Goal: Task Accomplishment & Management: Manage account settings

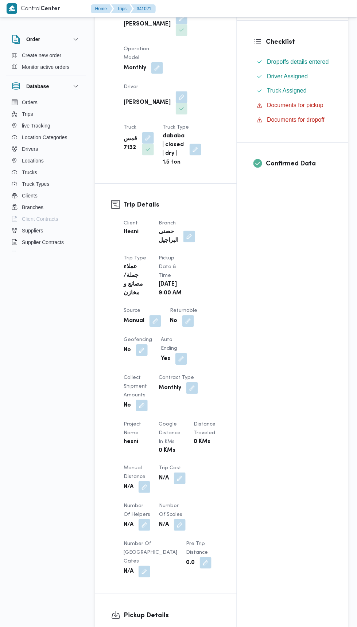
scroll to position [184, 0]
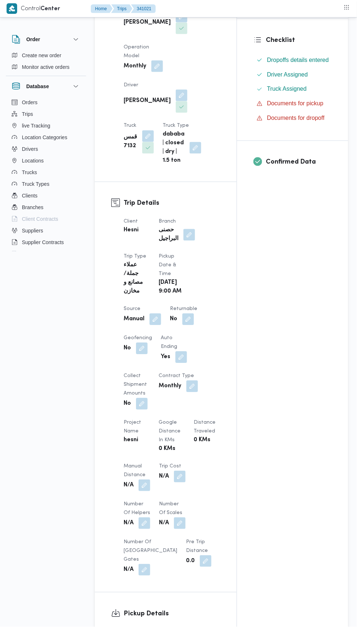
click at [190, 229] on button "button" at bounding box center [189, 235] width 12 height 12
click at [185, 240] on icon "Clear input" at bounding box center [186, 241] width 2 height 2
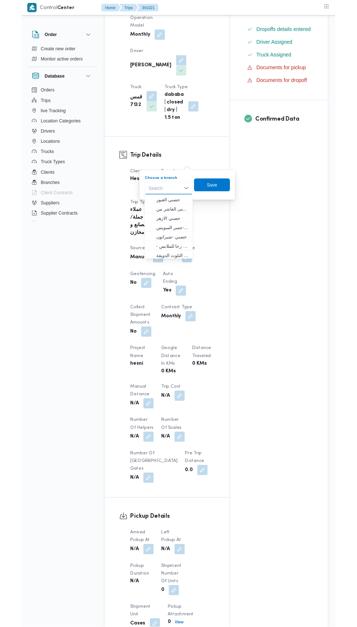
scroll to position [222, 0]
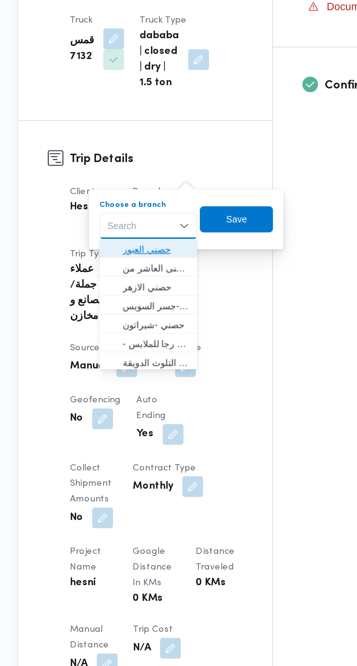
click at [180, 217] on span "حصني العبور" at bounding box center [171, 215] width 37 height 9
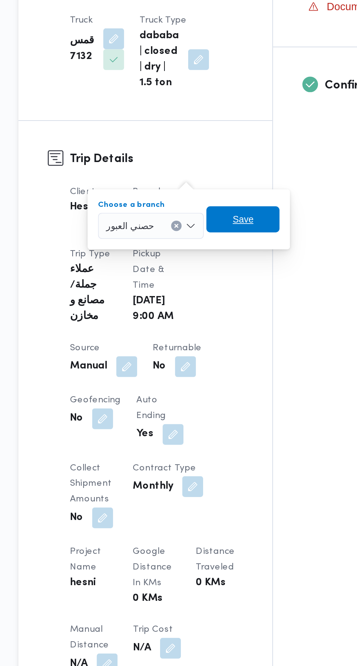
click at [231, 201] on span "Save" at bounding box center [220, 199] width 41 height 15
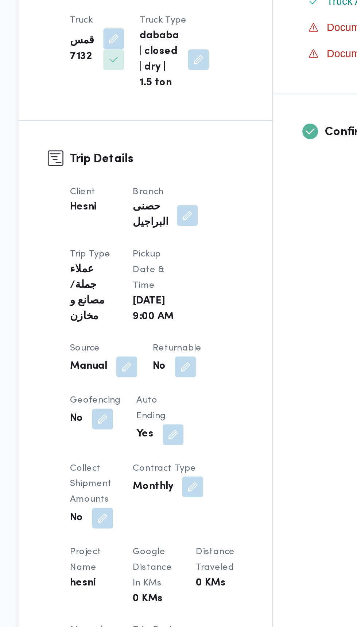
click at [157, 275] on span at bounding box center [153, 281] width 15 height 12
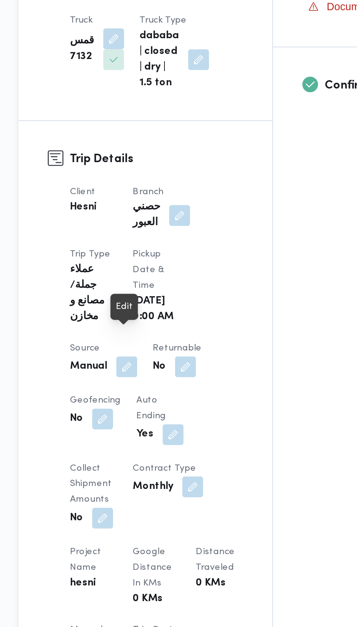
click at [157, 275] on button "button" at bounding box center [155, 281] width 12 height 12
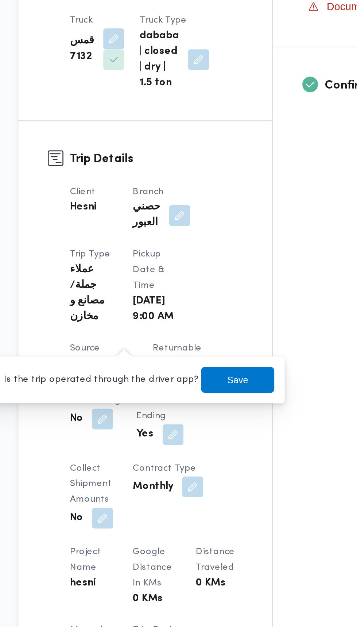
click at [163, 285] on label "Is the trip operated through the driver app?" at bounding box center [136, 288] width 117 height 9
checkbox input "true"
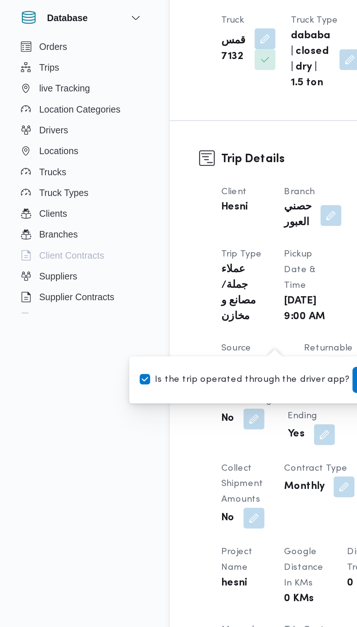
click at [197, 281] on span "Save" at bounding box center [217, 288] width 41 height 15
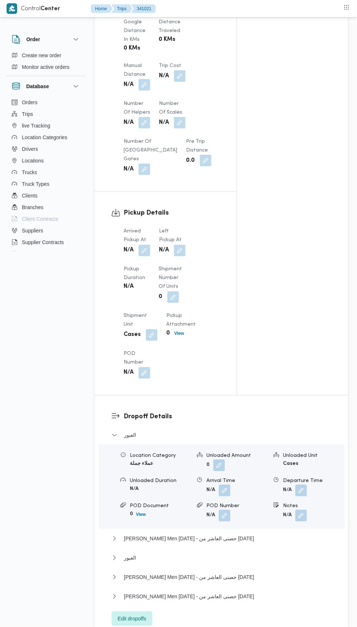
scroll to position [631, 0]
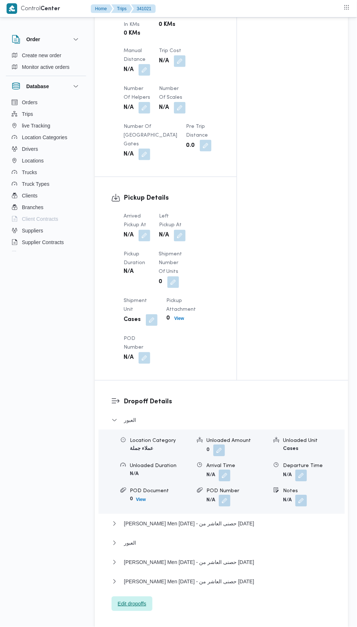
click at [123, 599] on span "Edit dropoffs" at bounding box center [132, 603] width 28 height 9
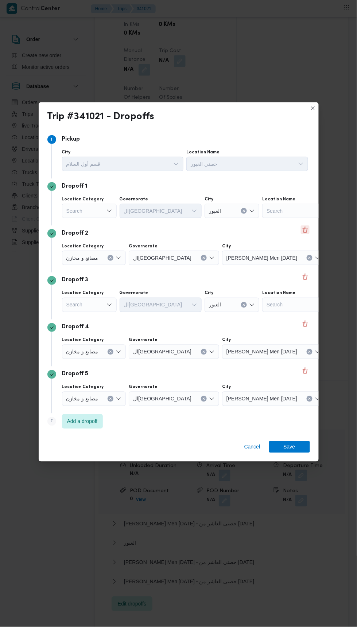
click at [306, 234] on button "Delete" at bounding box center [304, 229] width 9 height 9
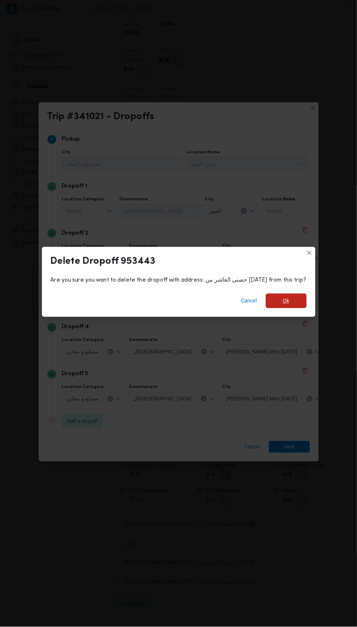
click at [293, 308] on span "Ok" at bounding box center [285, 301] width 41 height 15
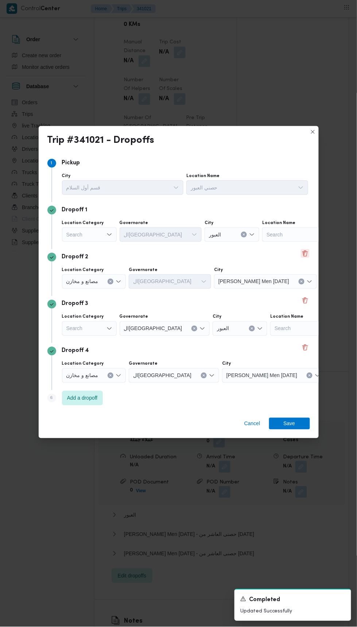
scroll to position [623, 0]
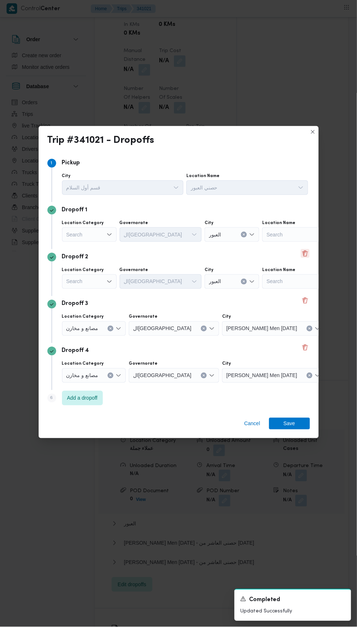
click at [307, 258] on button "Delete" at bounding box center [304, 253] width 9 height 9
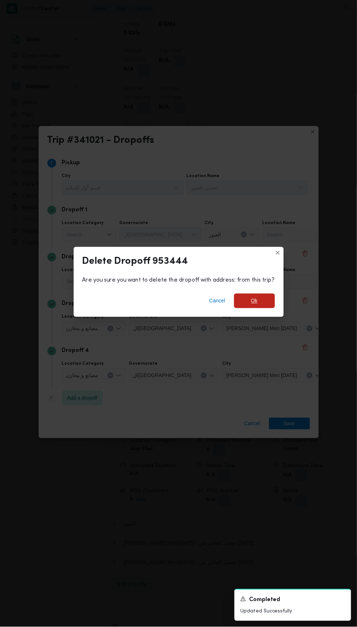
click at [272, 308] on span "Ok" at bounding box center [254, 301] width 41 height 15
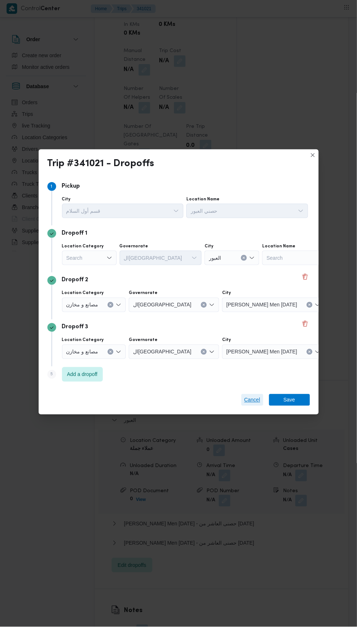
click at [248, 404] on span "Cancel" at bounding box center [252, 399] width 16 height 9
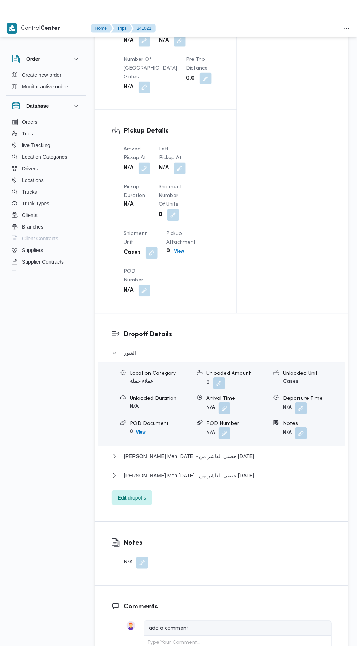
scroll to position [614, 0]
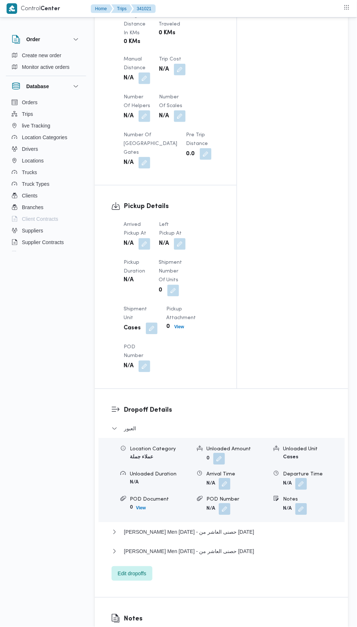
click at [149, 238] on button "button" at bounding box center [144, 244] width 12 height 12
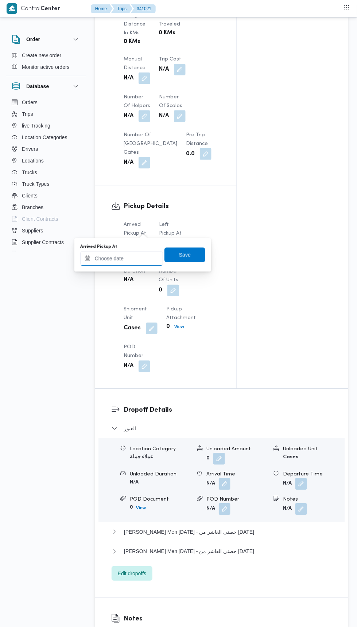
click at [139, 259] on input "Arrived Pickup At" at bounding box center [121, 258] width 83 height 15
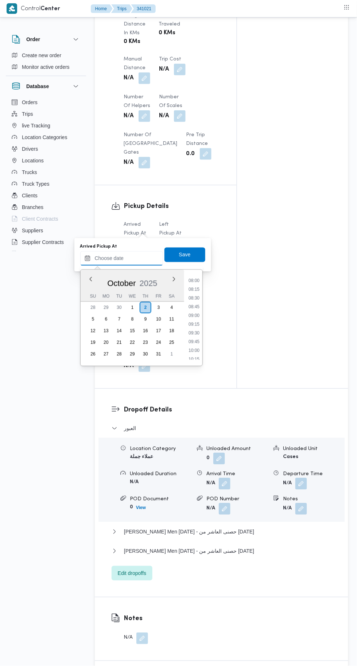
scroll to position [278, 0]
click at [193, 280] on li "08:00" at bounding box center [193, 280] width 17 height 7
type input "[DATE] 08:00"
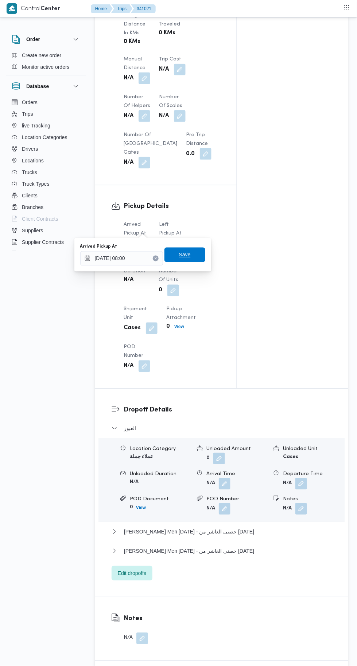
click at [198, 248] on span "Save" at bounding box center [184, 255] width 41 height 15
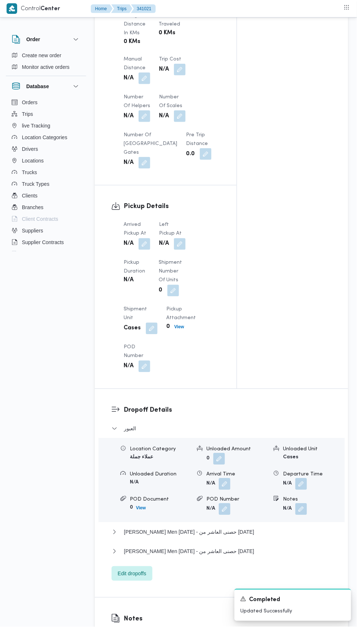
click at [185, 238] on button "button" at bounding box center [180, 244] width 12 height 12
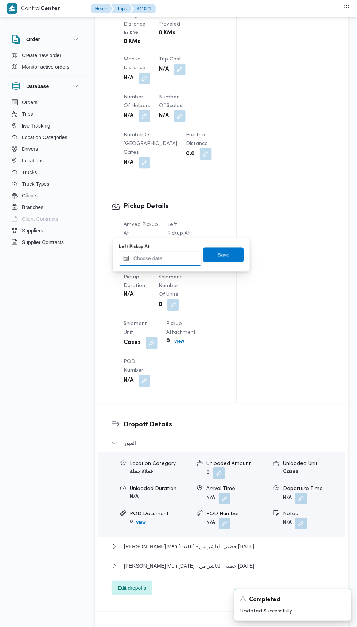
click at [181, 261] on input "Left Pickup At" at bounding box center [160, 258] width 83 height 15
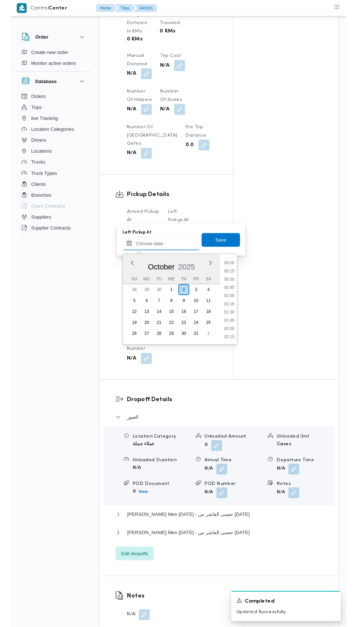
scroll to position [349, 0]
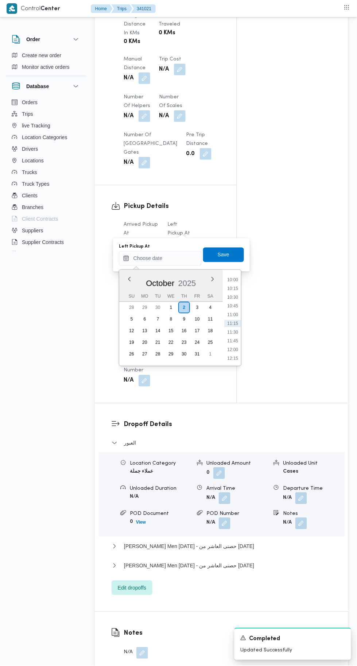
click at [232, 279] on li "10:00" at bounding box center [232, 279] width 17 height 7
type input "02/10/2025 10:00"
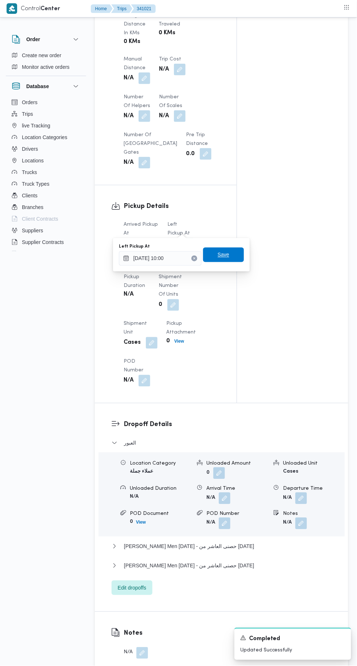
click at [232, 260] on span "Save" at bounding box center [223, 255] width 41 height 15
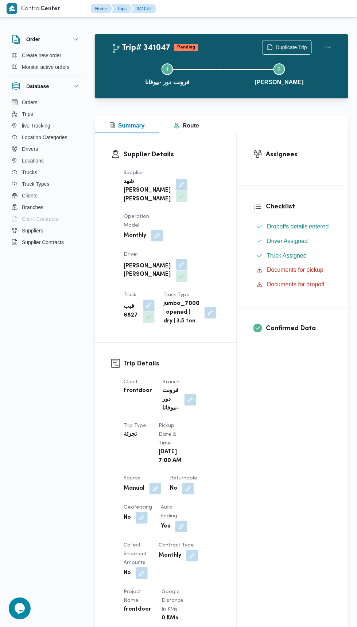
click at [176, 259] on button "button" at bounding box center [182, 265] width 12 height 12
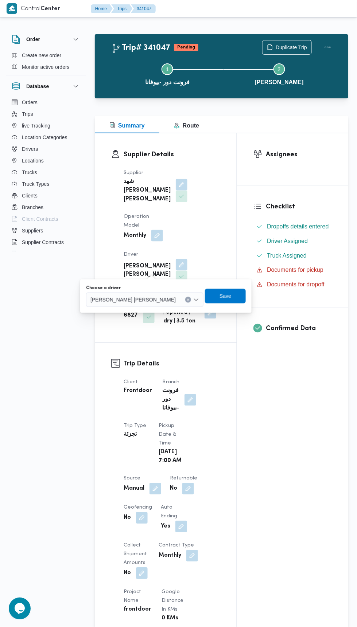
click at [178, 302] on input "Choose a driver" at bounding box center [178, 299] width 1 height 9
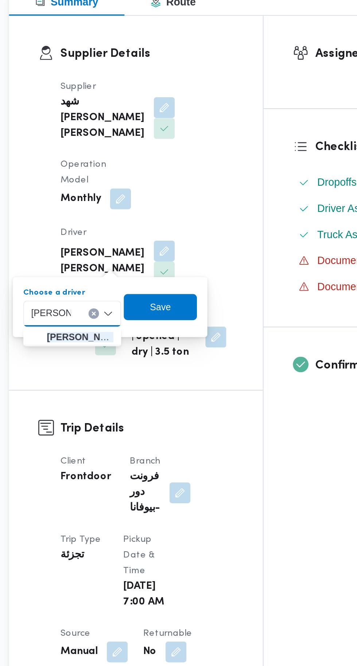
type input "مصطفي اح"
click at [116, 315] on span "مصطفي اح مد سيد مصطفي" at bounding box center [134, 312] width 37 height 9
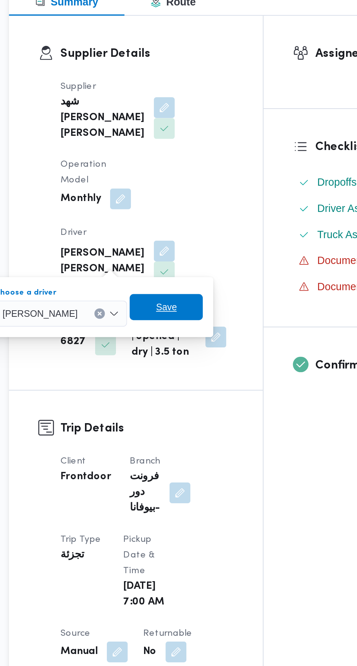
click at [186, 298] on span "Save" at bounding box center [182, 296] width 41 height 15
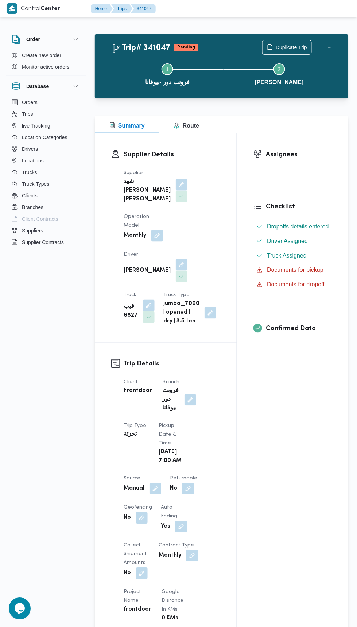
click at [154, 300] on button "button" at bounding box center [149, 306] width 12 height 12
click at [183, 293] on icon "Clear input" at bounding box center [183, 294] width 2 height 2
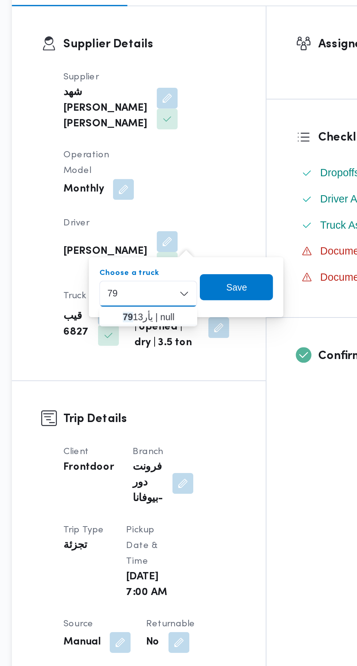
type input "79"
click at [180, 307] on span "يأر 79 13 | null" at bounding box center [175, 307] width 37 height 9
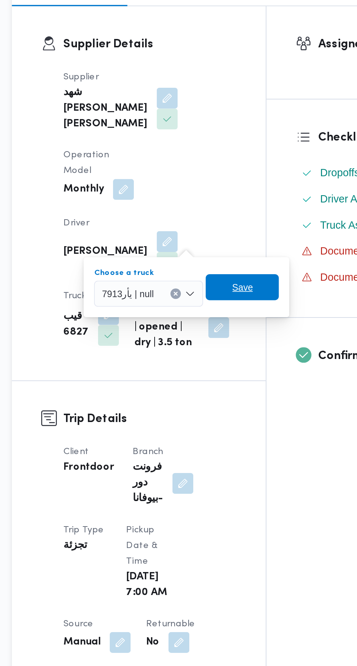
click at [239, 284] on span "Save" at bounding box center [223, 290] width 41 height 15
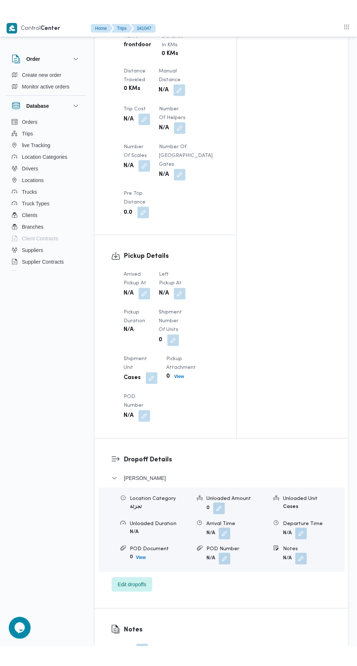
scroll to position [584, 0]
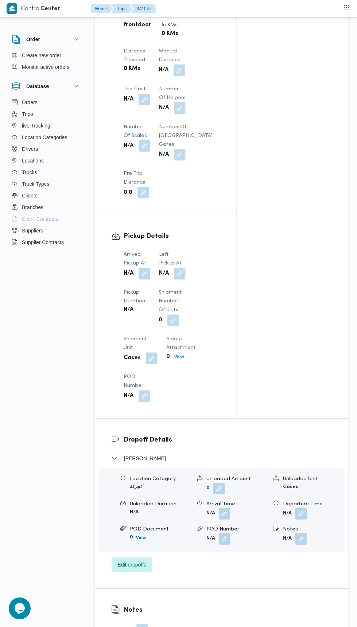
click at [146, 277] on button "button" at bounding box center [144, 274] width 12 height 12
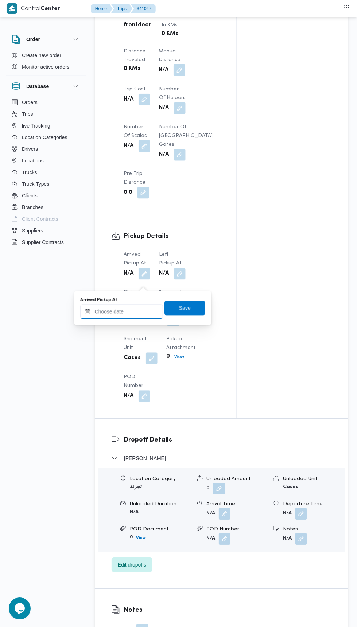
click at [143, 310] on input "Arrived Pickup At" at bounding box center [121, 311] width 83 height 15
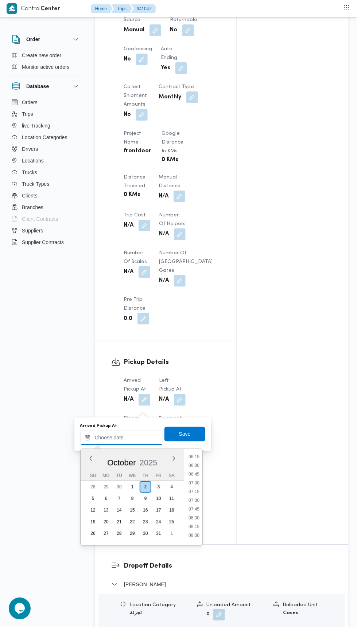
scroll to position [217, 0]
click at [199, 485] on li "07:00" at bounding box center [193, 485] width 17 height 7
type input "[DATE] 07:00"
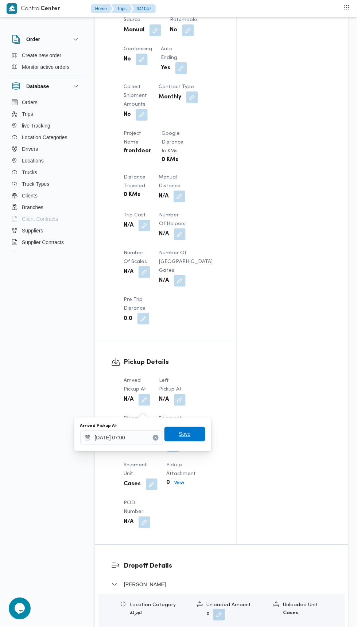
click at [190, 436] on span "Save" at bounding box center [185, 434] width 12 height 9
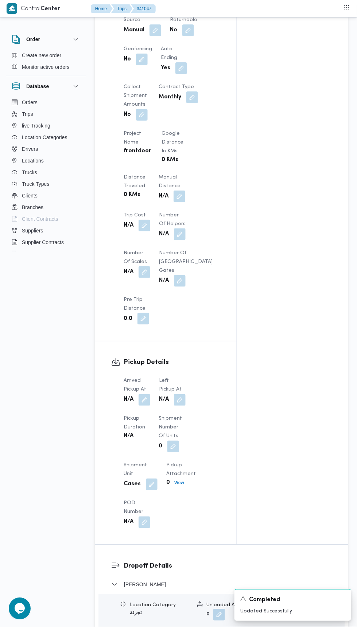
scroll to position [647, 0]
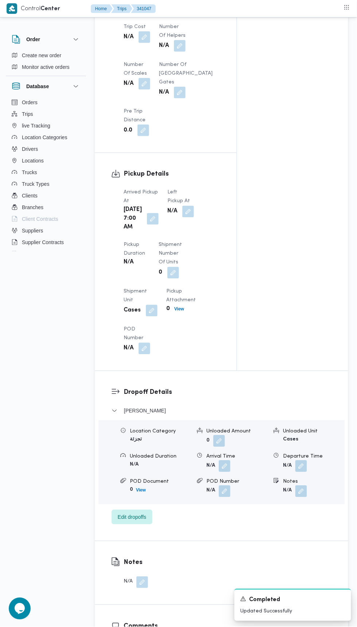
click at [182, 217] on button "button" at bounding box center [188, 212] width 12 height 12
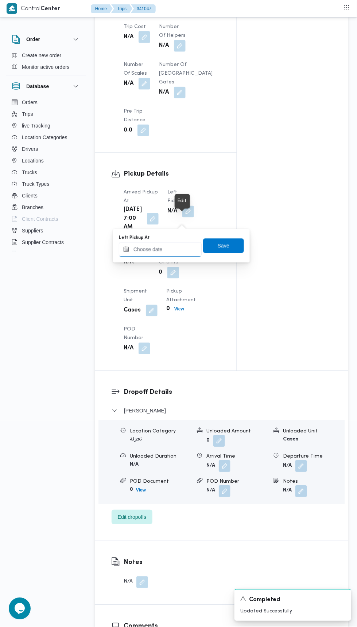
click at [180, 249] on input "Left Pickup At" at bounding box center [160, 249] width 83 height 15
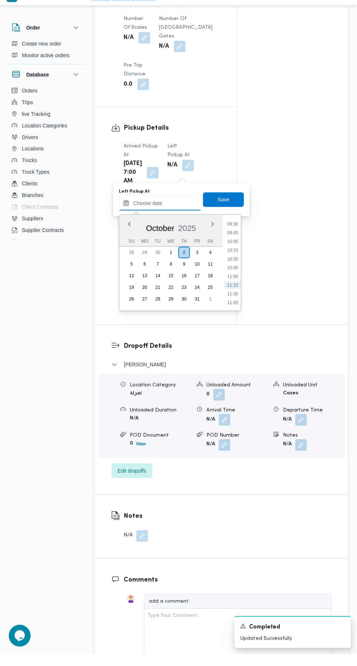
scroll to position [327, 0]
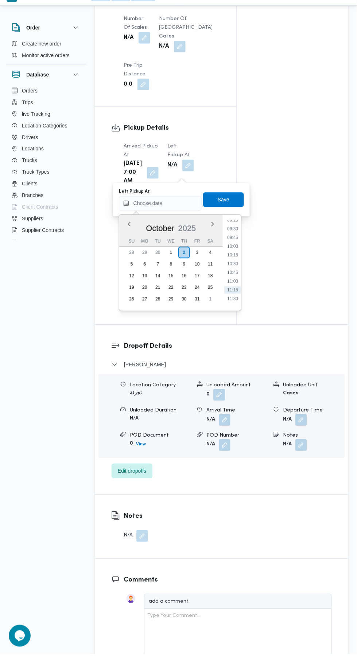
click at [232, 243] on li "09:30" at bounding box center [232, 240] width 17 height 7
type input "[DATE] 09:30"
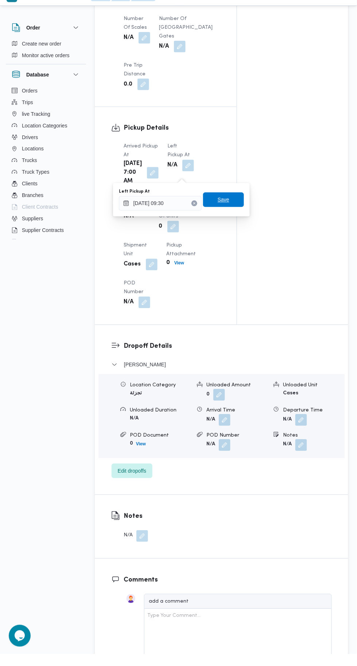
click at [229, 205] on span "Save" at bounding box center [223, 211] width 41 height 15
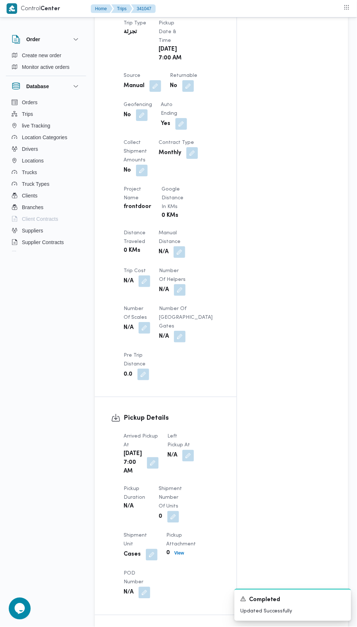
scroll to position [399, 0]
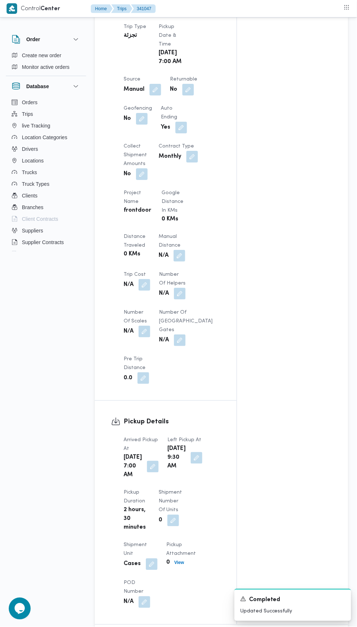
click at [186, 95] on button "button" at bounding box center [188, 90] width 12 height 12
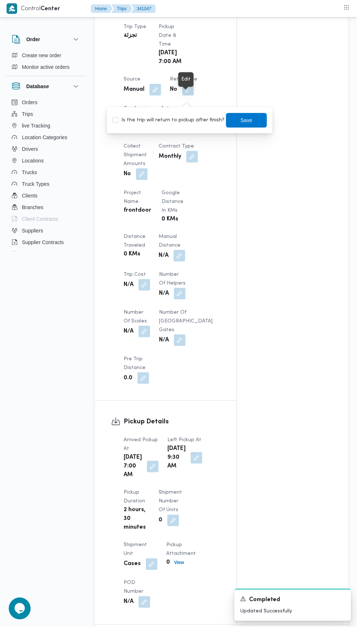
click at [179, 133] on button "button" at bounding box center [181, 128] width 12 height 12
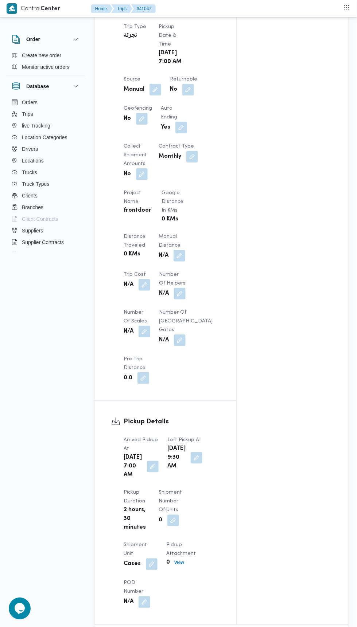
click at [188, 95] on button "button" at bounding box center [188, 90] width 12 height 12
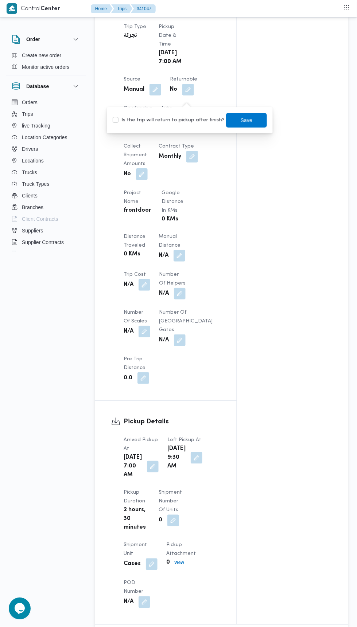
click at [189, 123] on label "Is the trip will return to pickup after finish?" at bounding box center [169, 120] width 112 height 9
checkbox input "true"
click at [239, 116] on span "Save" at bounding box center [246, 120] width 41 height 15
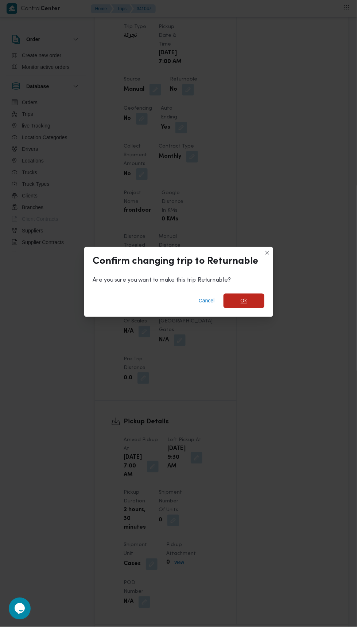
click at [251, 301] on span "Ok" at bounding box center [243, 301] width 41 height 15
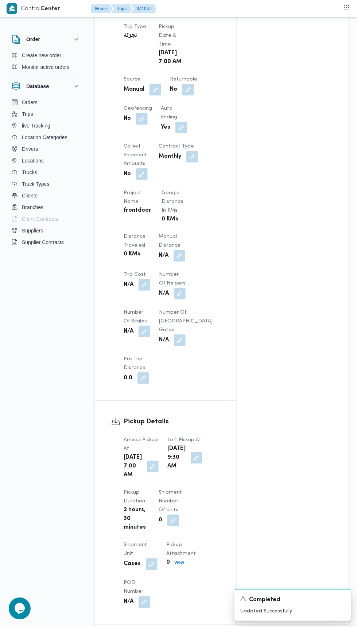
click at [262, 391] on div "Assignees Checklist Dropoffs details entered Driver Assigned Truck Assigned Doc…" at bounding box center [292, 179] width 111 height 890
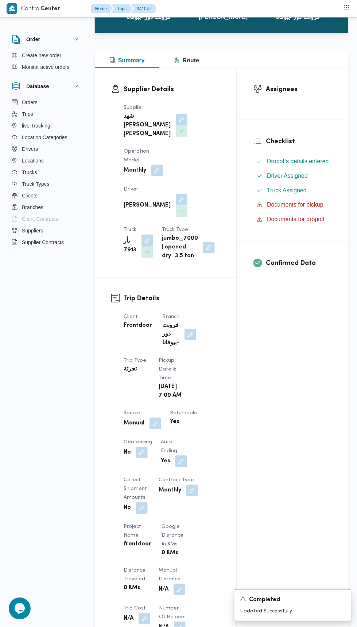
scroll to position [0, 0]
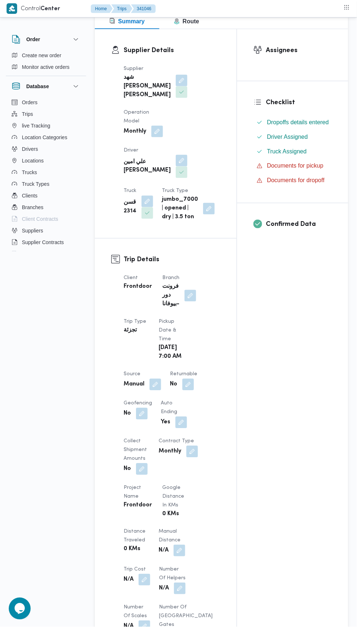
scroll to position [105, 0]
click at [191, 390] on span at bounding box center [185, 384] width 15 height 12
click at [185, 416] on div "Client Frontdoor Branch فرونت دور -بيوفانا Trip Type تجزئة Pickup date & time T…" at bounding box center [171, 476] width 105 height 414
click at [190, 390] on button "button" at bounding box center [188, 384] width 12 height 12
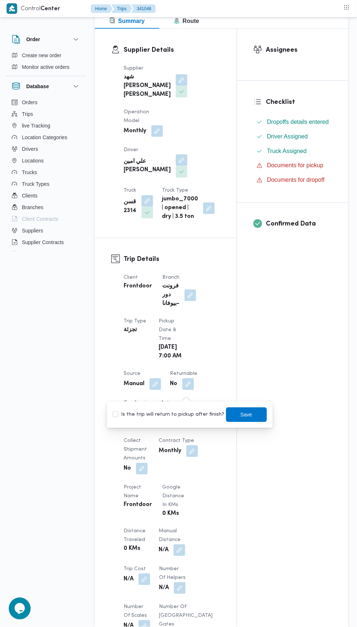
click at [188, 415] on label "Is the trip will return to pickup after finish?" at bounding box center [169, 414] width 112 height 9
checkbox input "true"
click at [247, 421] on span "Save" at bounding box center [246, 414] width 41 height 15
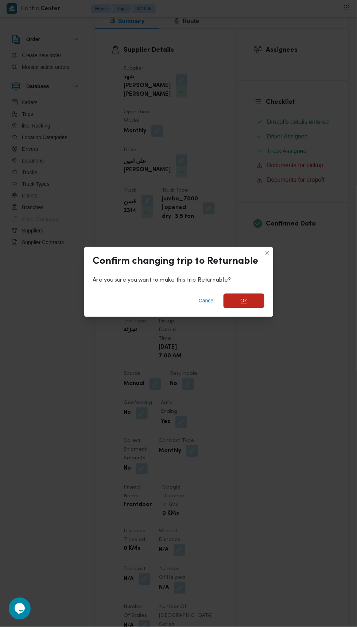
click at [257, 308] on span "Ok" at bounding box center [243, 301] width 41 height 15
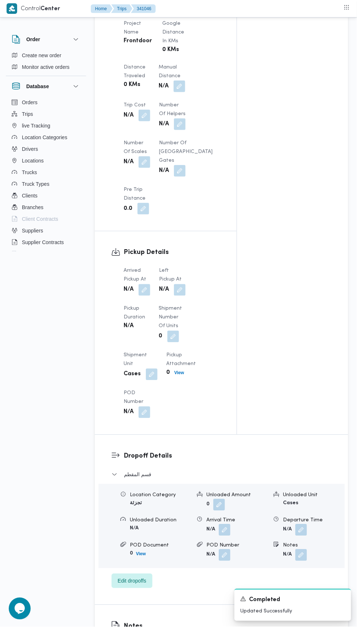
scroll to position [582, 0]
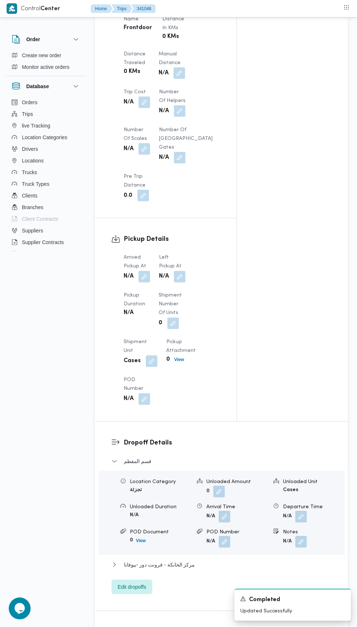
click at [144, 283] on button "button" at bounding box center [144, 277] width 12 height 12
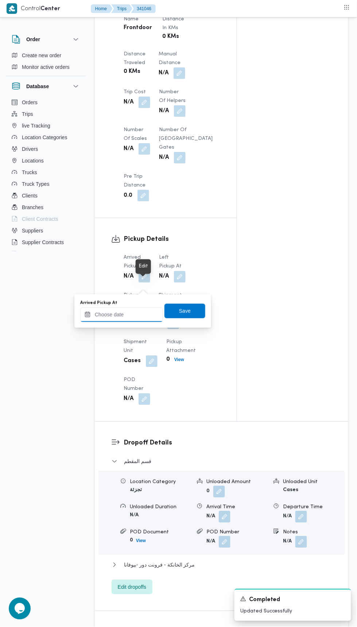
click at [146, 321] on input "Arrived Pickup At" at bounding box center [121, 314] width 83 height 15
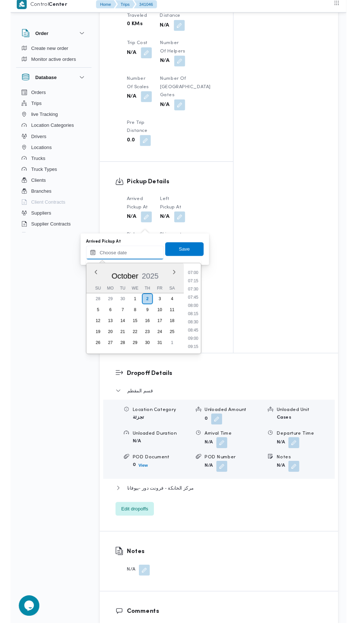
scroll to position [244, 0]
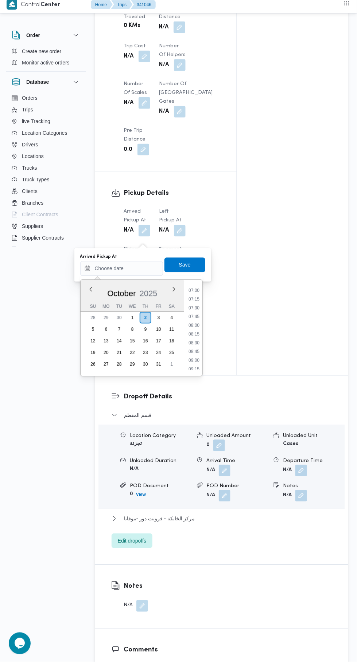
click at [193, 292] on li "07:00" at bounding box center [193, 294] width 17 height 7
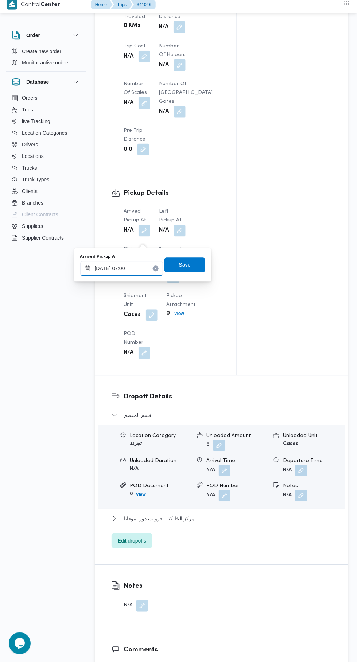
type input "[DATE] 07:00"
click at [193, 272] on span "Save" at bounding box center [184, 269] width 41 height 15
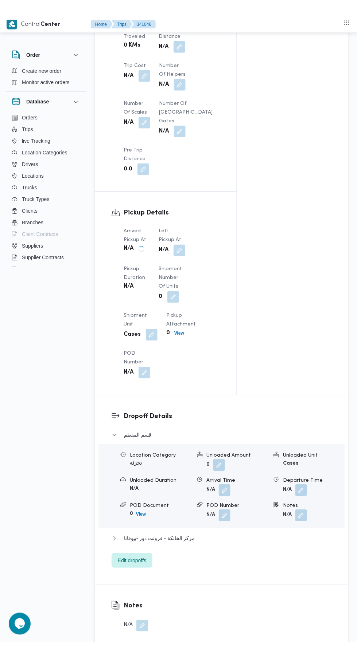
scroll to position [623, 0]
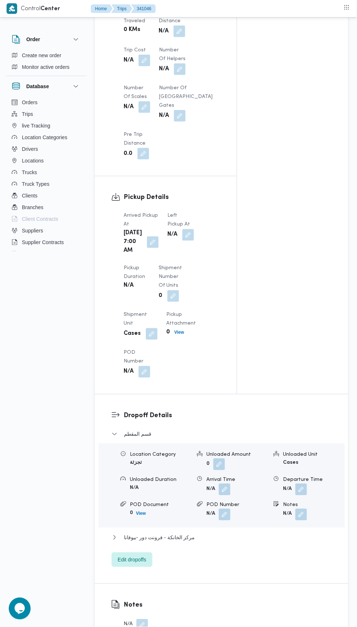
click at [183, 240] on button "button" at bounding box center [188, 235] width 12 height 12
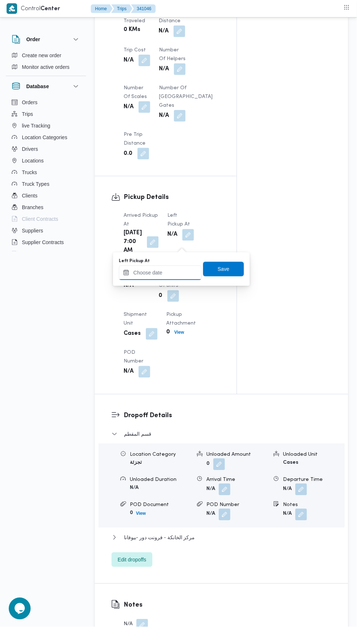
click at [184, 273] on input "Left Pickup At" at bounding box center [160, 272] width 83 height 15
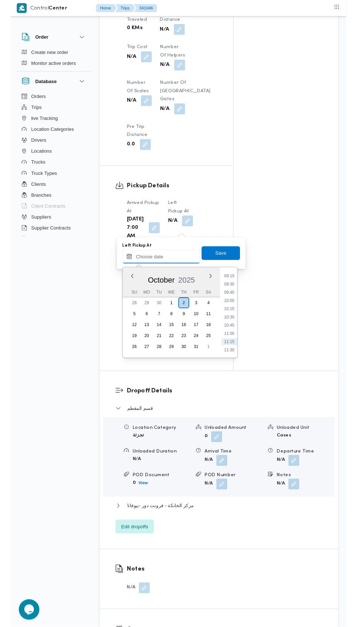
scroll to position [318, 0]
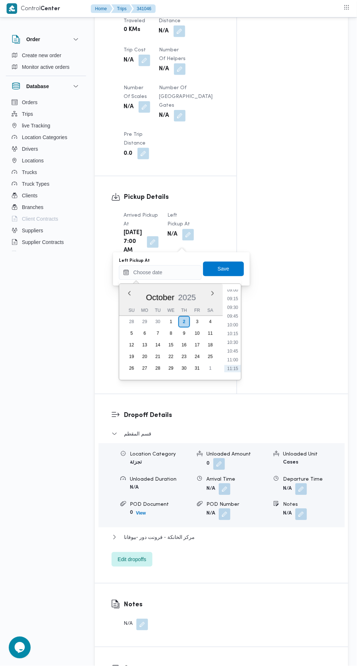
click at [232, 307] on li "09:30" at bounding box center [232, 307] width 17 height 7
type input "[DATE] 09:30"
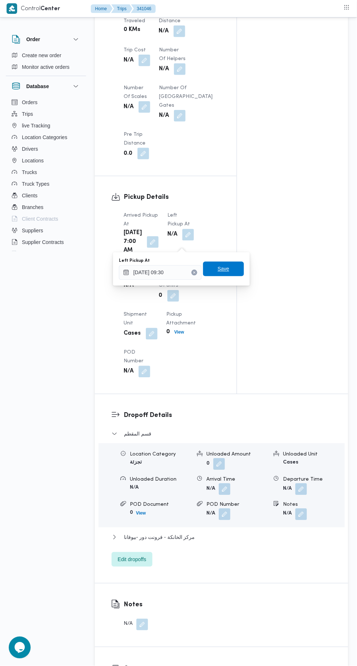
click at [227, 269] on span "Save" at bounding box center [223, 269] width 12 height 9
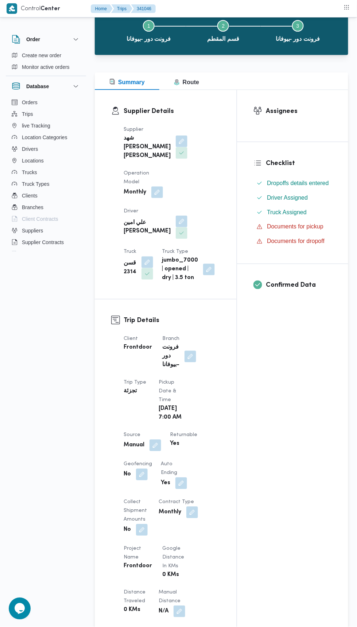
scroll to position [0, 0]
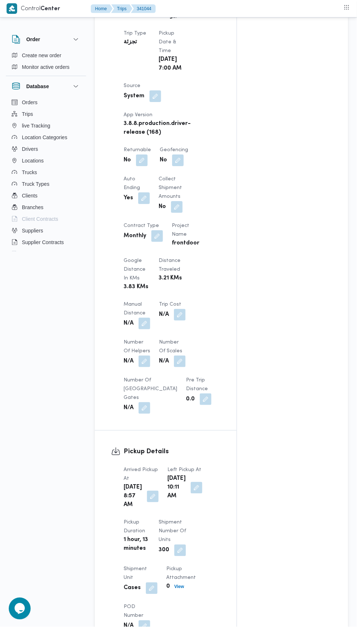
scroll to position [357, 0]
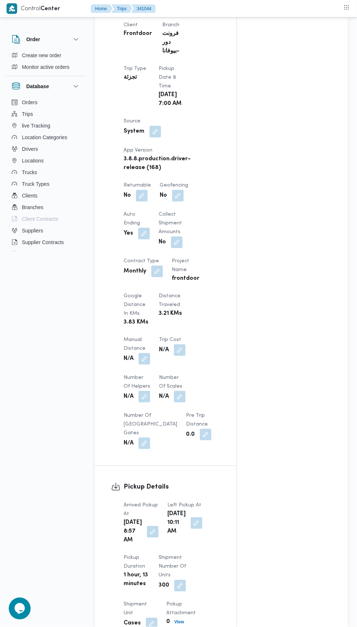
click at [145, 201] on button "button" at bounding box center [142, 196] width 12 height 12
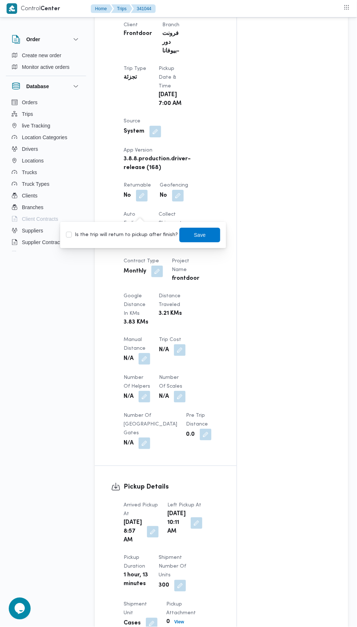
click at [161, 235] on label "Is the trip will return to pickup after finish?" at bounding box center [122, 235] width 112 height 9
checkbox input "true"
click at [206, 230] on span "Save" at bounding box center [199, 235] width 41 height 15
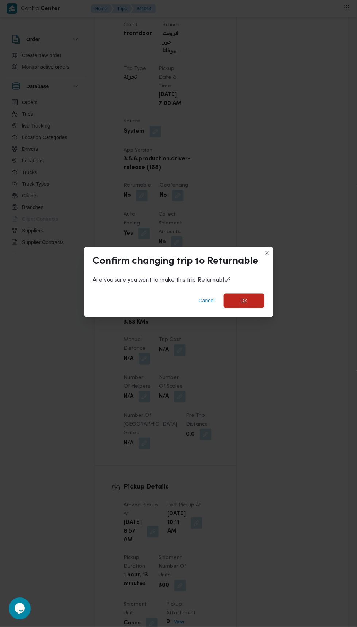
click at [239, 296] on span "Ok" at bounding box center [243, 301] width 41 height 15
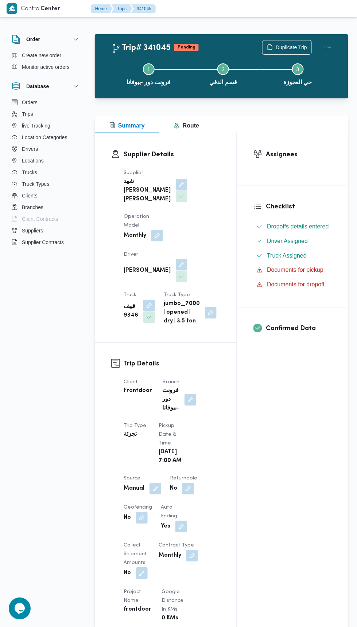
click at [155, 300] on button "button" at bounding box center [149, 306] width 12 height 12
click at [198, 294] on icon "Open list of options" at bounding box center [199, 294] width 6 height 6
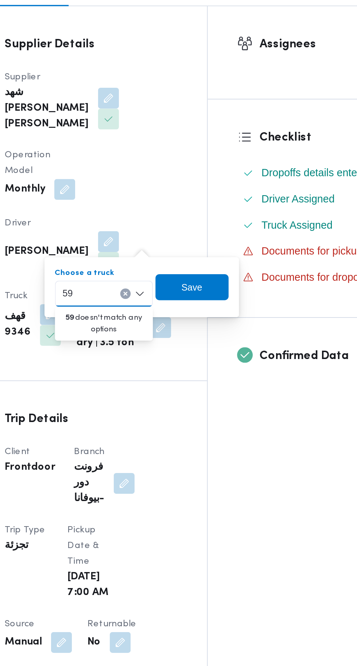
type input "59"
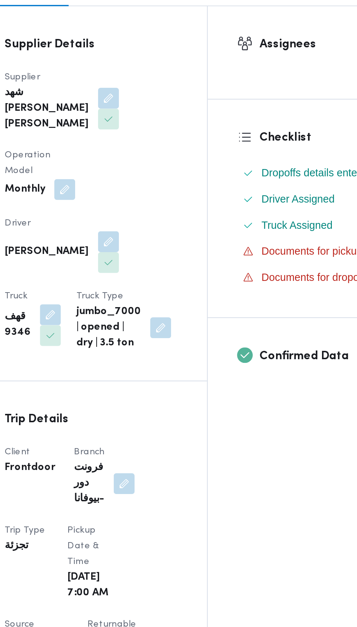
click at [163, 221] on div "Operation Model Monthly" at bounding box center [142, 226] width 39 height 29
click at [155, 300] on button "button" at bounding box center [149, 306] width 12 height 12
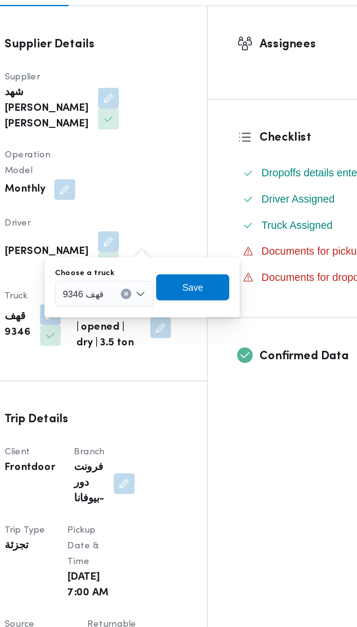
click at [190, 294] on icon "Clear input" at bounding box center [191, 294] width 2 height 2
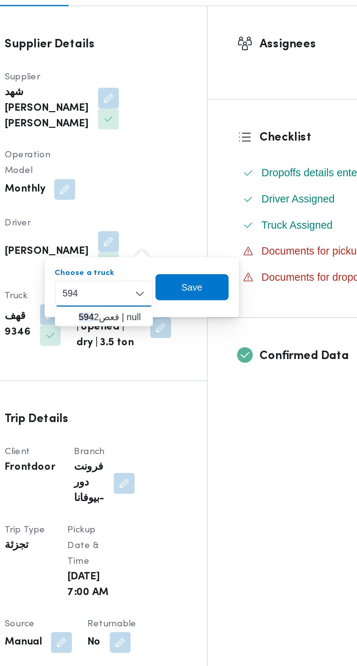
type input "594"
click at [190, 307] on span "قعص 594 2 | null" at bounding box center [183, 307] width 37 height 9
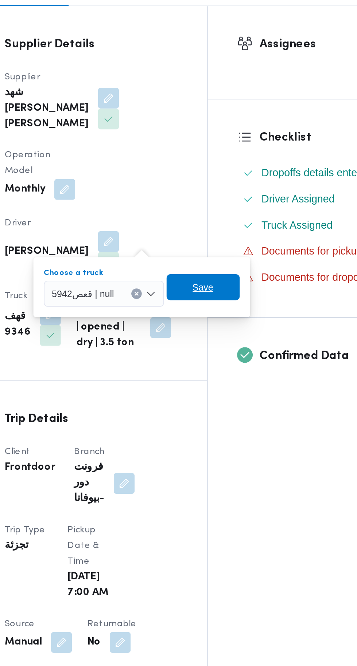
click at [234, 293] on span "Save" at bounding box center [234, 290] width 12 height 9
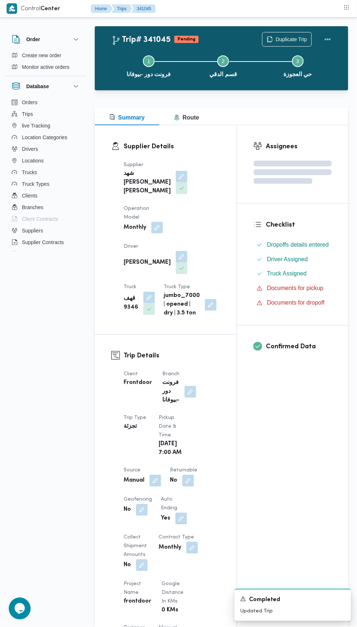
scroll to position [28, 0]
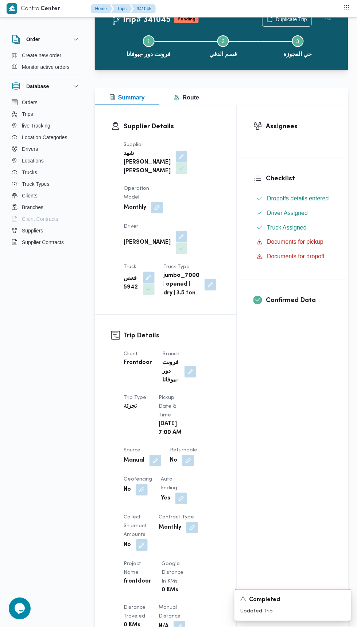
click at [176, 231] on button "button" at bounding box center [182, 237] width 12 height 12
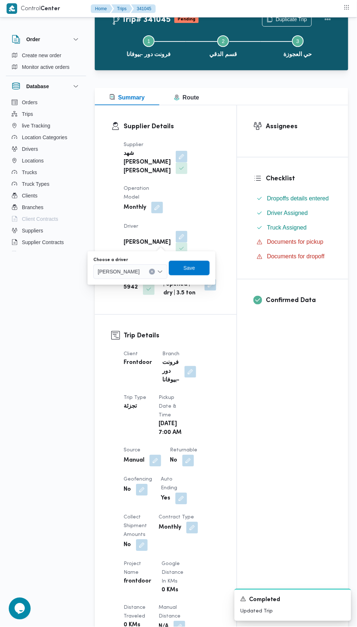
click at [139, 271] on span "عبدالرحمن ابراهيم جاد ابراهيم" at bounding box center [119, 271] width 42 height 8
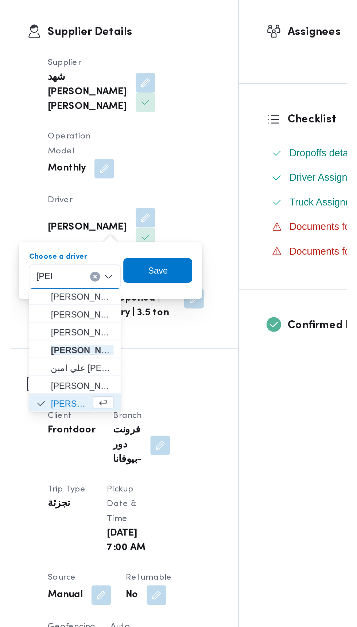
scroll to position [0, 0]
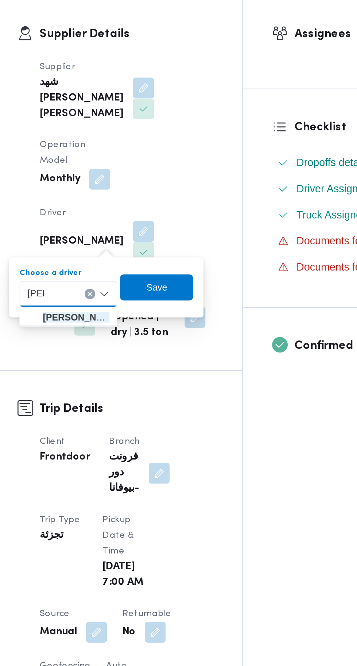
type input "خالد"
click at [148, 284] on span "خالد مصطفي محمد حافظ" at bounding box center [143, 284] width 37 height 9
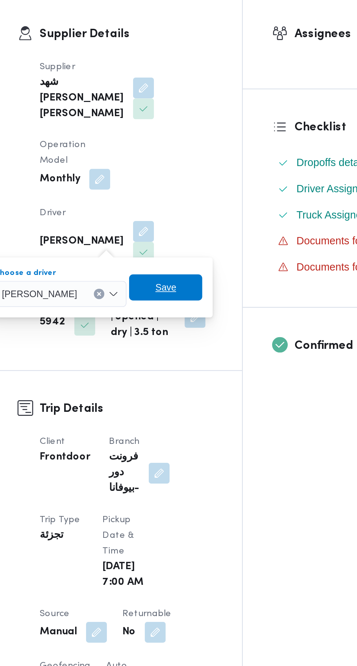
click at [200, 265] on span "Save" at bounding box center [194, 268] width 12 height 9
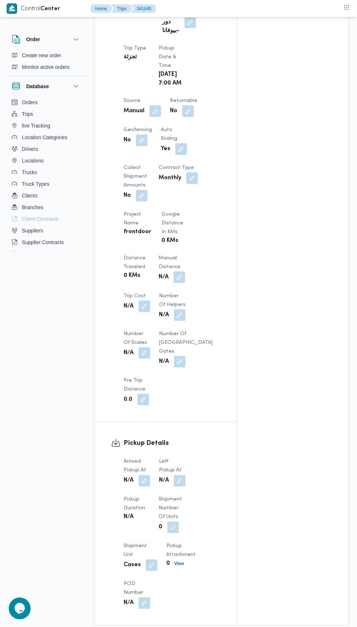
scroll to position [376, 0]
click at [192, 118] on button "button" at bounding box center [188, 113] width 12 height 12
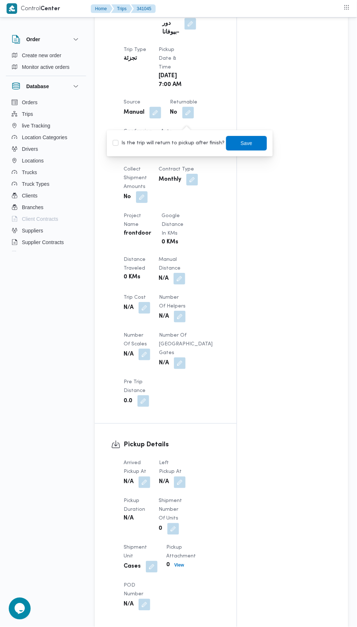
click at [183, 144] on label "Is the trip will return to pickup after finish?" at bounding box center [169, 143] width 112 height 9
checkbox input "true"
click at [240, 139] on span "Save" at bounding box center [246, 143] width 12 height 9
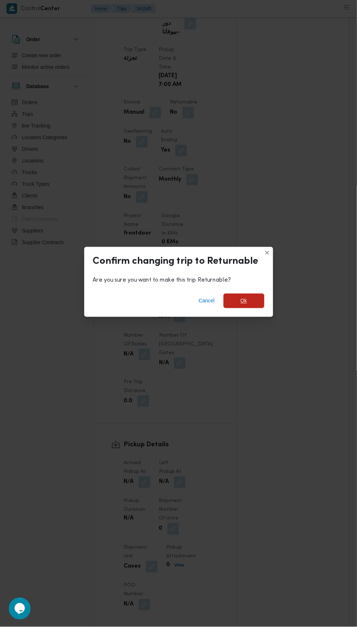
click at [237, 302] on span "Ok" at bounding box center [243, 301] width 41 height 15
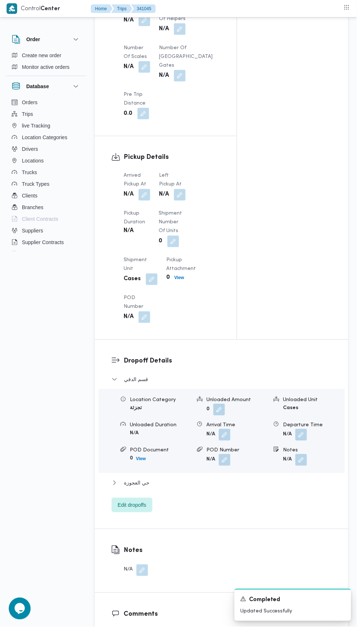
scroll to position [663, 0]
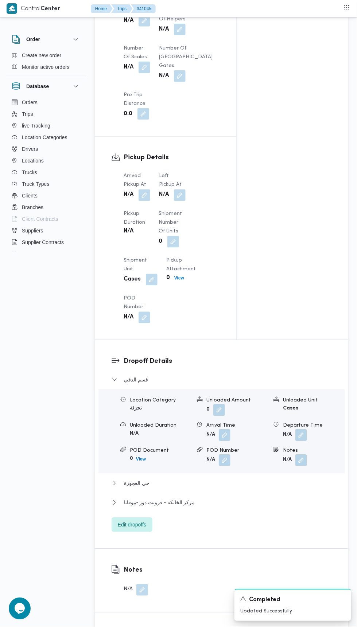
click at [148, 201] on button "button" at bounding box center [144, 195] width 12 height 12
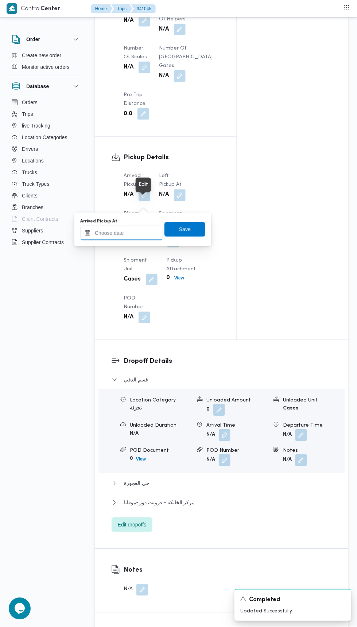
click at [152, 232] on input "Arrived Pickup At" at bounding box center [121, 233] width 83 height 15
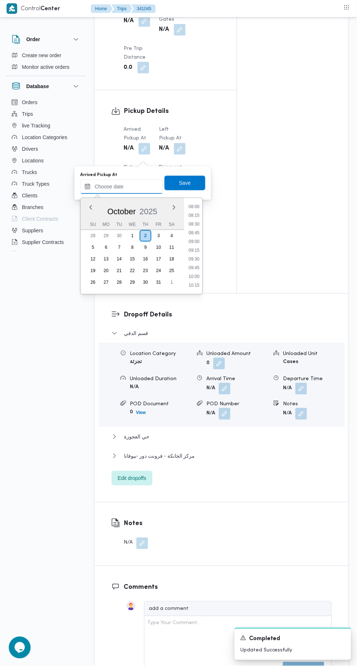
scroll to position [278, 0]
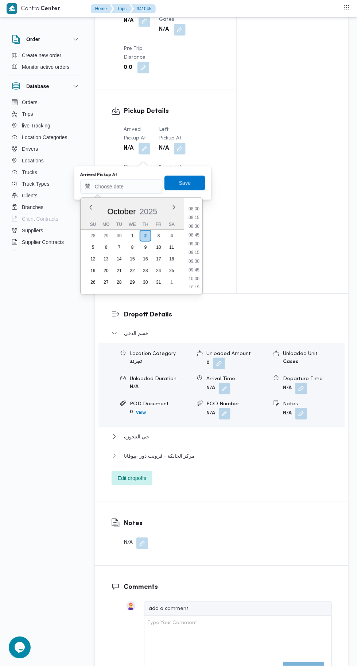
click at [196, 209] on li "08:00" at bounding box center [193, 208] width 17 height 7
type input "[DATE] 08:00"
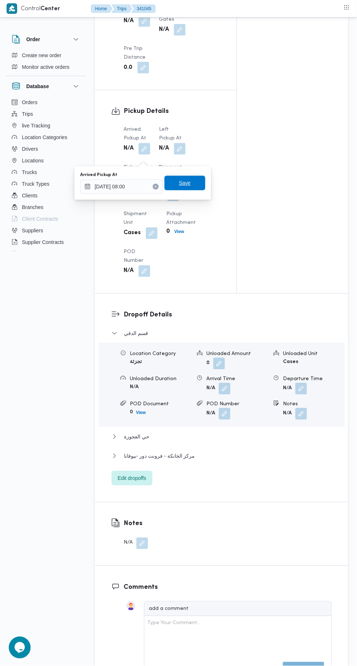
click at [193, 188] on span "Save" at bounding box center [184, 183] width 41 height 15
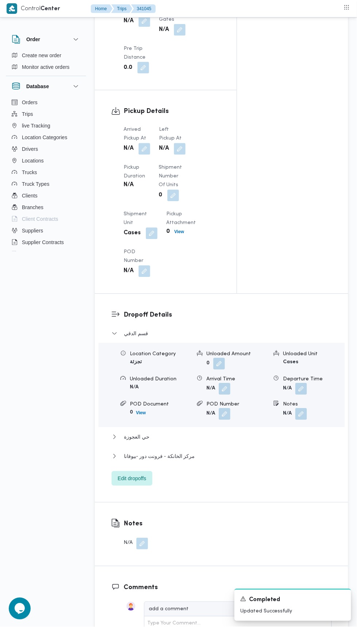
click at [184, 155] on button "button" at bounding box center [180, 149] width 12 height 12
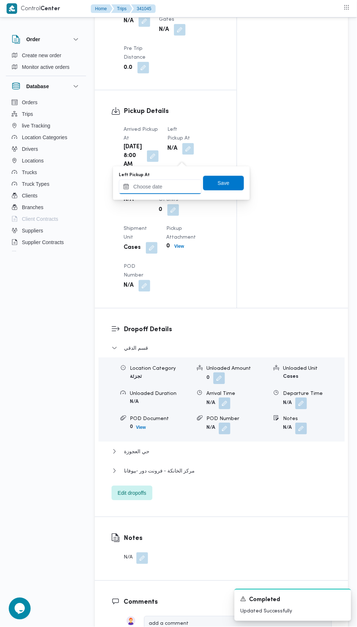
click at [180, 186] on input "Left Pickup At" at bounding box center [160, 187] width 83 height 15
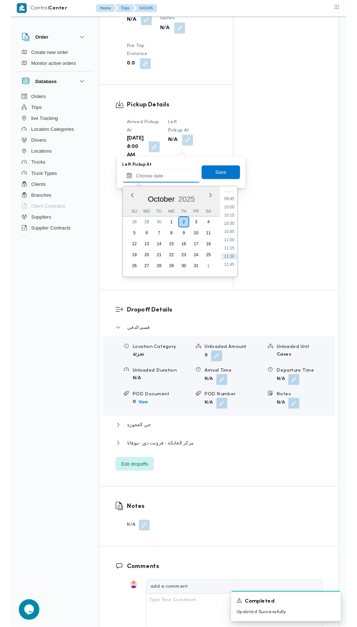
scroll to position [333, 0]
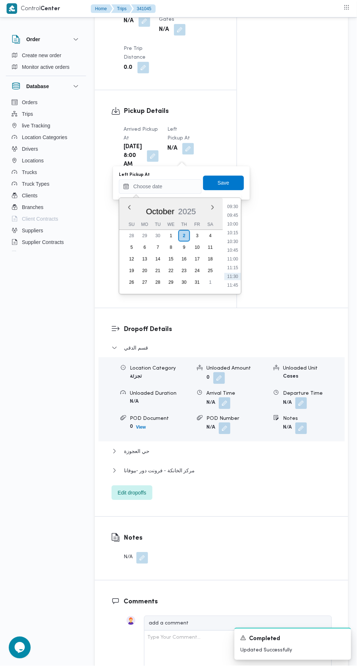
click at [232, 223] on li "10:00" at bounding box center [232, 224] width 17 height 7
type input "02/10/2025 10:00"
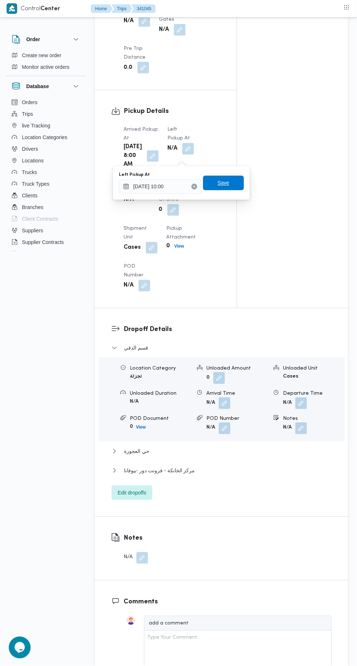
click at [238, 182] on span "Save" at bounding box center [223, 183] width 41 height 15
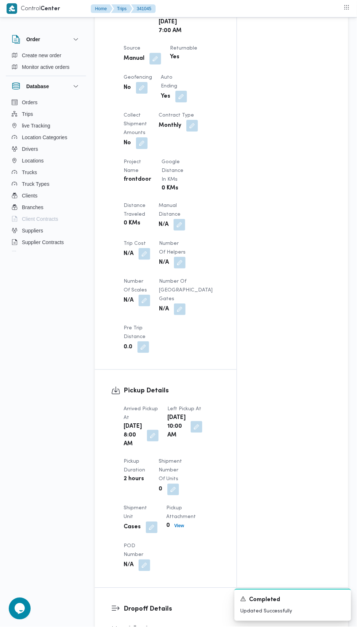
scroll to position [0, 0]
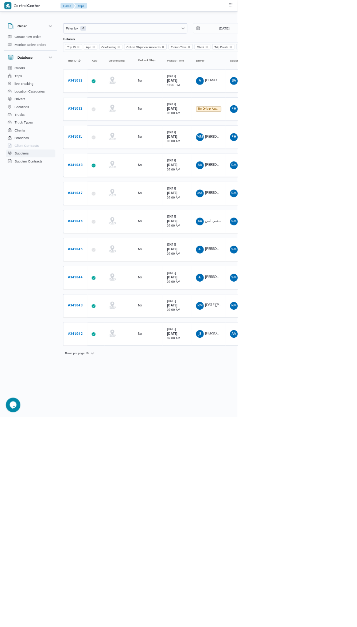
click at [51, 226] on button "Suppliers" at bounding box center [46, 231] width 74 height 12
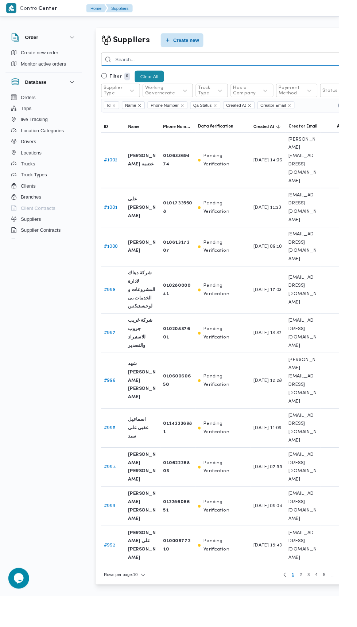
click at [202, 62] on input "search" at bounding box center [239, 62] width 267 height 14
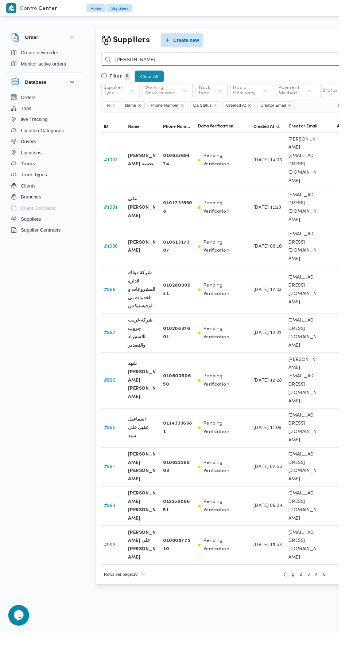
type input "باشا"
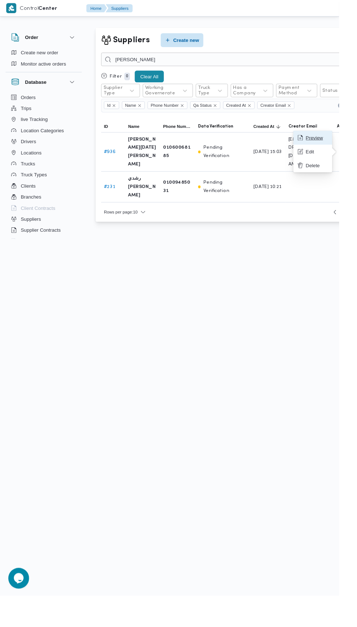
click at [335, 142] on span "Preview" at bounding box center [333, 145] width 23 height 6
select select "9"
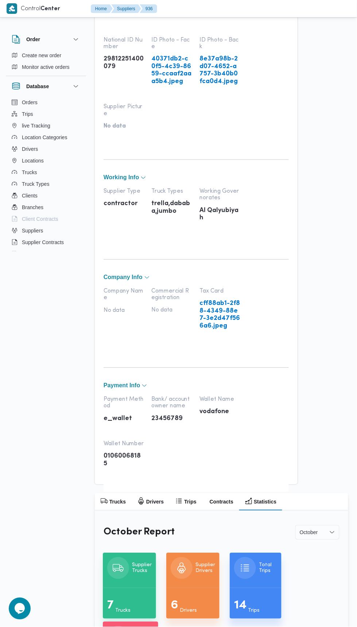
scroll to position [114, 0]
click at [153, 499] on h2 "Drivers" at bounding box center [154, 501] width 17 height 9
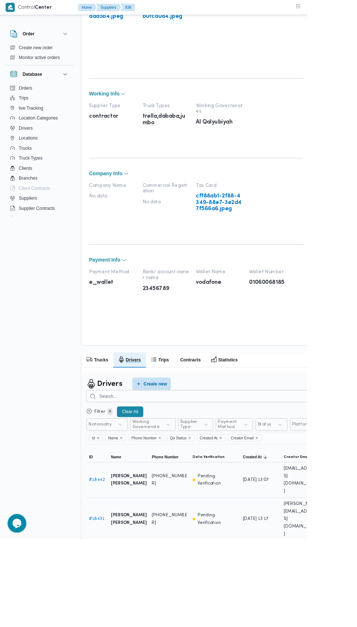
scroll to position [190, 0]
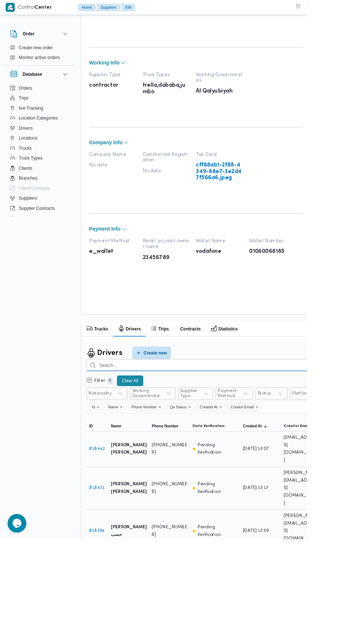
click at [294, 424] on input "search" at bounding box center [261, 425] width 321 height 14
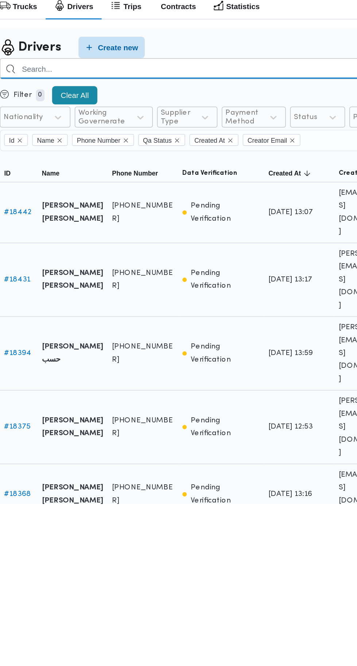
scroll to position [244, 0]
type input "خالد مصطفي"
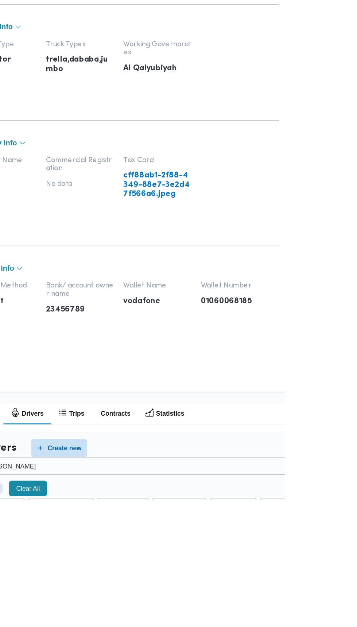
scroll to position [16, 0]
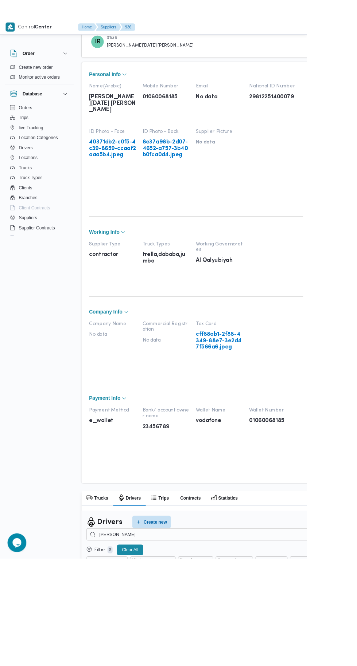
scroll to position [0, 0]
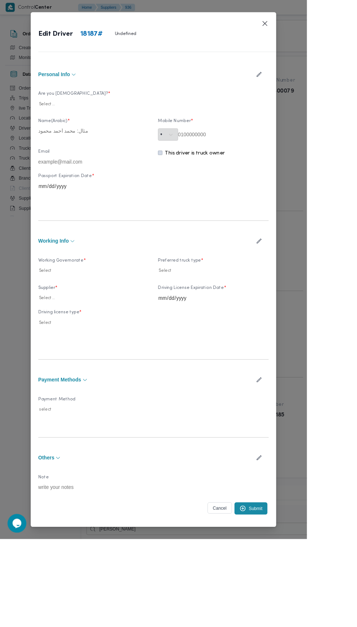
type input "خالد مصطفي محمد حافظ"
type input "01064704279"
type input "2028-04-24"
type input "2028-02-24"
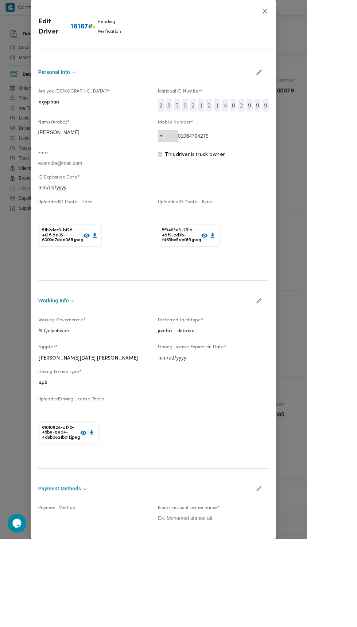
click at [305, 354] on icon "button" at bounding box center [301, 350] width 8 height 8
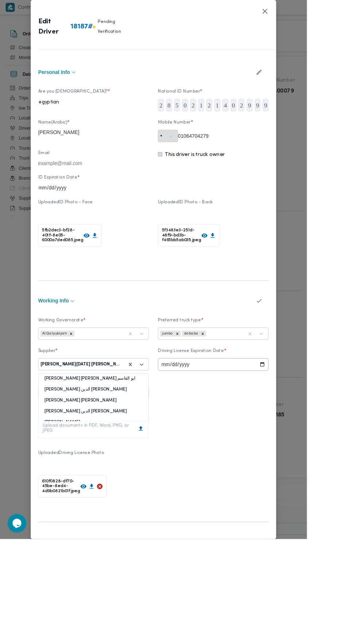
click at [154, 431] on div "Working Governorate * Al Qalyubiyah Preferred truck type * jumbo dababa Supplie…" at bounding box center [178, 477] width 268 height 234
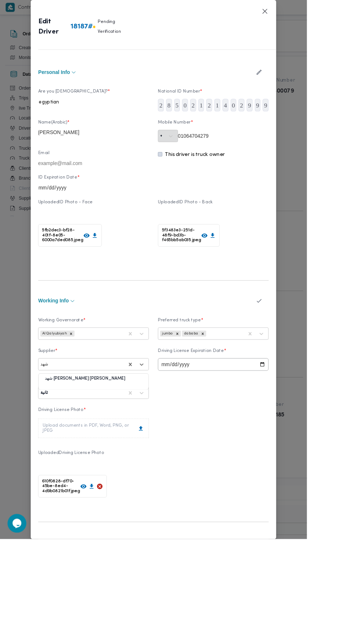
click at [148, 449] on div "شهد [PERSON_NAME] [PERSON_NAME]" at bounding box center [109, 443] width 128 height 13
type input "شهد"
click at [305, 354] on icon "button" at bounding box center [301, 350] width 8 height 8
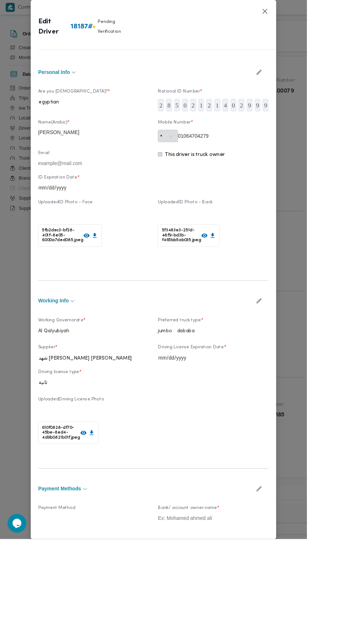
scroll to position [14, 0]
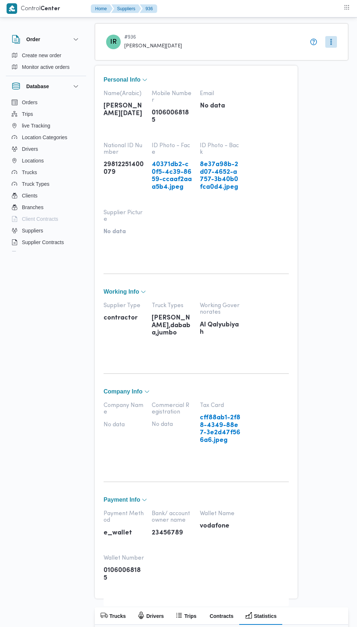
select select "9"
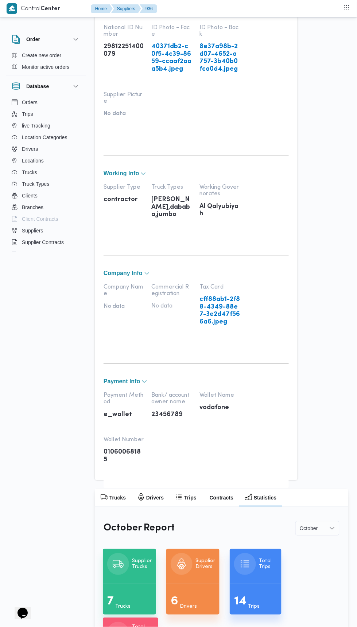
scroll to position [118, 0]
click at [117, 497] on h2 "Trucks" at bounding box center [117, 497] width 16 height 9
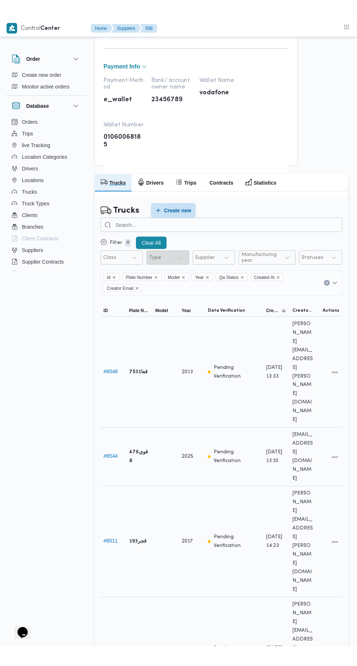
scroll to position [475, 0]
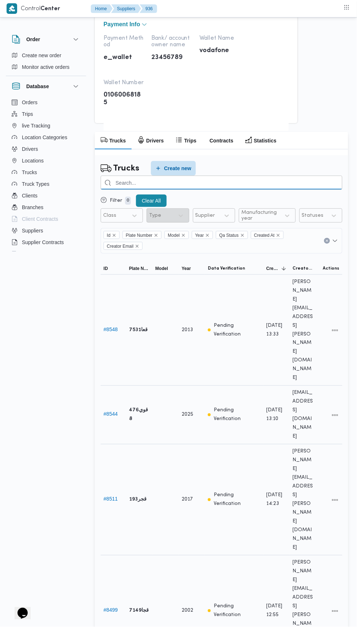
click at [249, 182] on input "search" at bounding box center [221, 183] width 241 height 14
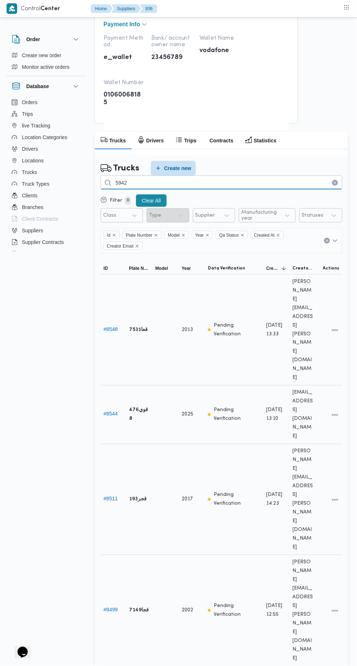
type input "5942"
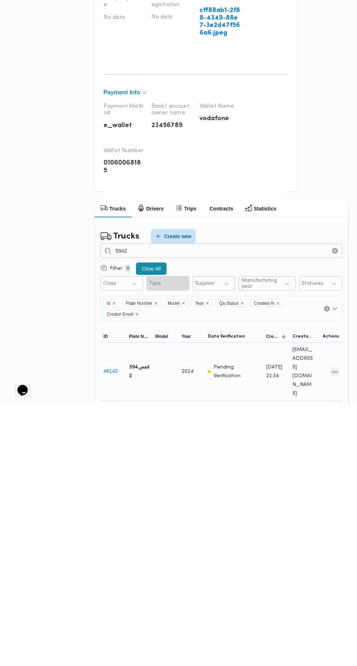
click at [336, 626] on button "All actions" at bounding box center [334, 634] width 9 height 9
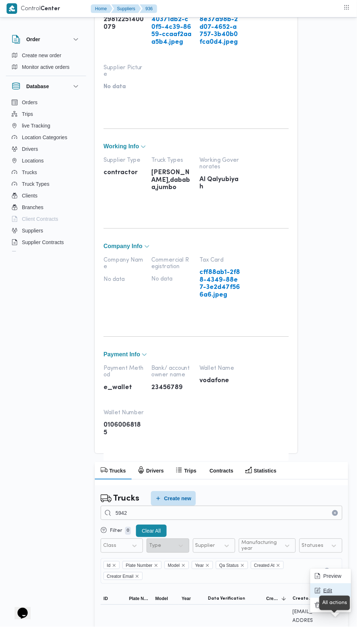
click at [333, 589] on span "Edit" at bounding box center [334, 591] width 23 height 6
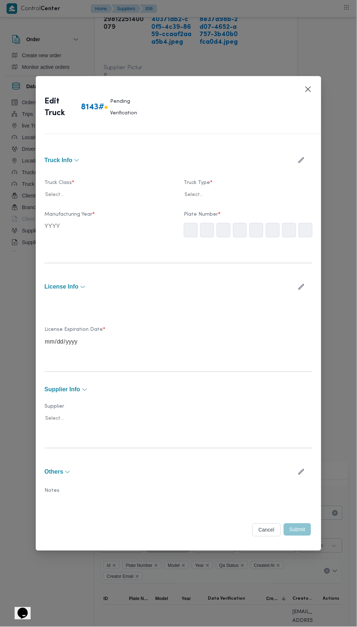
type input "2024"
type input "2027-04-13"
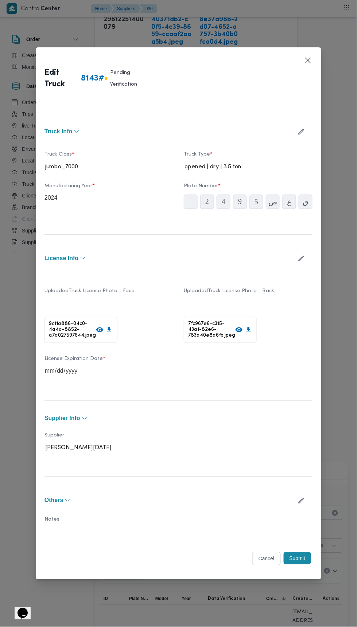
click at [248, 416] on button "Supplier Info" at bounding box center [178, 419] width 268 height 6
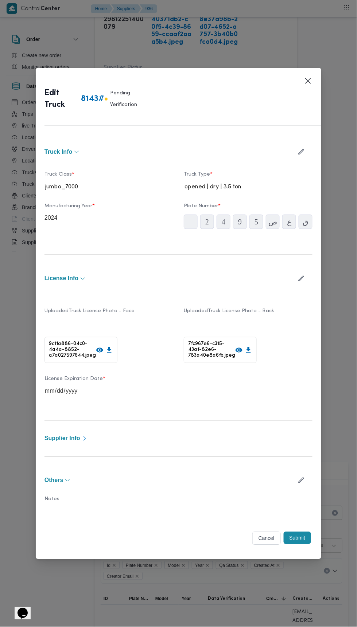
click at [256, 436] on button "Supplier Info" at bounding box center [178, 439] width 268 height 6
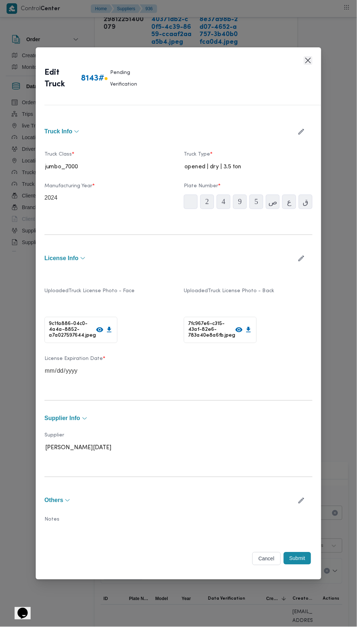
click at [304, 65] on button "Closes this modal window" at bounding box center [307, 60] width 9 height 9
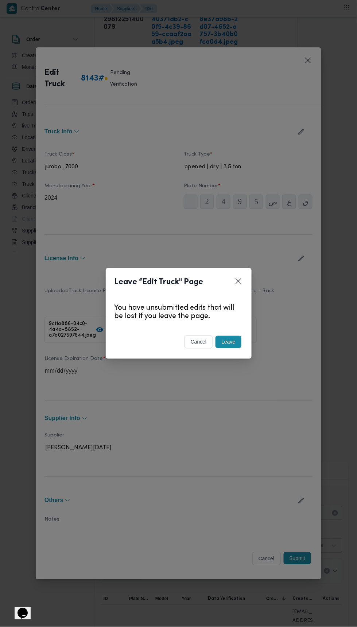
click at [231, 343] on button "Leave" at bounding box center [227, 342] width 25 height 12
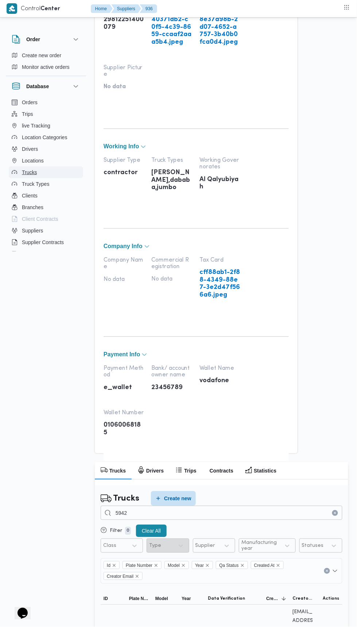
click at [33, 171] on span "Trucks" at bounding box center [29, 172] width 15 height 9
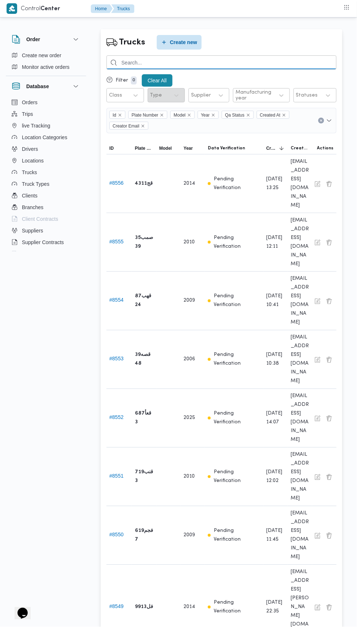
click at [231, 59] on input "search" at bounding box center [221, 62] width 230 height 14
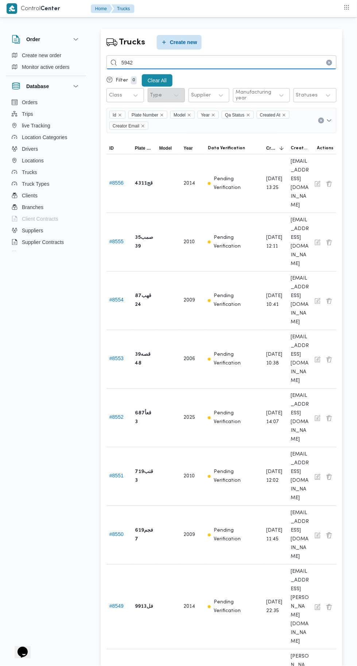
type input "5942"
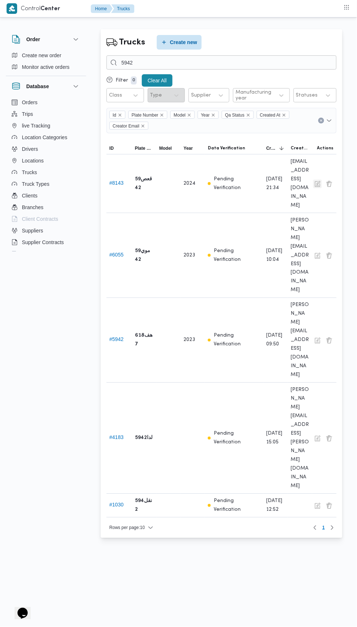
click at [317, 180] on button "button" at bounding box center [317, 184] width 9 height 9
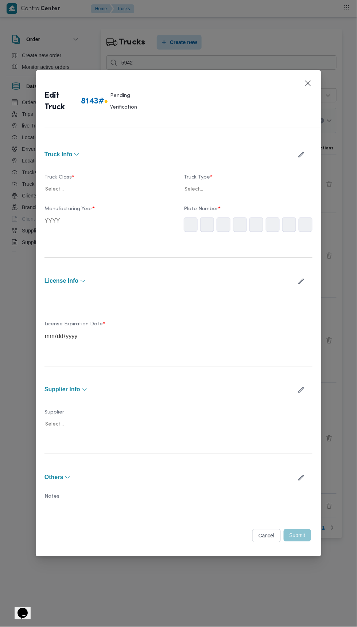
type input "2024"
type input "[DATE]"
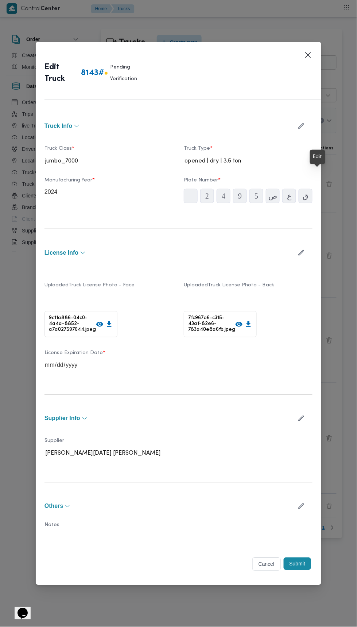
click at [301, 414] on icon "button" at bounding box center [301, 418] width 8 height 8
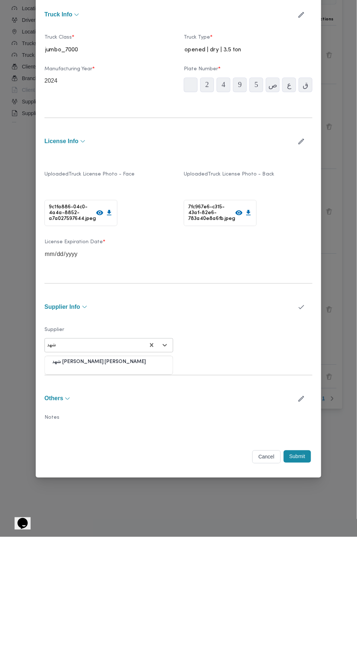
click at [131, 487] on div "شهد [PERSON_NAME] [PERSON_NAME]" at bounding box center [109, 493] width 128 height 13
type input "شهد"
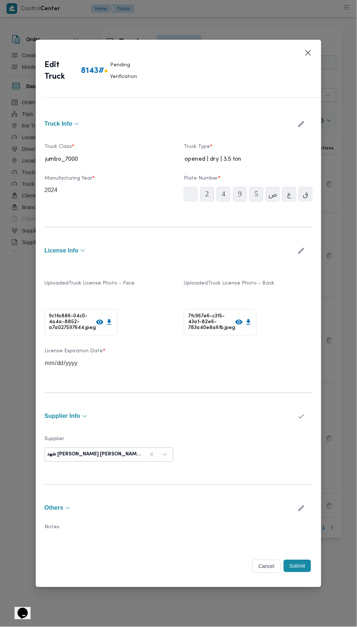
click at [296, 560] on button "Submit" at bounding box center [297, 566] width 28 height 12
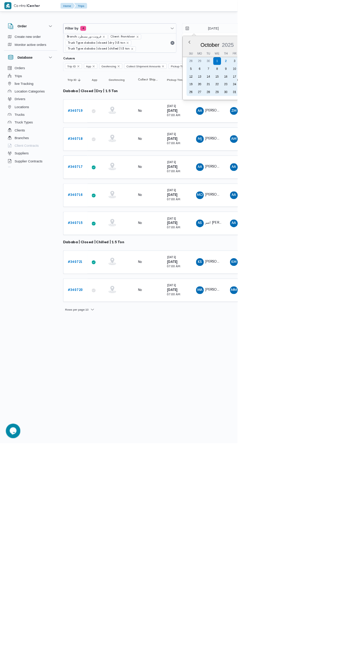
click at [334, 91] on div "2" at bounding box center [339, 92] width 12 height 12
type input "[DATE]"
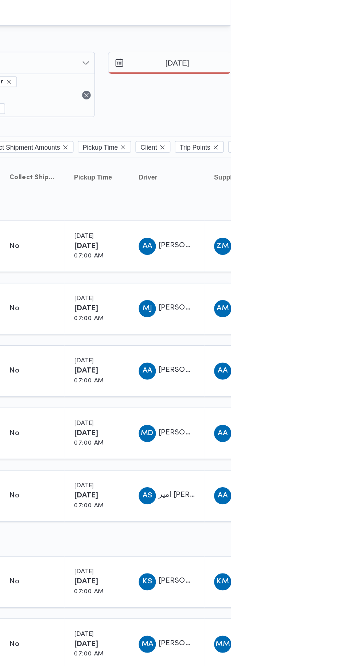
click at [356, 25] on div at bounding box center [313, 29] width 437 height 12
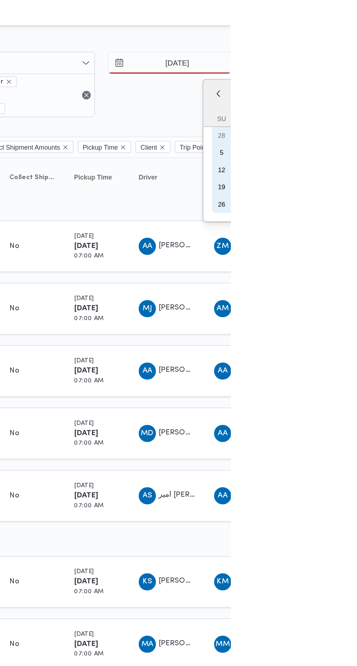
type input "[DATE]"
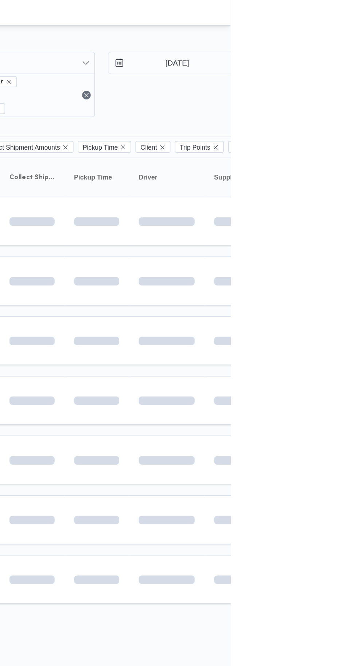
click at [356, 225] on td at bounding box center [364, 230] width 51 height 33
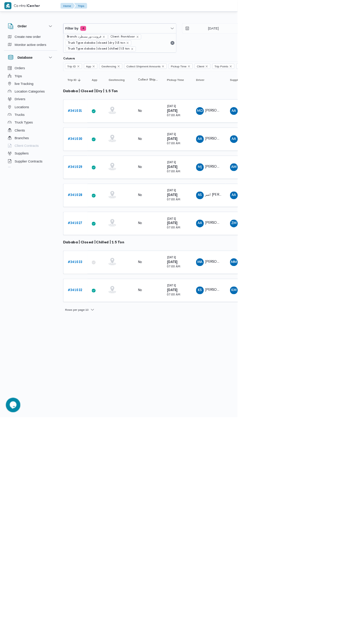
click at [103, 165] on b "# 341031" at bounding box center [113, 166] width 22 height 5
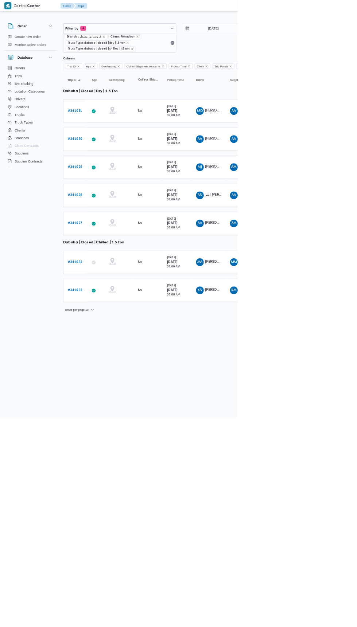
click at [114, 165] on b "# 341031" at bounding box center [113, 166] width 22 height 5
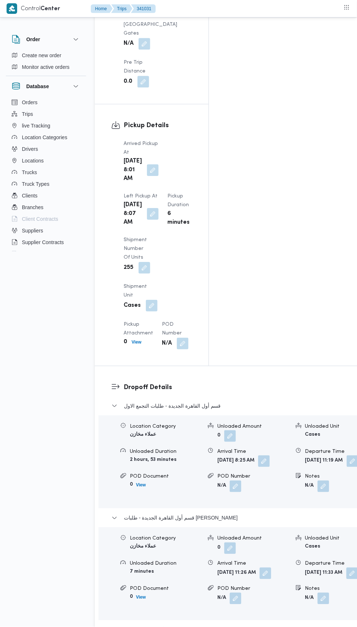
click at [225, 626] on button "قسم أول القاهرة الجديدة - [GEOGRAPHIC_DATA] التجمع الخامس" at bounding box center [237, 630] width 253 height 9
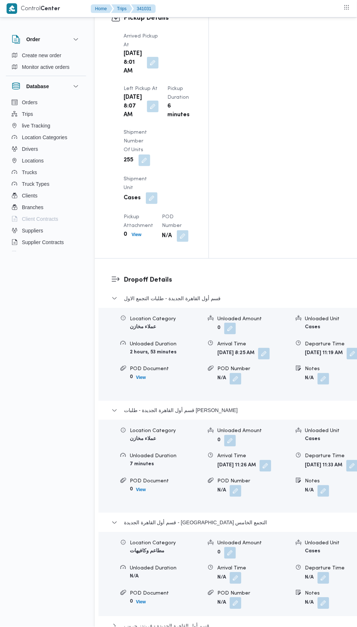
scroll to position [993, 0]
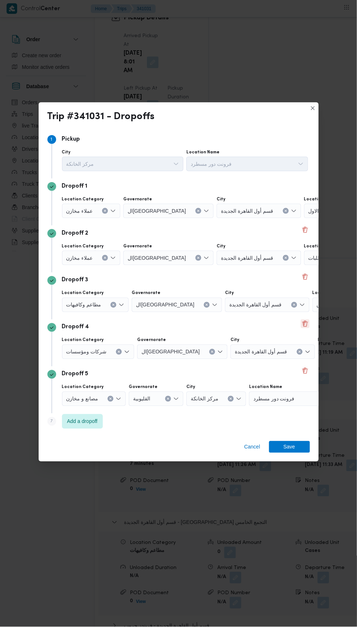
click at [304, 328] on button "Delete" at bounding box center [304, 323] width 9 height 9
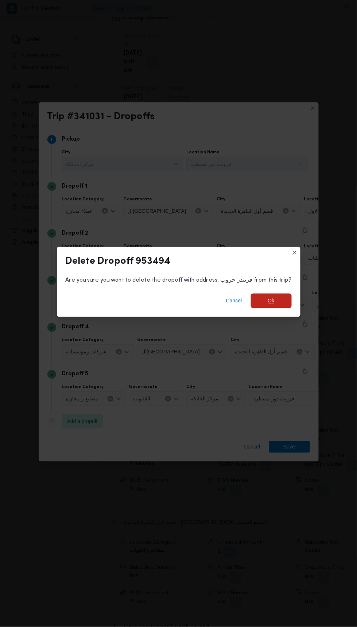
click at [279, 308] on span "Ok" at bounding box center [271, 301] width 41 height 15
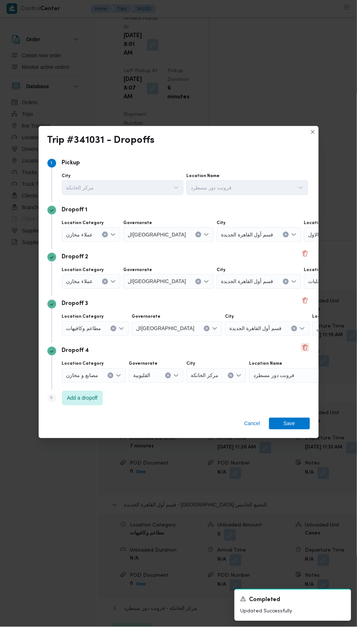
scroll to position [966, 0]
click at [306, 352] on button "Delete" at bounding box center [304, 347] width 9 height 9
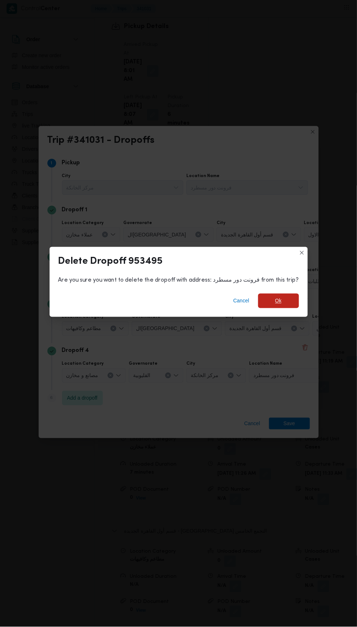
click at [285, 308] on span "Ok" at bounding box center [278, 301] width 41 height 15
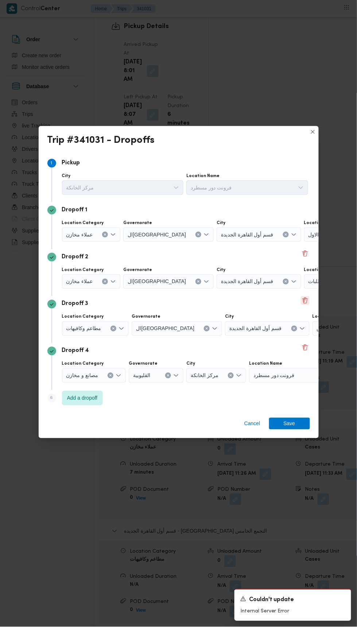
click at [304, 305] on button "Delete" at bounding box center [304, 300] width 9 height 9
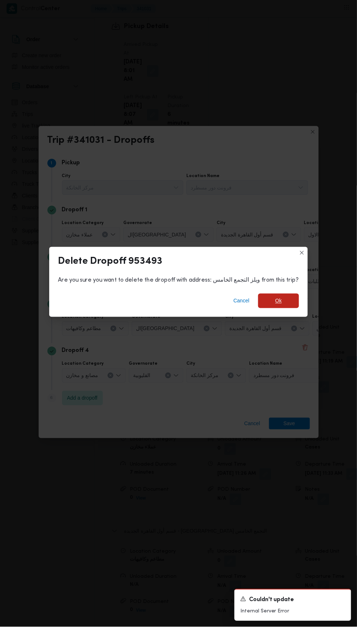
click at [289, 308] on span "Ok" at bounding box center [278, 301] width 41 height 15
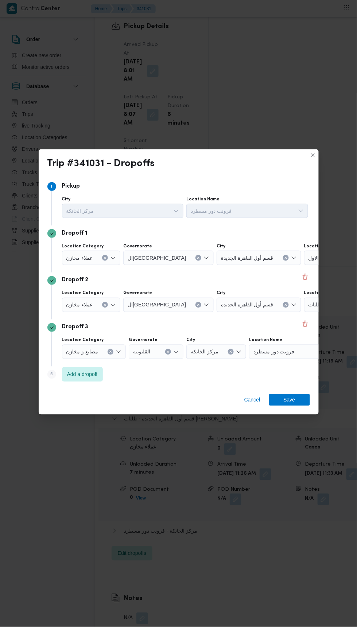
click at [308, 261] on span "طلبات التجمع الاول" at bounding box center [328, 257] width 40 height 8
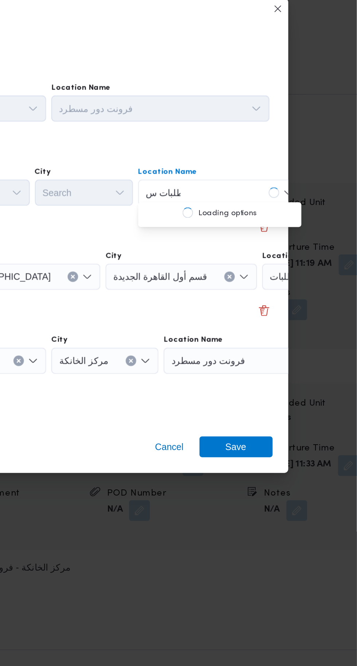
scroll to position [0, 0]
type input "طلبات س"
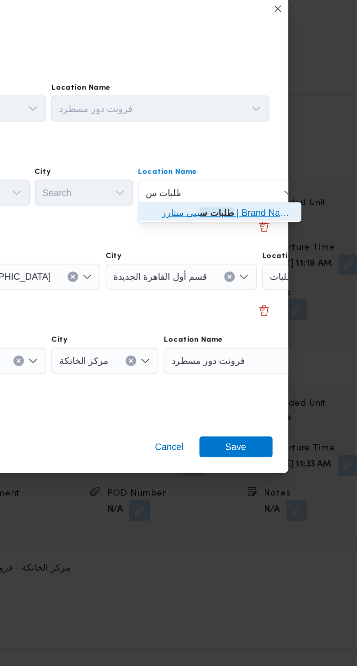
click at [302, 285] on span "طلبات س يتي ستارز | Brand Names | مساكن المهندسين" at bounding box center [285, 287] width 74 height 9
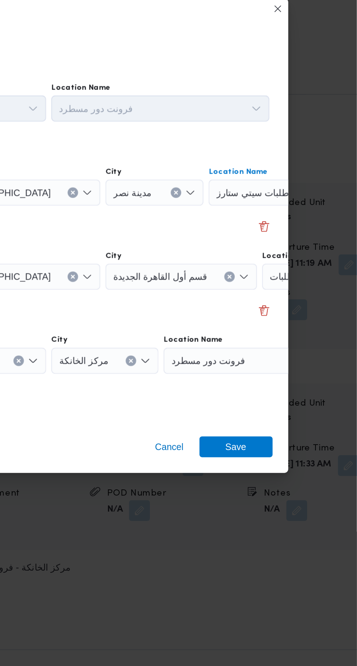
click at [308, 323] on span "طلبات [PERSON_NAME]" at bounding box center [336, 322] width 57 height 8
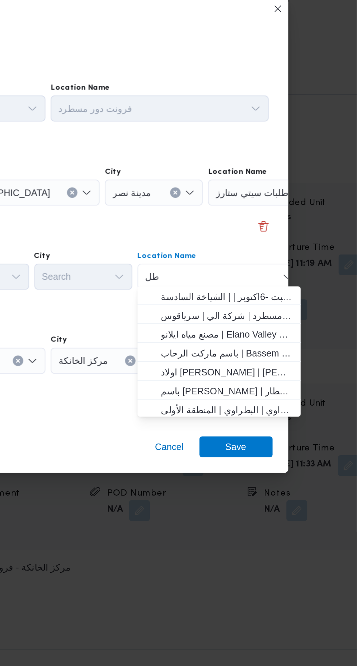
type input "ط"
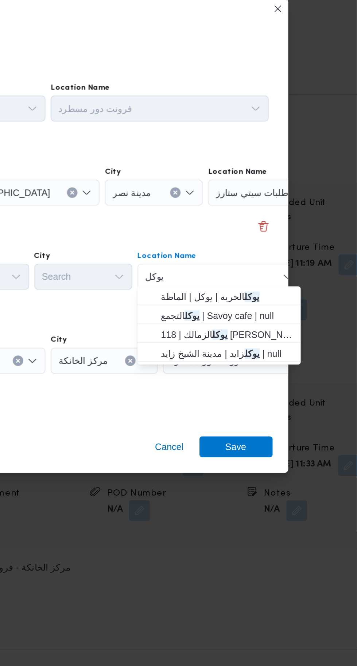
type input "يوكل"
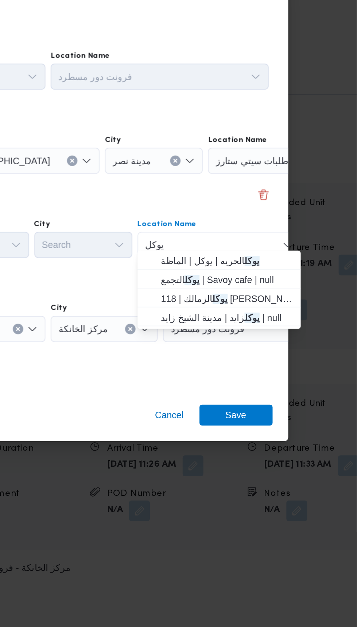
click at [290, 302] on div "يوكل يوكل Combo box. Selected. [GEOGRAPHIC_DATA]. Selected. Combo box input. Se…" at bounding box center [279, 305] width 91 height 15
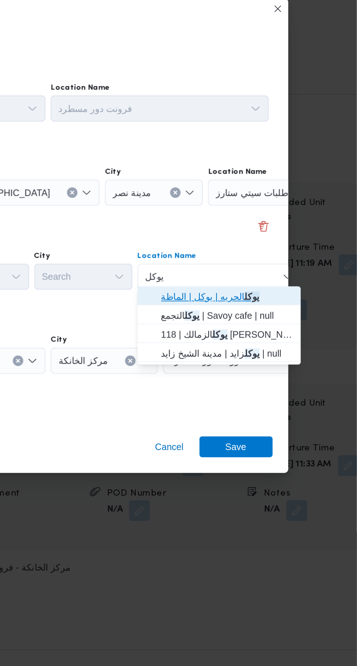
click at [312, 331] on span "يوكل الحريه | يوكل | الماظة" at bounding box center [284, 334] width 74 height 9
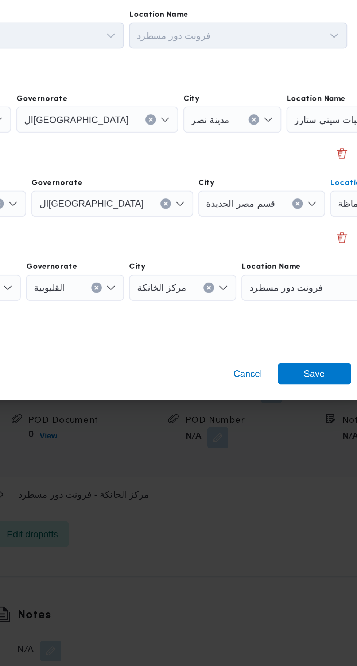
scroll to position [1012, 0]
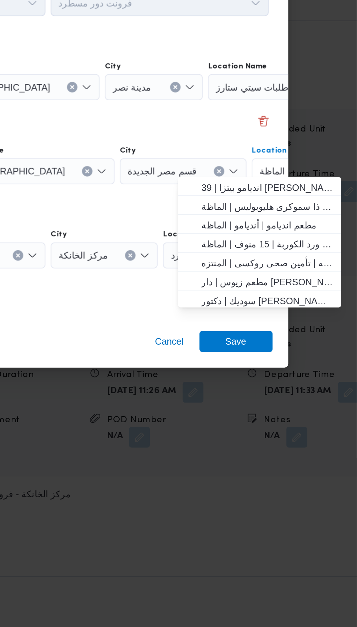
click at [224, 383] on div "Step 1 1 [GEOGRAPHIC_DATA] مركز الخانكة Location Name فرونت دور مسطرد Dropoff 1…" at bounding box center [179, 282] width 280 height 213
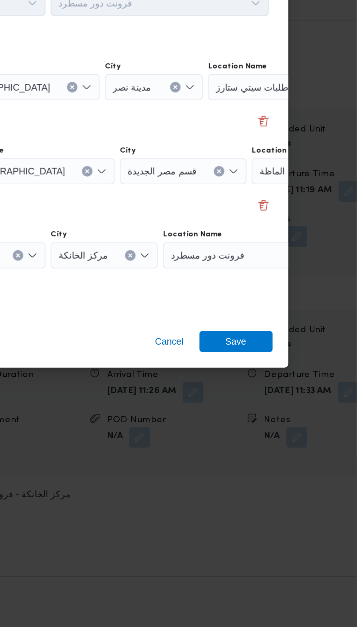
click at [293, 351] on div "فرونت دور مسطرد" at bounding box center [293, 351] width 91 height 15
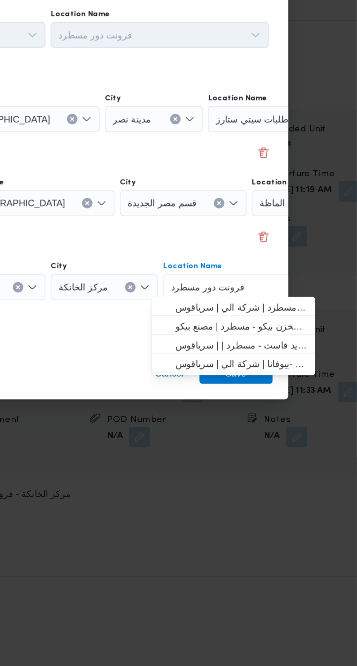
type input "جة"
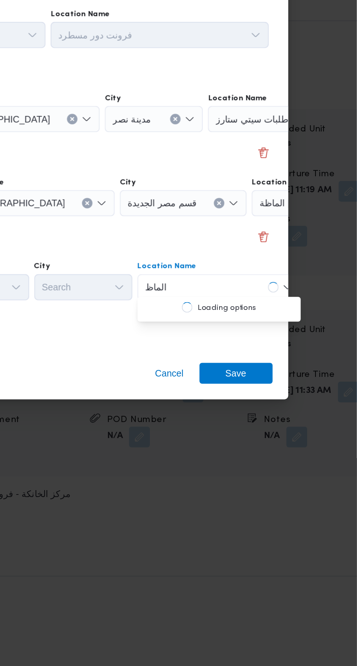
scroll to position [0, 0]
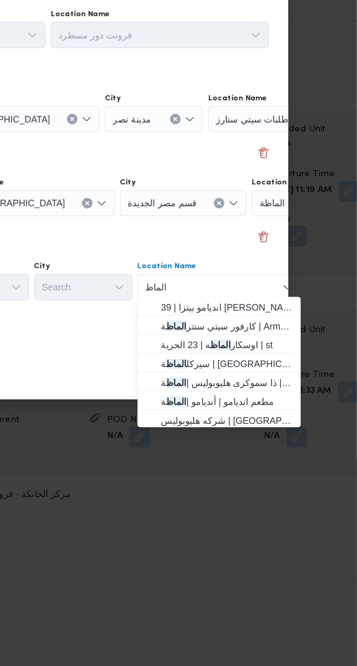
type input "الماظ"
click at [304, 402] on span "اوسكار الماظ ه | 23 الحرية | st" at bounding box center [284, 402] width 74 height 9
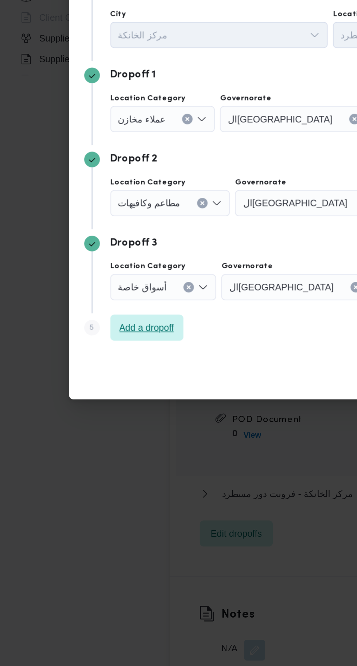
click at [100, 388] on span "Add a dropoff" at bounding box center [82, 392] width 41 height 15
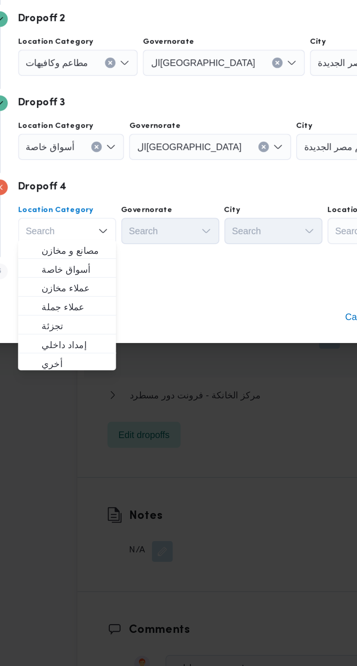
scroll to position [1012, 0]
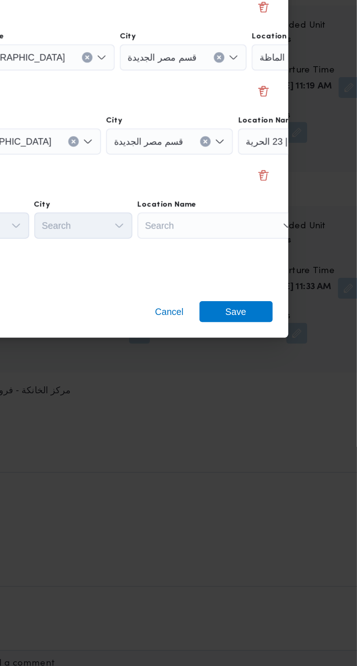
click at [289, 391] on div "Search" at bounding box center [279, 393] width 91 height 15
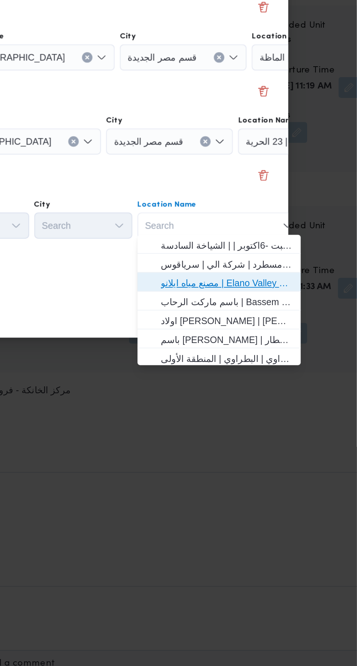
click at [307, 420] on span "مصنع مياه ايلانو | Elano Valley Water factory | بنى سلامة" at bounding box center [279, 426] width 85 height 12
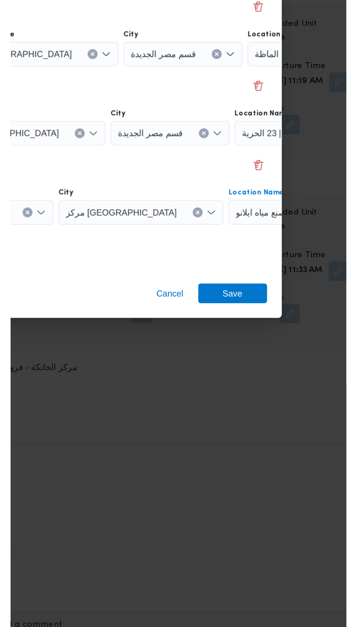
scroll to position [0, 29]
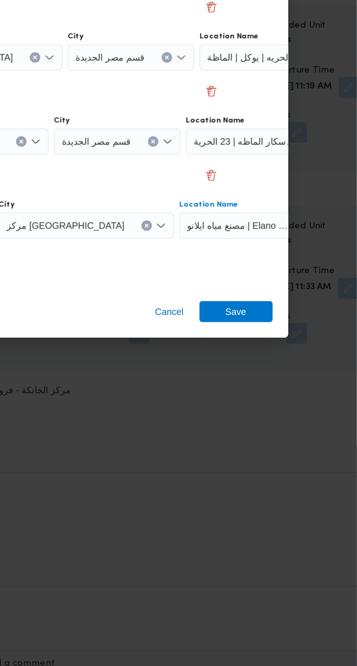
click at [332, 392] on icon "Clear input" at bounding box center [333, 393] width 3 height 3
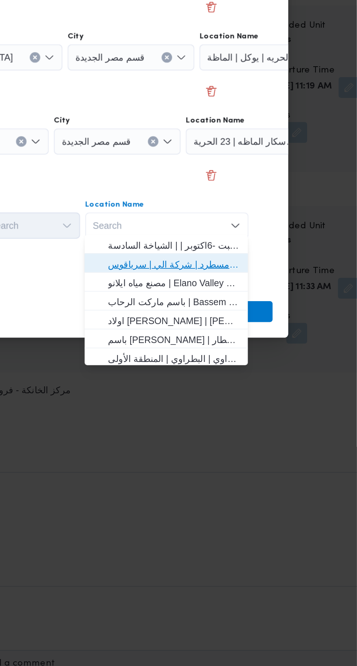
click at [285, 417] on span "فرونت دور مسطرد | شركة الي | سرياقوس" at bounding box center [255, 414] width 74 height 9
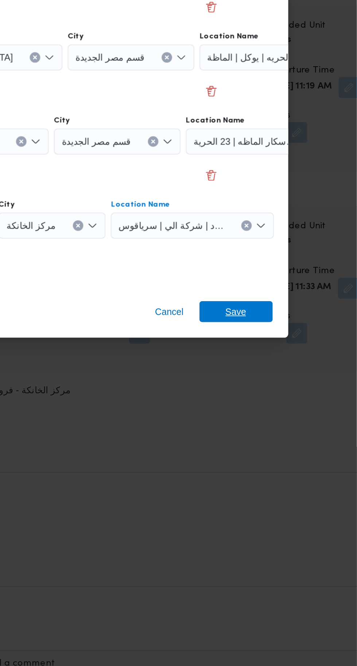
click at [297, 442] on span "Save" at bounding box center [289, 442] width 41 height 12
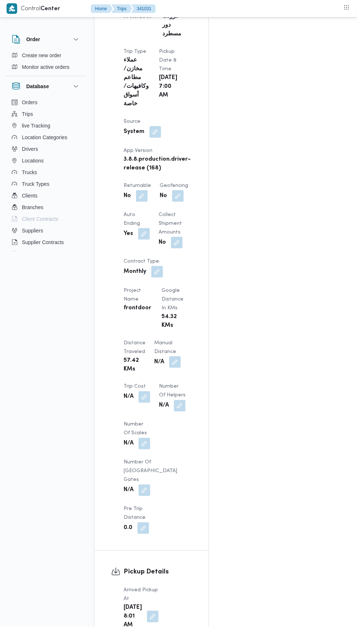
scroll to position [466, 0]
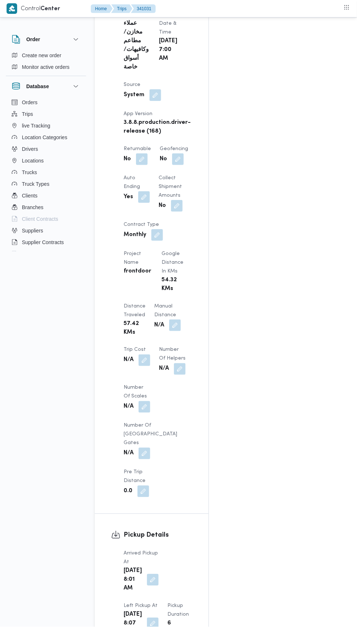
click at [158, 618] on button "button" at bounding box center [153, 624] width 12 height 12
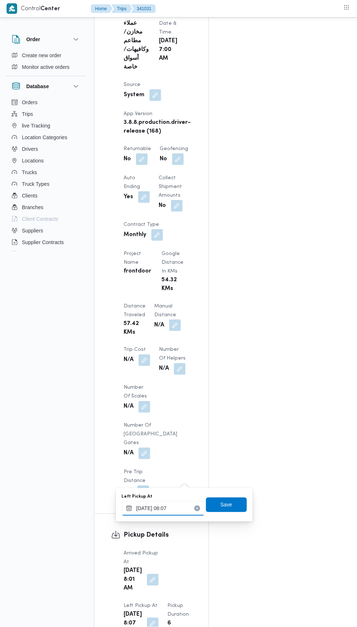
click at [189, 508] on input "[DATE] 08:07" at bounding box center [163, 508] width 83 height 15
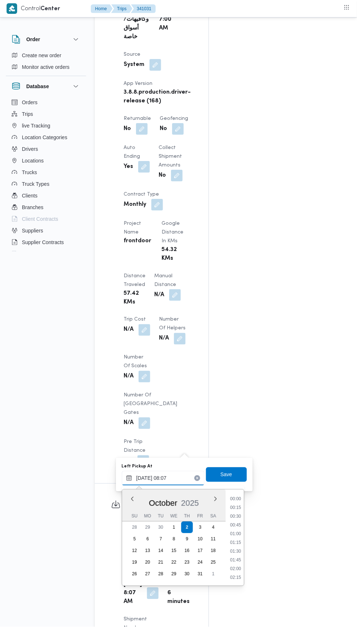
scroll to position [235, 0]
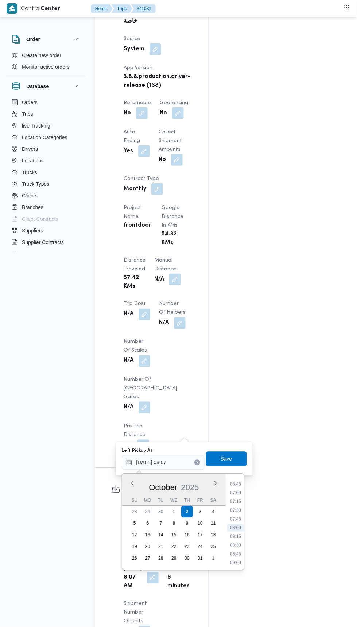
click at [237, 562] on li "09:00" at bounding box center [235, 562] width 17 height 7
type input "[DATE] 09:00"
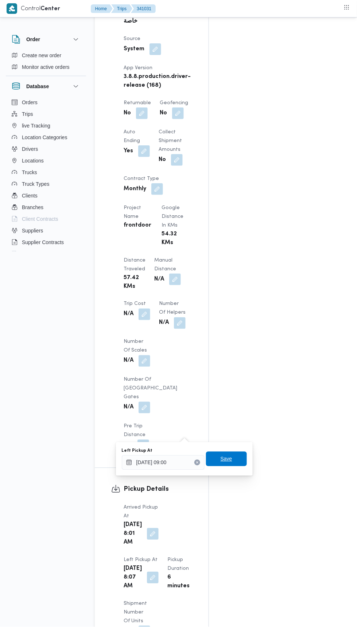
click at [227, 458] on span "Save" at bounding box center [226, 458] width 12 height 9
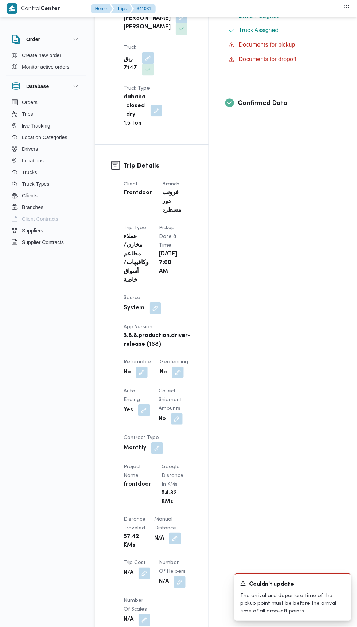
scroll to position [0, 0]
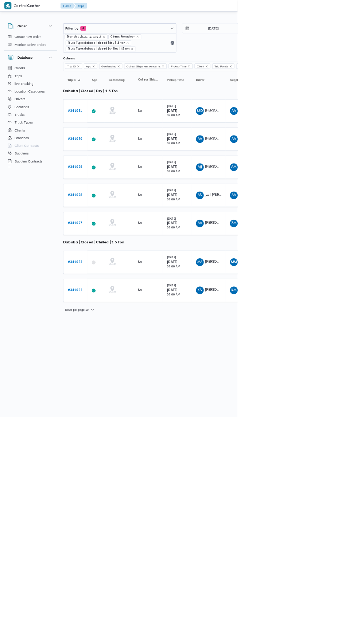
click at [112, 207] on b "# 341030" at bounding box center [113, 208] width 22 height 5
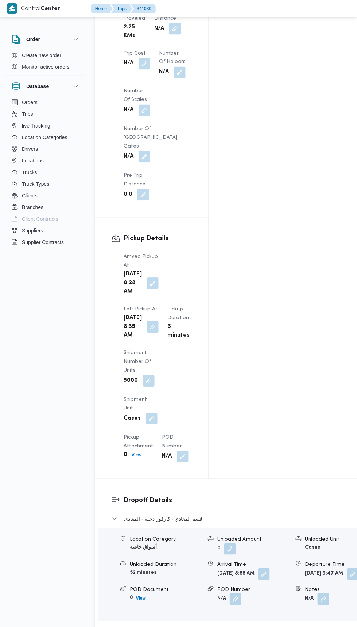
scroll to position [789, 0]
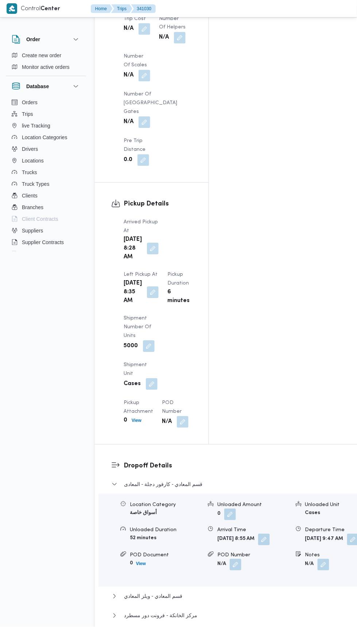
click at [150, 626] on span "Edit dropoffs" at bounding box center [131, 638] width 41 height 15
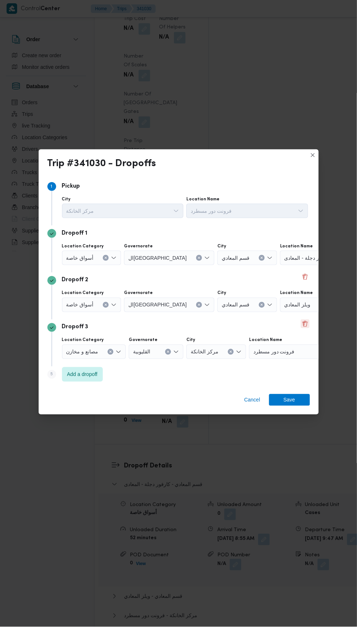
click at [304, 319] on button "Delete" at bounding box center [304, 323] width 9 height 9
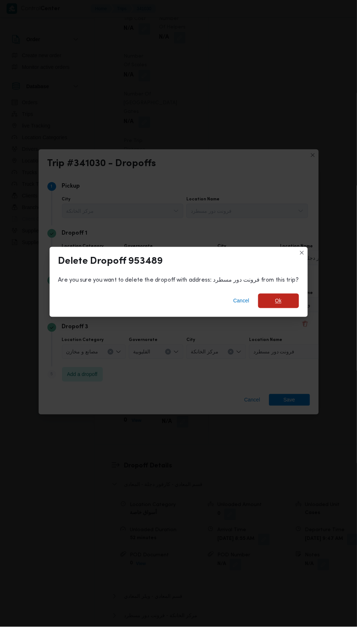
click at [281, 302] on span "Ok" at bounding box center [278, 301] width 41 height 15
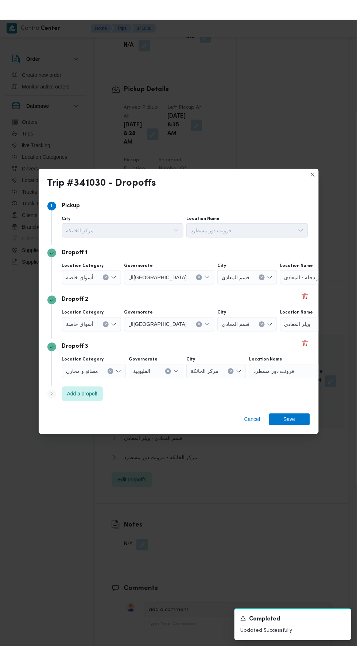
scroll to position [780, 0]
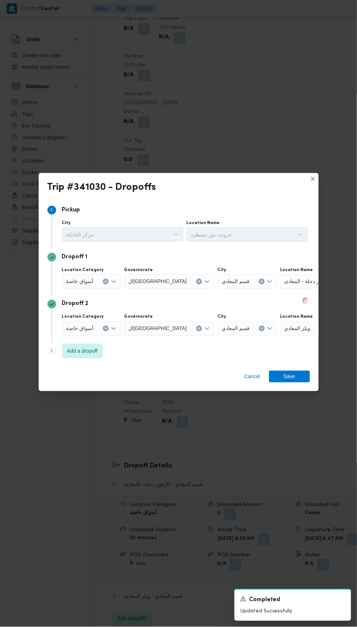
click at [286, 321] on div "ويلز المعادي" at bounding box center [325, 328] width 91 height 15
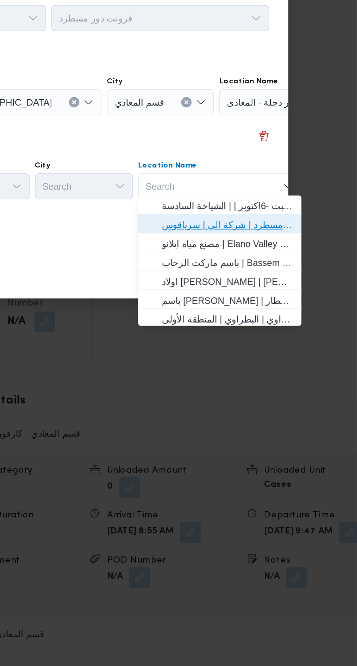
click at [295, 368] on span "فرونت دور مسطرد | شركة الي | سرياقوس" at bounding box center [285, 367] width 74 height 9
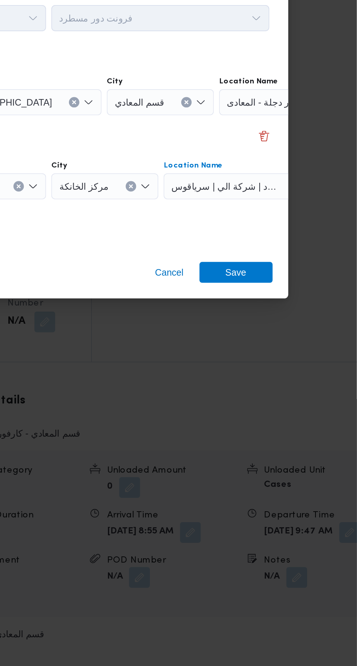
click at [333, 296] on input "Location Name" at bounding box center [333, 299] width 1 height 9
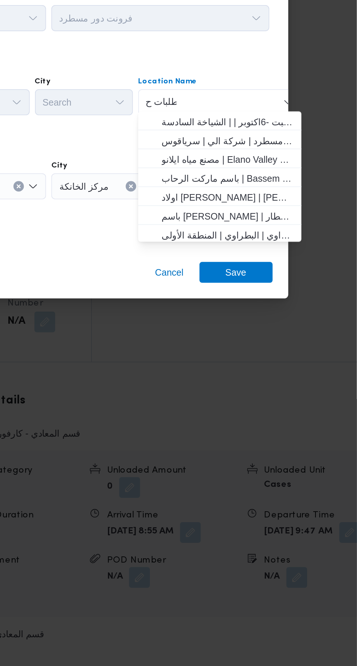
scroll to position [0, 0]
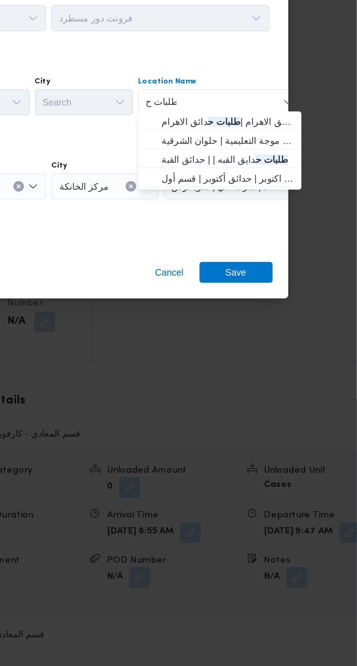
type input "طلبات ح"
click at [250, 314] on span "طلبات مارت حدائق الاهرام | طلبات ح دائق الاهرام | null" at bounding box center [285, 310] width 74 height 9
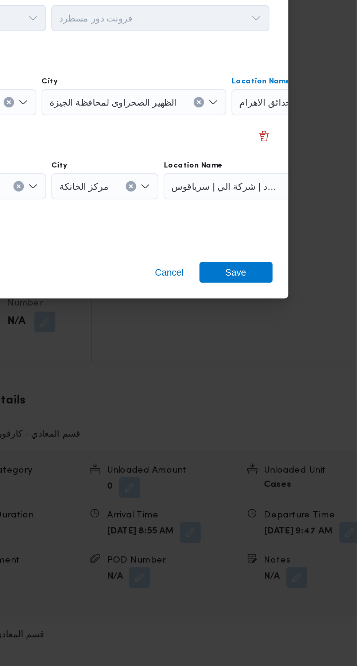
scroll to position [0, 51]
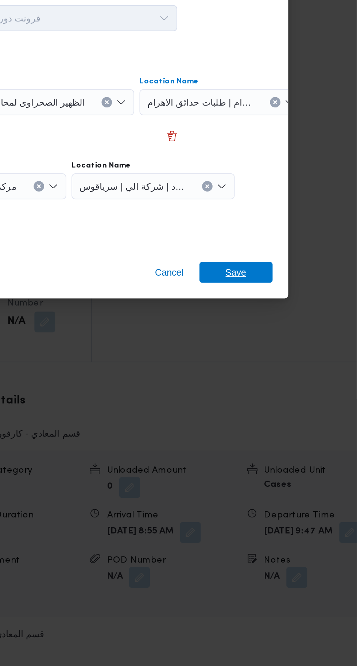
click at [286, 392] on span "Save" at bounding box center [289, 395] width 12 height 12
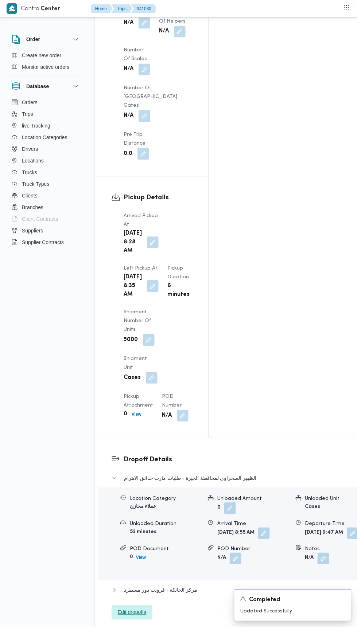
scroll to position [795, 0]
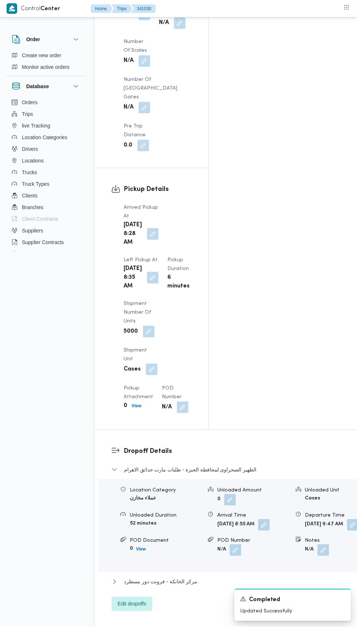
click at [158, 272] on button "button" at bounding box center [153, 278] width 12 height 12
click at [149, 228] on button "button" at bounding box center [153, 234] width 12 height 12
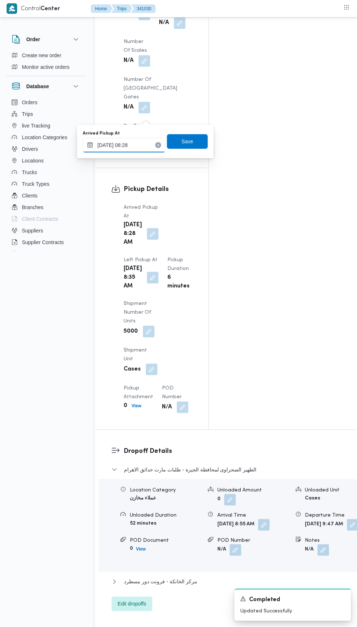
click at [147, 145] on input "[DATE] 08:28" at bounding box center [124, 145] width 83 height 15
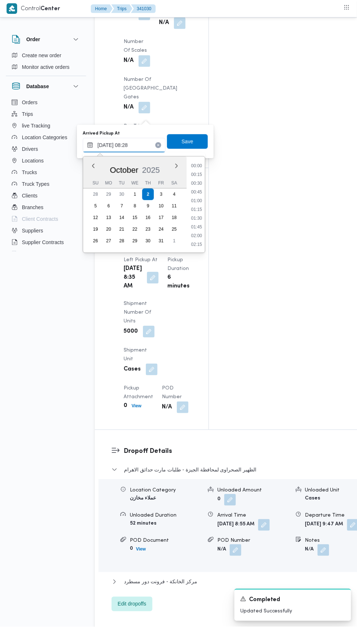
scroll to position [244, 0]
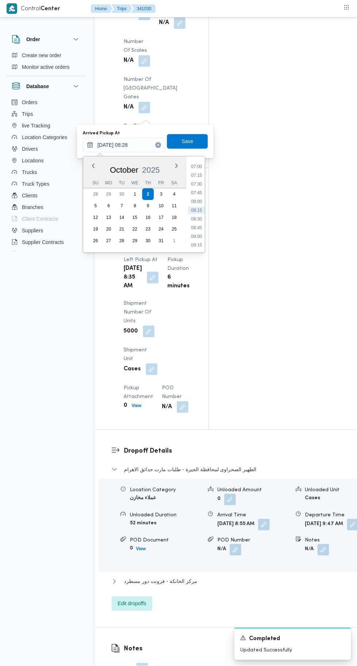
click at [201, 183] on li "07:30" at bounding box center [196, 184] width 17 height 7
type input "[DATE] 07:30"
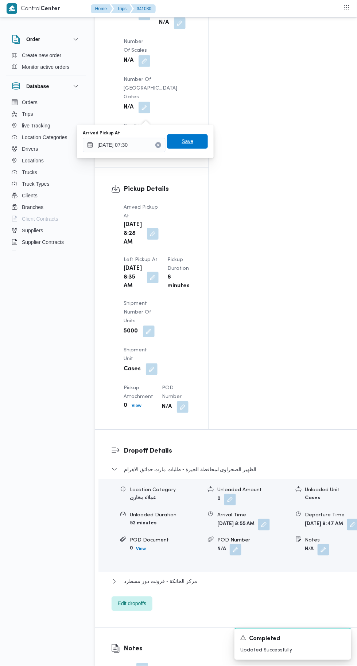
click at [192, 143] on span "Save" at bounding box center [187, 141] width 12 height 9
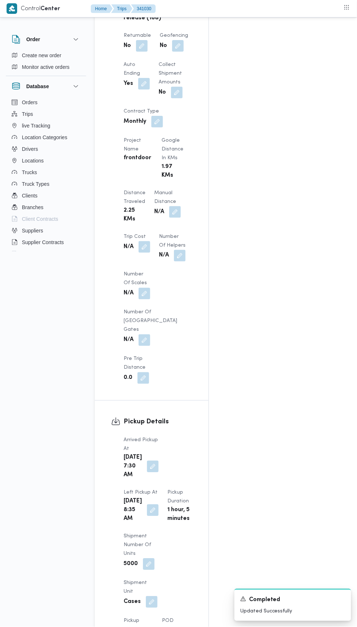
scroll to position [0, 0]
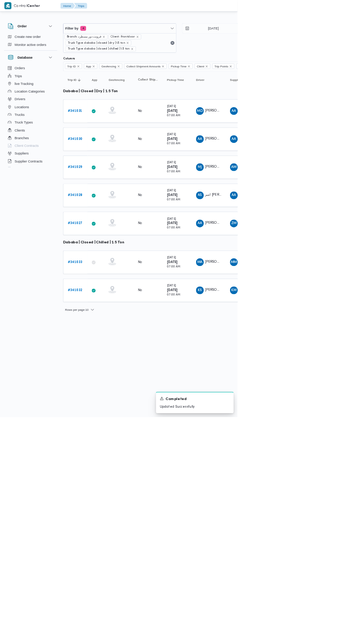
click at [104, 249] on b "# 341029" at bounding box center [113, 251] width 22 height 5
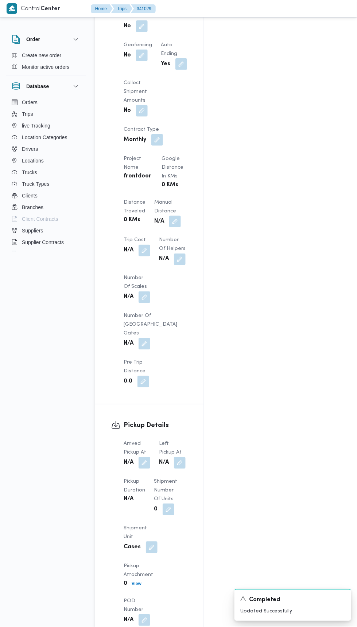
scroll to position [589, 0]
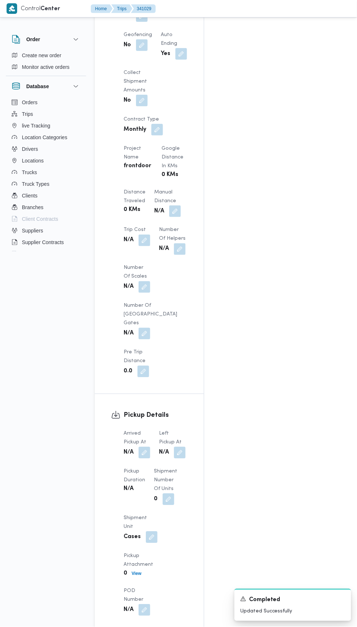
click at [147, 447] on button "button" at bounding box center [144, 453] width 12 height 12
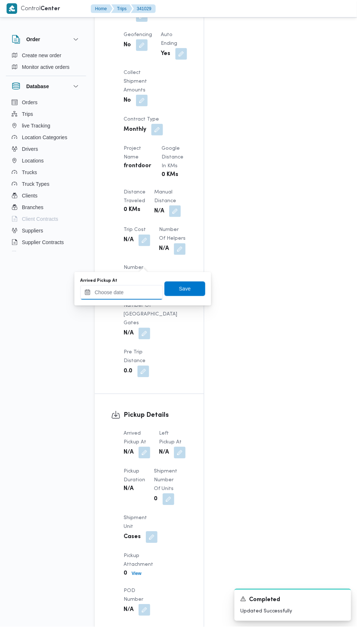
click at [112, 290] on input "Arrived Pickup At" at bounding box center [121, 292] width 83 height 15
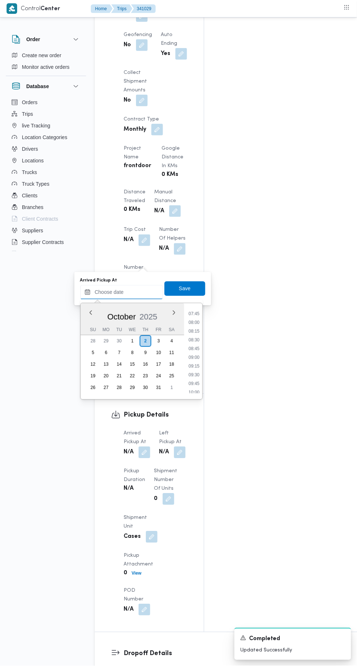
scroll to position [266, 0]
click at [192, 315] on li "07:45" at bounding box center [193, 317] width 17 height 7
type input "[DATE] 07:45"
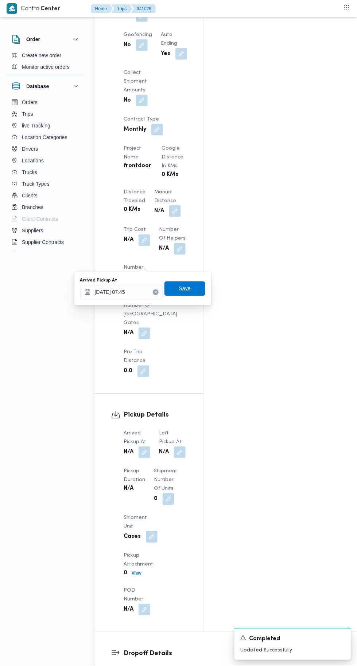
click at [190, 288] on span "Save" at bounding box center [185, 288] width 12 height 9
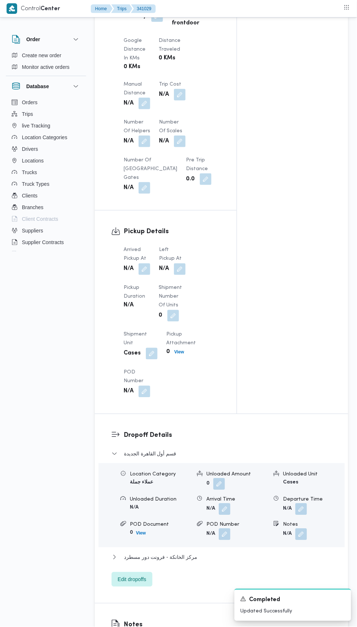
click at [178, 266] on button "button" at bounding box center [180, 269] width 12 height 12
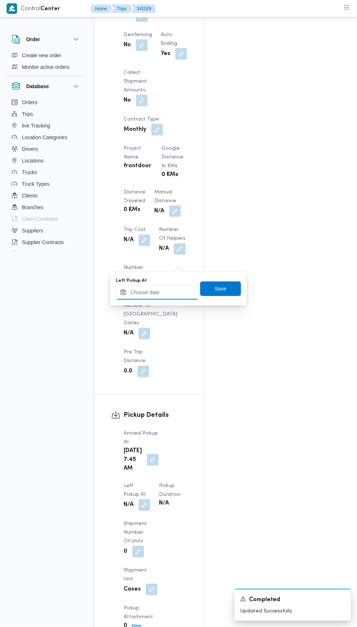
click at [180, 294] on input "Left Pickup At" at bounding box center [157, 292] width 83 height 15
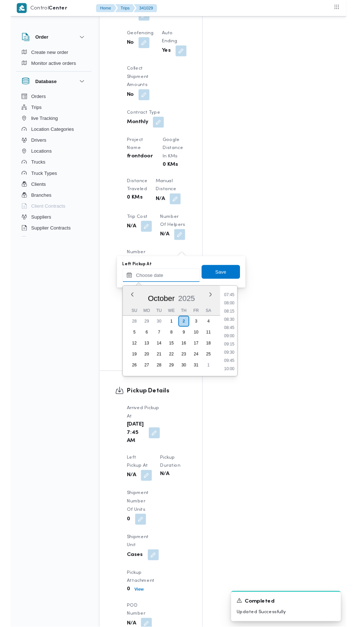
scroll to position [265, 0]
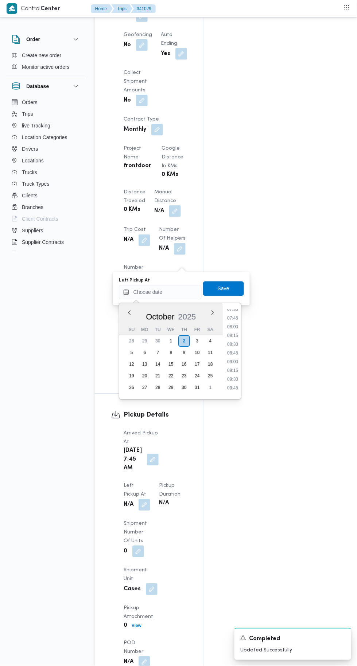
click at [236, 326] on li "08:00" at bounding box center [232, 326] width 17 height 7
type input "[DATE] 08:00"
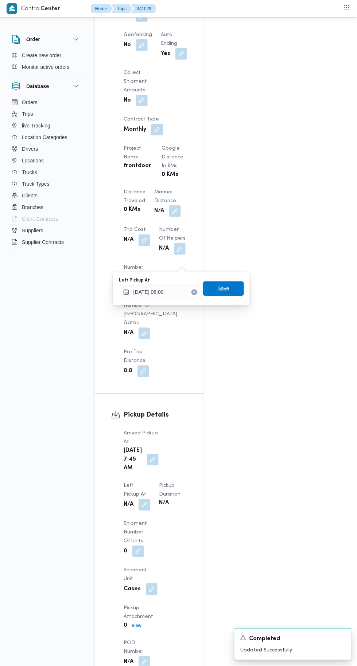
click at [226, 287] on span "Save" at bounding box center [223, 288] width 12 height 9
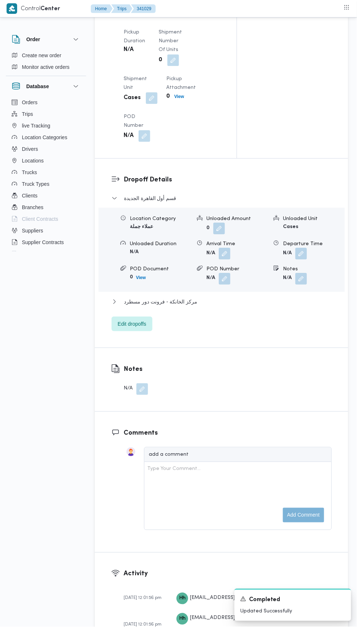
scroll to position [865, 0]
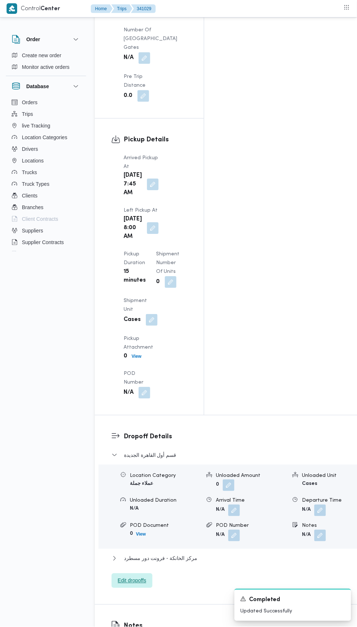
click at [136, 576] on span "Edit dropoffs" at bounding box center [132, 580] width 28 height 9
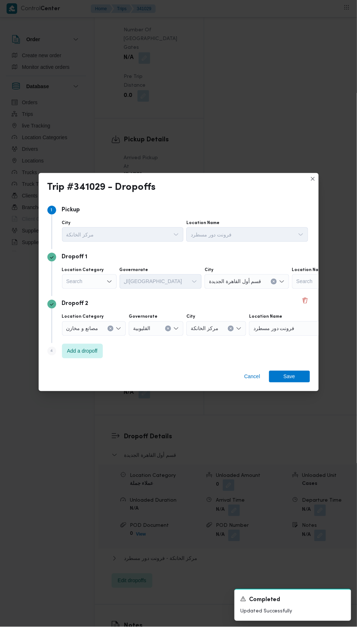
click at [108, 284] on icon "Open list of options" at bounding box center [109, 282] width 6 height 6
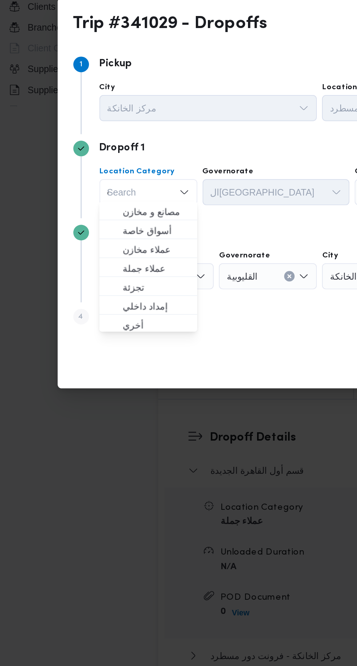
type input "ة"
click at [68, 327] on span "عملاء مخازن" at bounding box center [89, 332] width 49 height 12
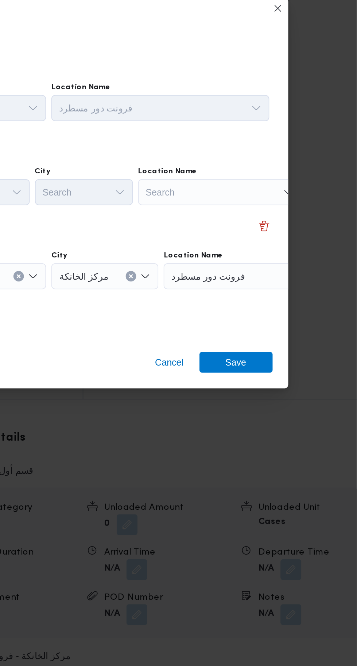
click at [280, 294] on div "Search" at bounding box center [280, 299] width 91 height 15
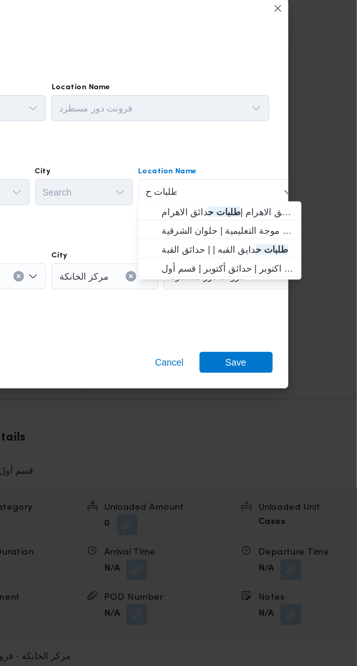
type input "طلبات ح"
click at [250, 312] on span "طلبات مارت حدائق الاهرام | طلبات ح دائق الاهرام | null" at bounding box center [285, 310] width 74 height 9
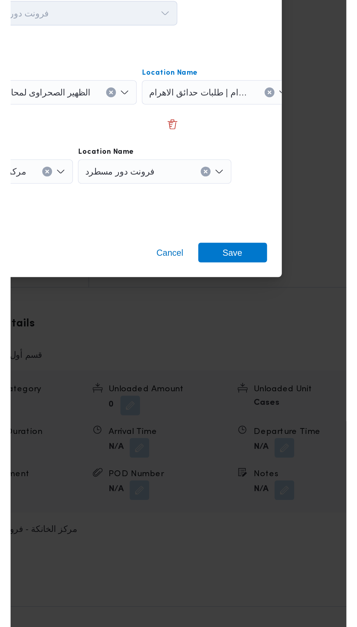
scroll to position [865, 0]
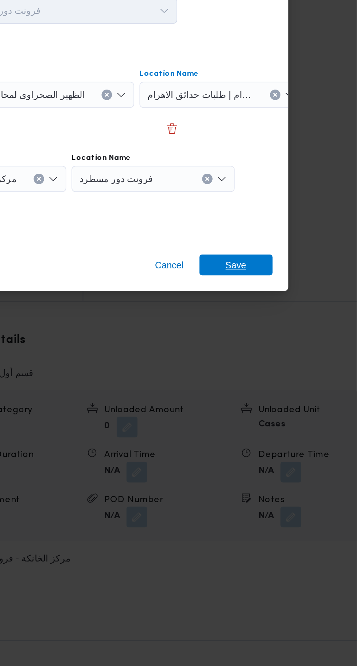
click at [284, 389] on span "Save" at bounding box center [289, 395] width 12 height 12
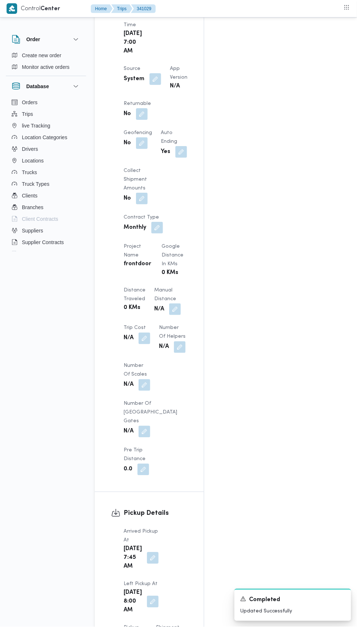
scroll to position [0, 0]
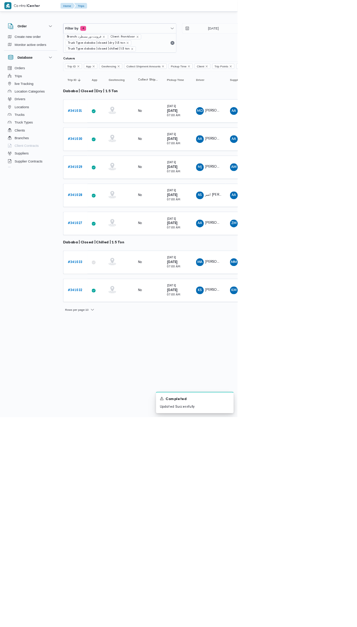
click at [110, 295] on link "# 341028" at bounding box center [113, 293] width 22 height 9
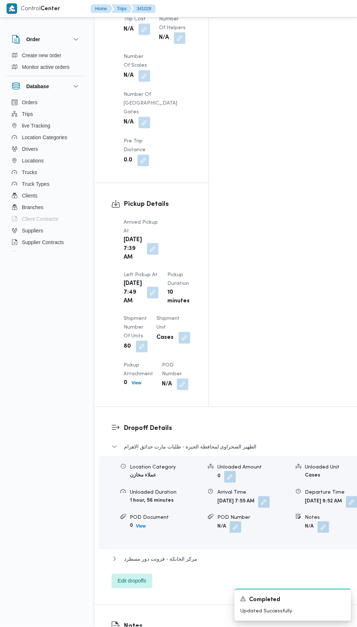
scroll to position [779, 0]
click at [127, 577] on span "Edit dropoffs" at bounding box center [132, 581] width 28 height 9
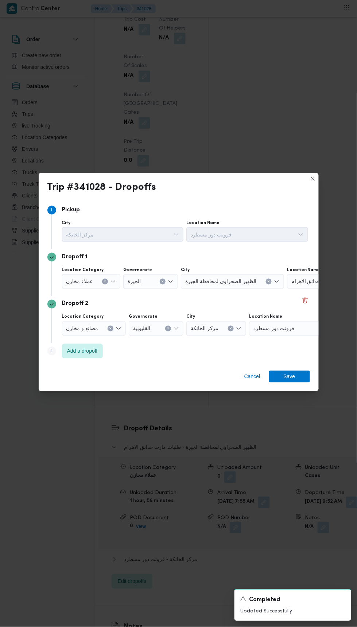
click at [292, 289] on div "طلبات مارت حدائق الاهرام" at bounding box center [332, 281] width 91 height 15
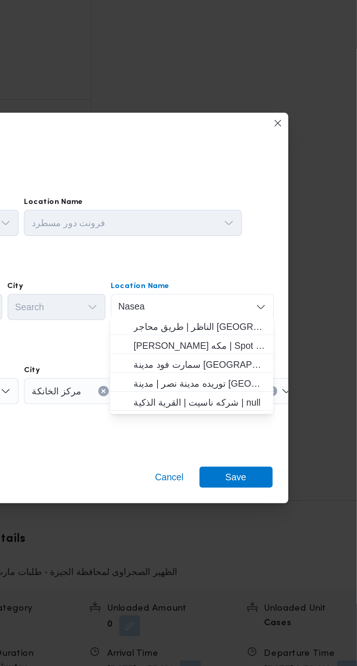
scroll to position [0, 0]
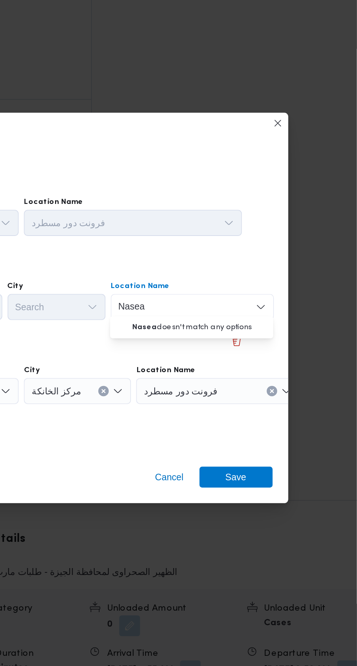
type input "Nase"
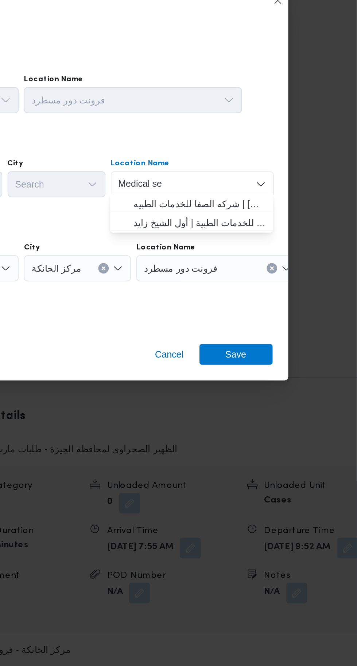
type input "Medical se"
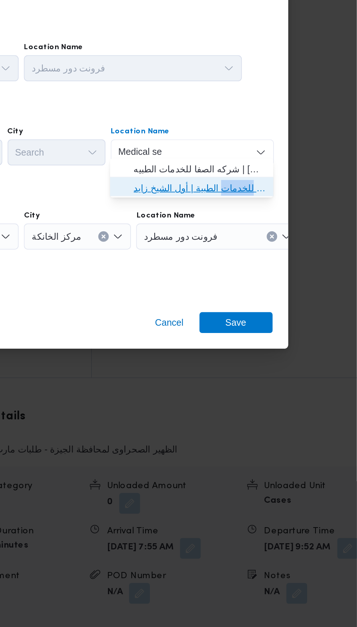
click at [294, 304] on span "اس اتش جي للخدمات الطبية | أول الشيخ زايد | null" at bounding box center [269, 301] width 74 height 9
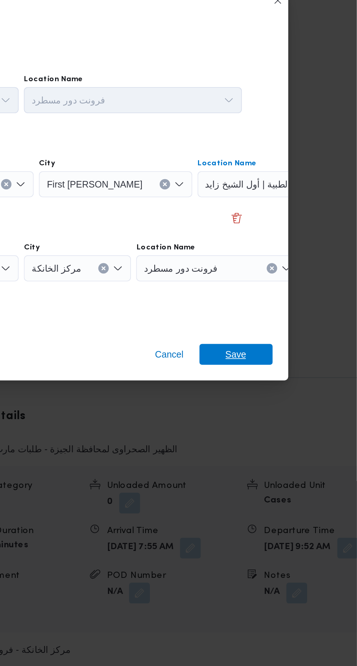
click at [299, 395] on span "Save" at bounding box center [289, 395] width 41 height 12
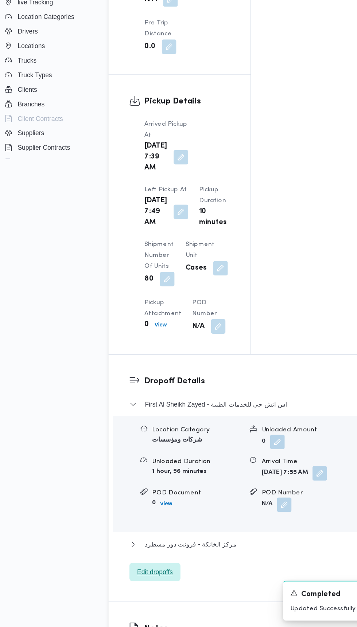
scroll to position [779, 0]
click at [112, 575] on span "Edit dropoffs" at bounding box center [131, 582] width 41 height 15
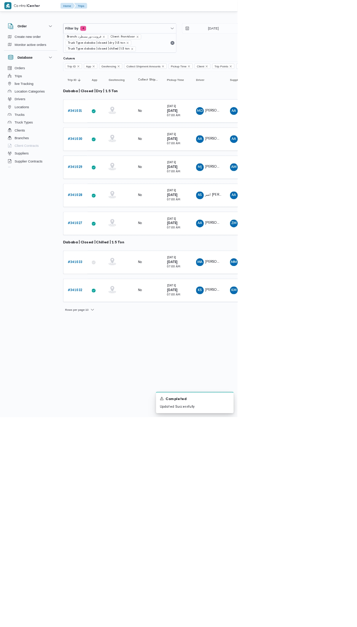
click at [114, 333] on b "# 341027" at bounding box center [113, 335] width 22 height 5
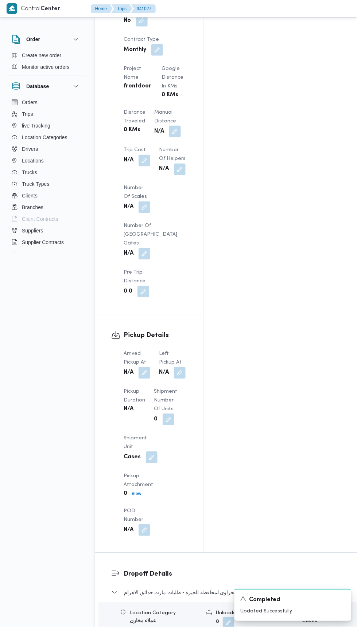
scroll to position [663, 0]
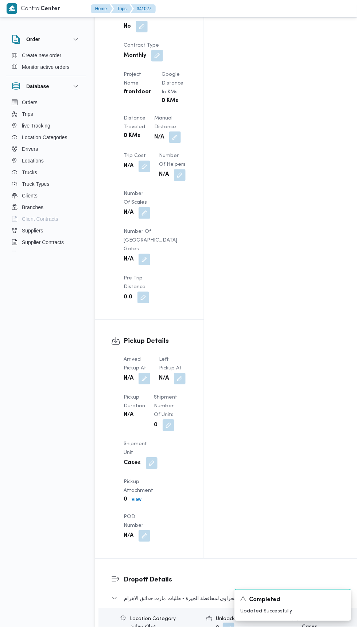
click at [143, 373] on button "button" at bounding box center [144, 379] width 12 height 12
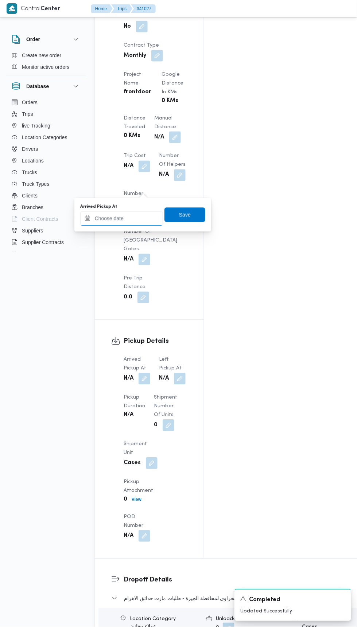
click at [146, 220] on input "Arrived Pickup At" at bounding box center [121, 218] width 83 height 15
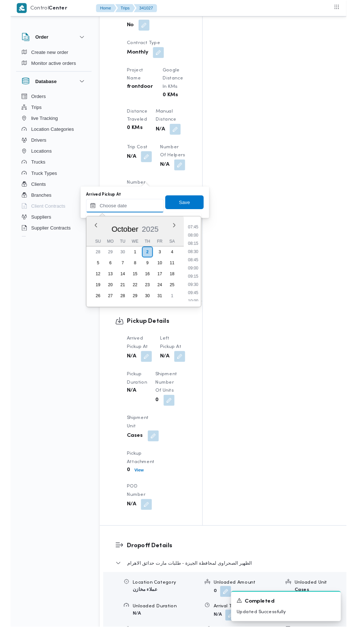
scroll to position [252, 0]
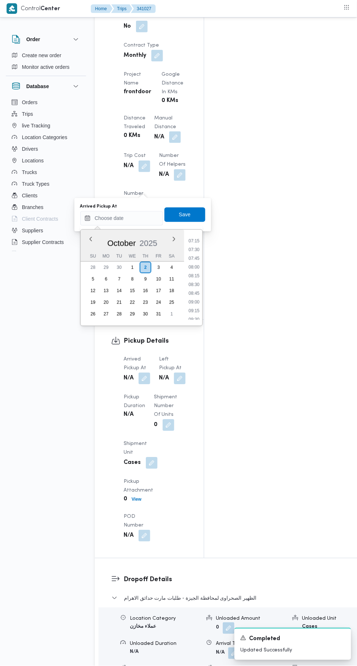
click at [192, 241] on li "07:15" at bounding box center [193, 240] width 17 height 7
type input "[DATE] 07:15"
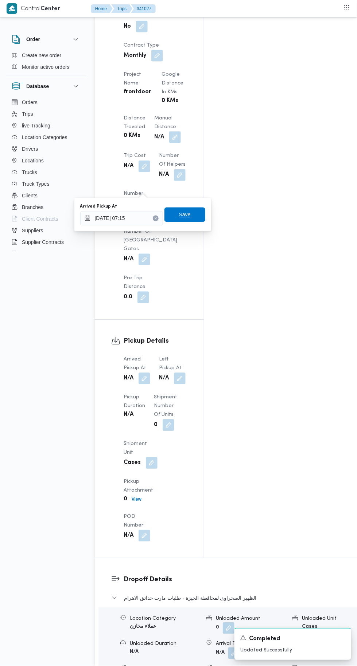
click at [194, 219] on span "Save" at bounding box center [184, 215] width 41 height 15
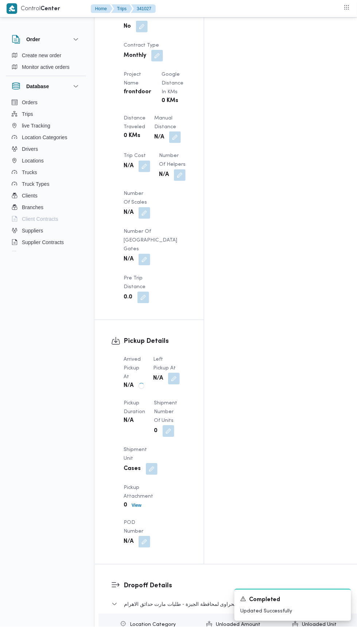
click at [180, 373] on button "button" at bounding box center [174, 379] width 12 height 12
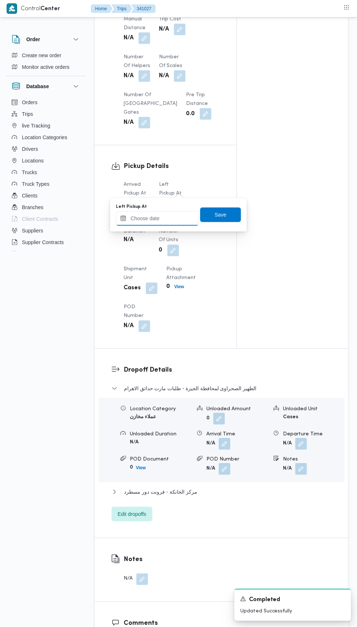
click at [173, 220] on input "Left Pickup At" at bounding box center [157, 218] width 83 height 15
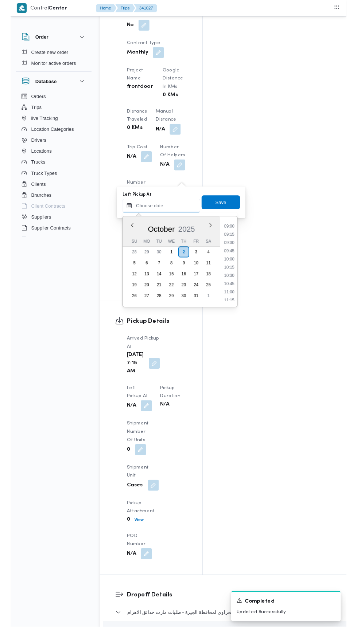
scroll to position [304, 0]
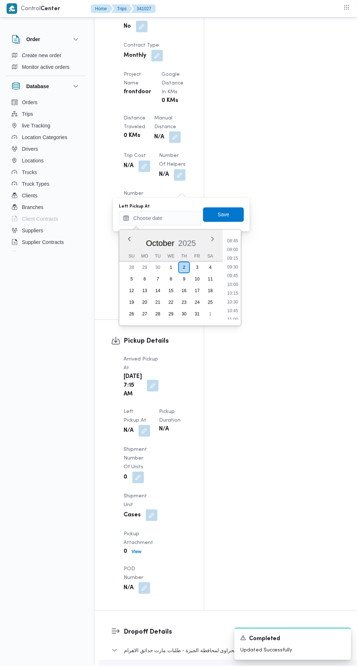
click at [233, 241] on li "08:45" at bounding box center [232, 240] width 17 height 7
type input "[DATE] 08:45"
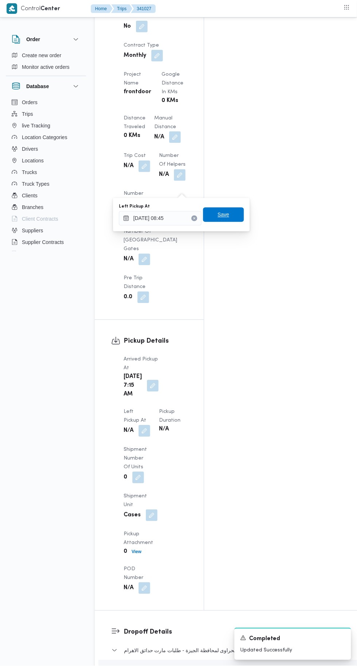
click at [231, 217] on span "Save" at bounding box center [223, 215] width 41 height 15
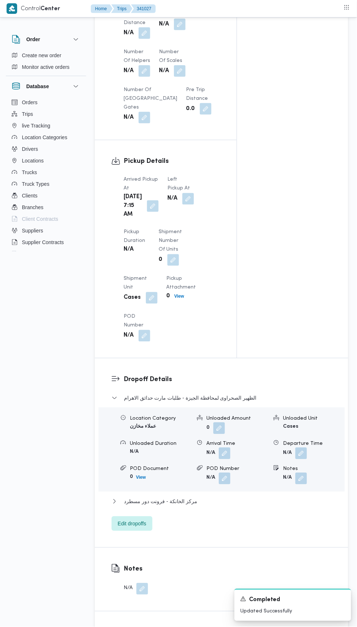
scroll to position [669, 0]
click at [130, 527] on span "Edit dropoffs" at bounding box center [132, 523] width 28 height 9
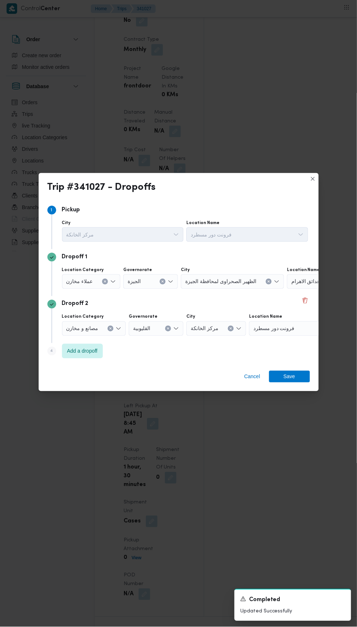
click at [298, 285] on span "طلبات مارت حدائق الاهرام" at bounding box center [319, 281] width 57 height 8
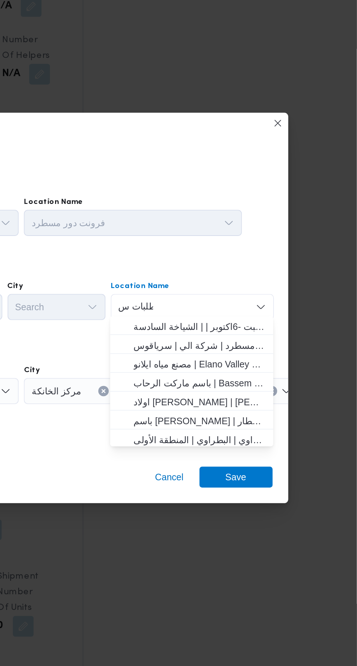
scroll to position [0, 0]
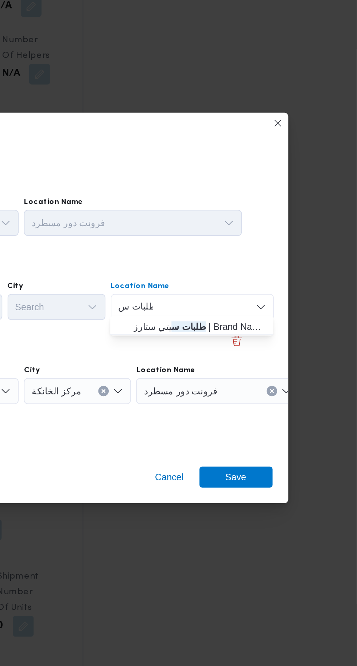
type input "طلبات س"
click at [275, 310] on span "طلبات س يتي ستارز | Brand Names | مساكن المهندسين" at bounding box center [269, 310] width 74 height 9
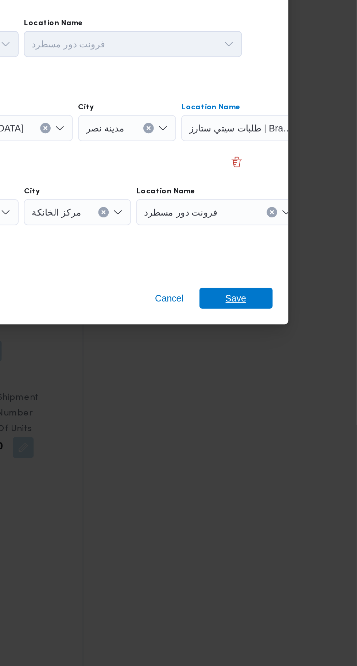
click at [294, 390] on span "Save" at bounding box center [289, 395] width 12 height 12
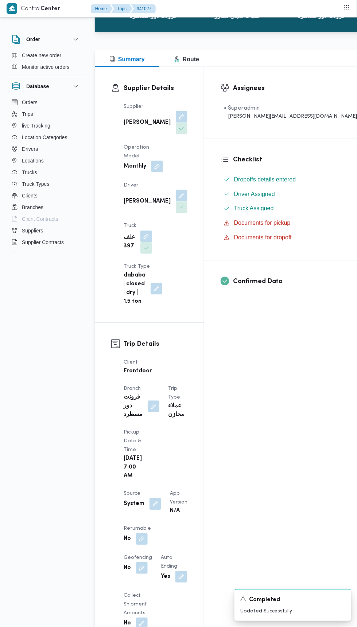
scroll to position [97, 0]
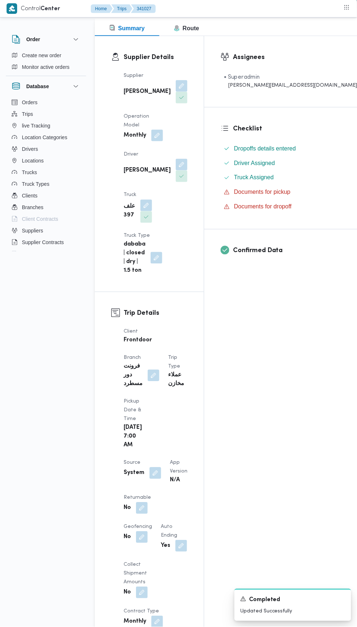
click at [156, 467] on button "button" at bounding box center [155, 473] width 12 height 12
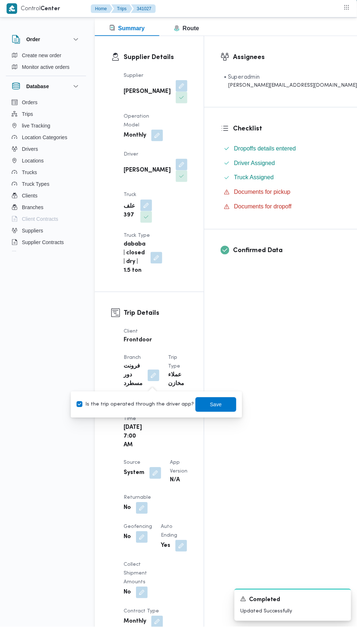
click at [144, 417] on div "You are in a dialog. To close this dialog, hit escape. Is the trip operated thr…" at bounding box center [156, 404] width 171 height 26
click at [166, 405] on label "Is the trip operated through the driver app?" at bounding box center [134, 404] width 117 height 9
checkbox input "false"
click at [210, 404] on span "Save" at bounding box center [216, 404] width 12 height 9
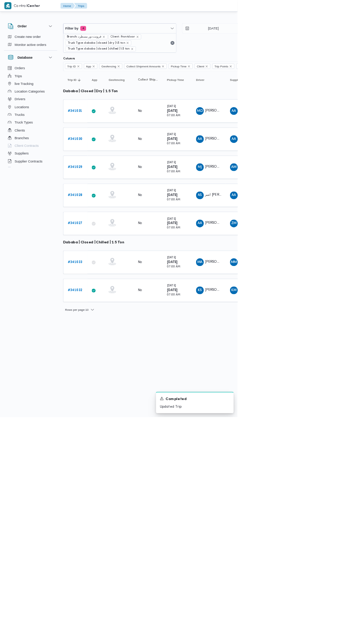
click at [112, 391] on b "# 341033" at bounding box center [113, 393] width 22 height 5
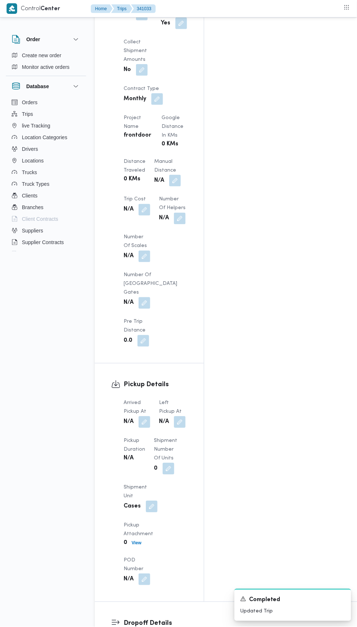
scroll to position [704, 0]
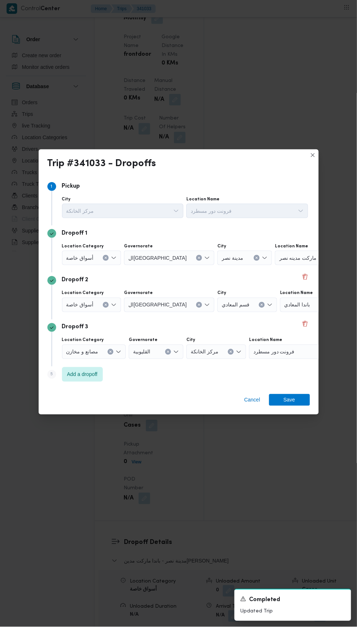
click at [96, 262] on input "Location Category" at bounding box center [96, 257] width 1 height 9
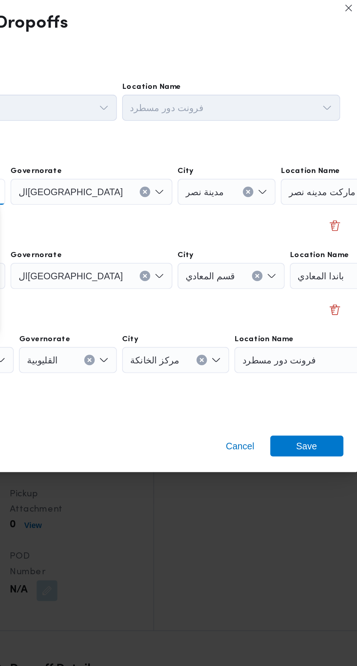
click at [279, 275] on span "باندا ماركت مدينه نصر" at bounding box center [302, 275] width 47 height 8
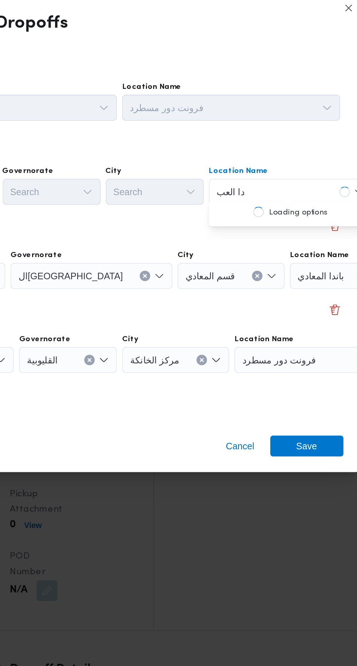
scroll to position [0, 0]
type input "باندا العب"
click at [267, 284] on mark "باندا العب" at bounding box center [268, 287] width 17 height 6
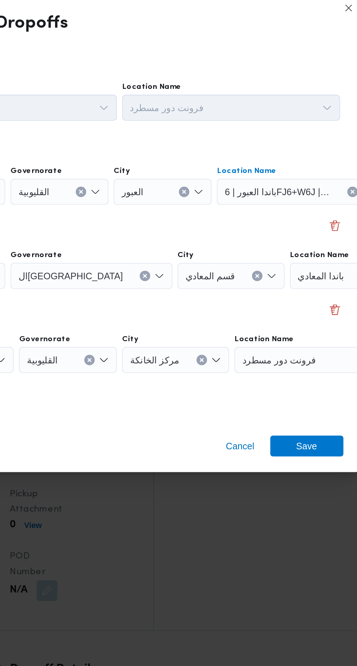
click at [313, 320] on input "Location Name" at bounding box center [313, 322] width 1 height 9
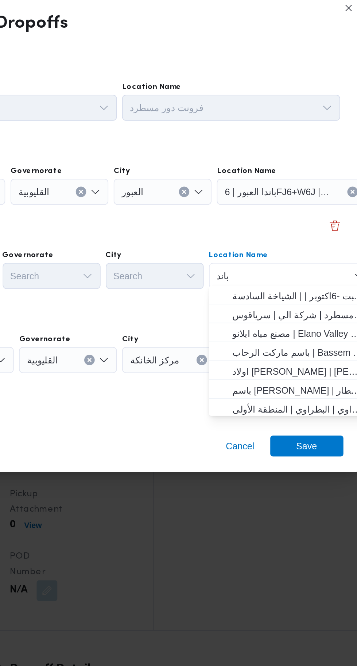
type input "باندا"
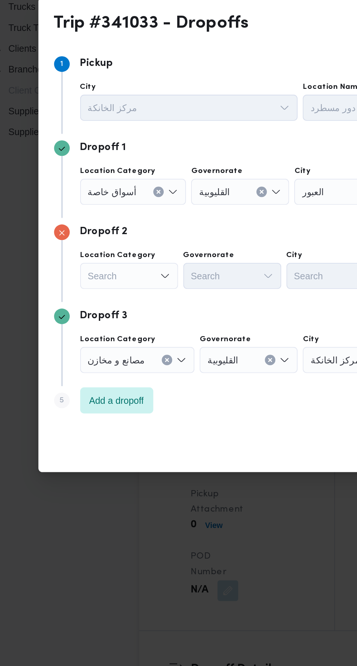
click at [84, 322] on div "Search" at bounding box center [89, 322] width 55 height 15
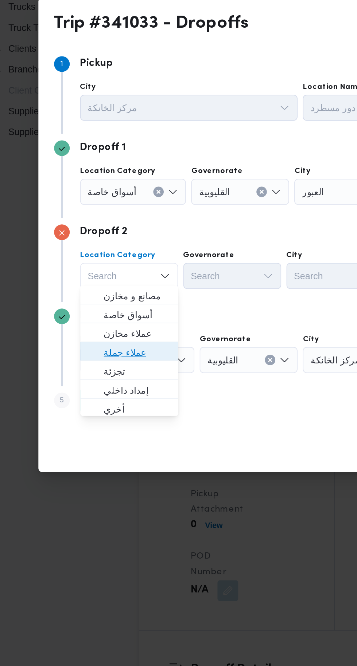
click at [101, 362] on span "عملاء جملة" at bounding box center [93, 365] width 37 height 9
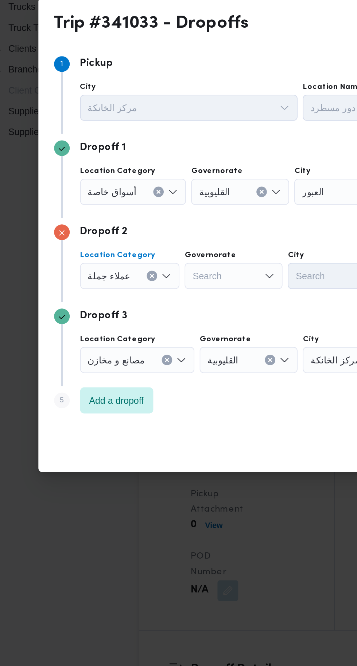
click at [145, 322] on div "Search" at bounding box center [147, 322] width 55 height 15
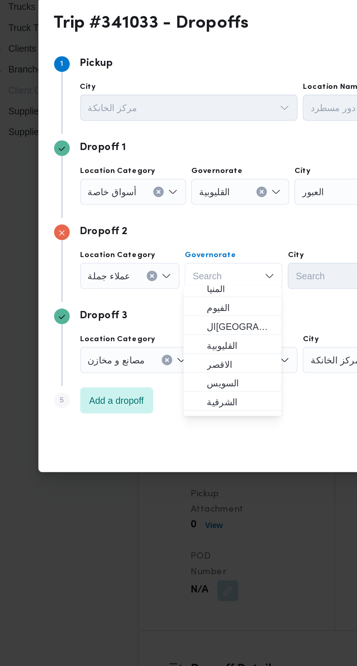
scroll to position [89, 0]
click at [160, 351] on span "ال[GEOGRAPHIC_DATA]" at bounding box center [151, 350] width 37 height 9
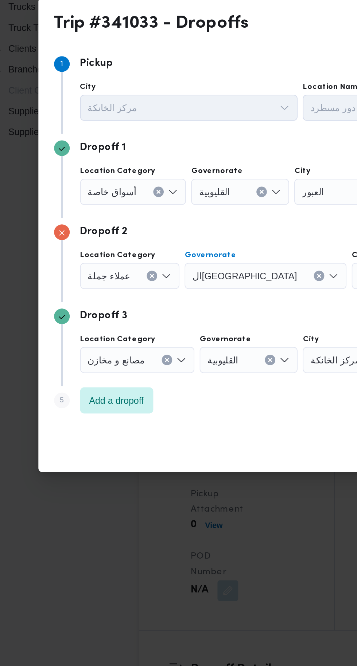
click at [213, 326] on div "Search" at bounding box center [240, 322] width 55 height 15
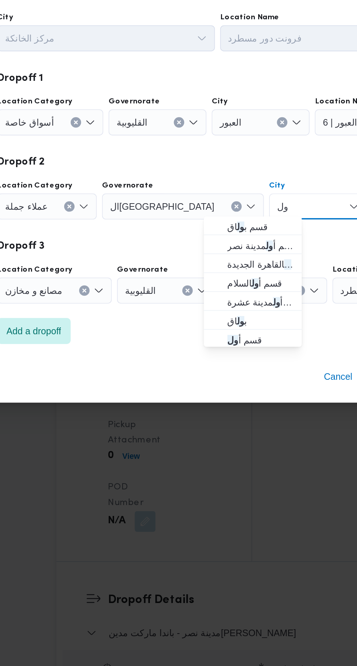
scroll to position [704, 0]
type input "ول"
click at [217, 357] on span "قسم أ ول القاهرة الجديدة" at bounding box center [208, 355] width 37 height 9
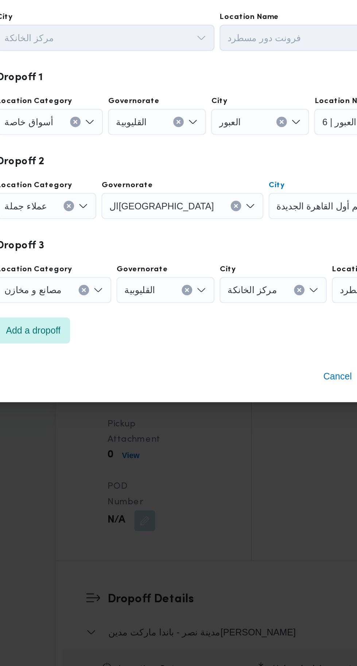
click at [110, 369] on icon "Clear input" at bounding box center [111, 370] width 2 height 2
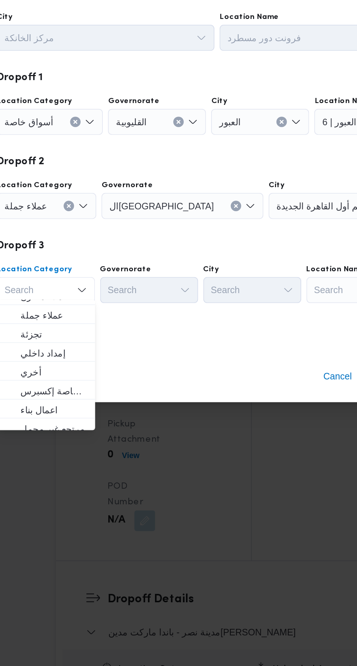
scroll to position [30, 0]
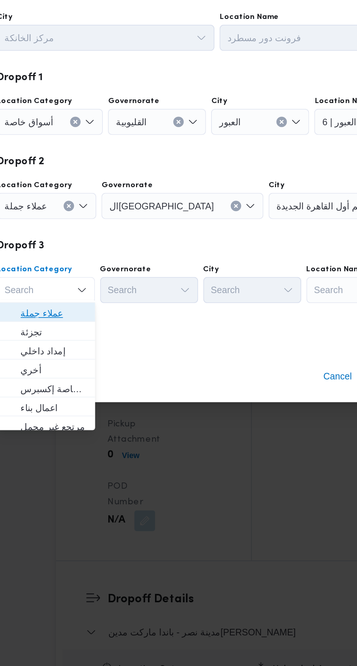
click at [106, 385] on span "عملاء جملة" at bounding box center [93, 382] width 37 height 9
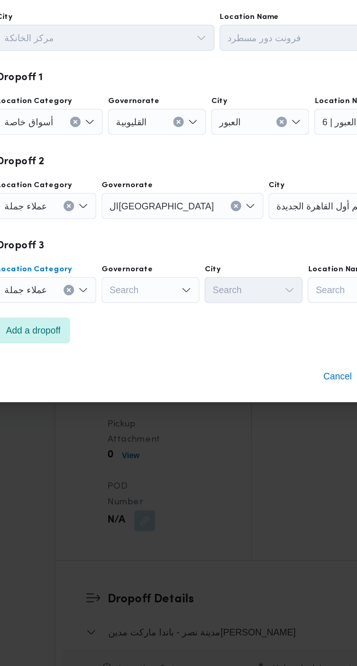
click at [157, 367] on div "Search" at bounding box center [147, 369] width 55 height 15
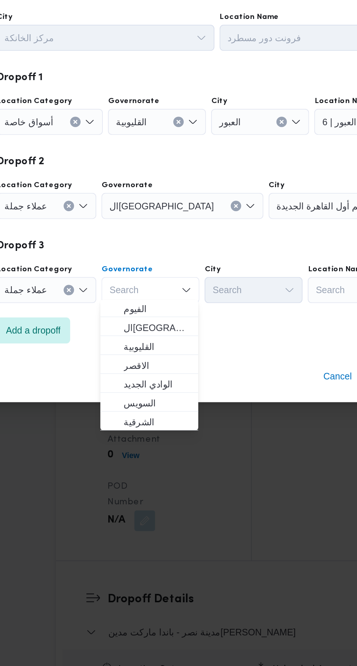
scroll to position [96, 0]
click at [158, 390] on span "ال[GEOGRAPHIC_DATA]" at bounding box center [151, 390] width 37 height 9
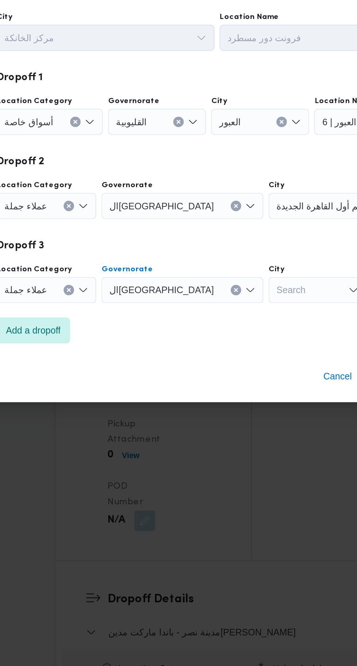
click at [213, 374] on div "Search" at bounding box center [240, 369] width 55 height 15
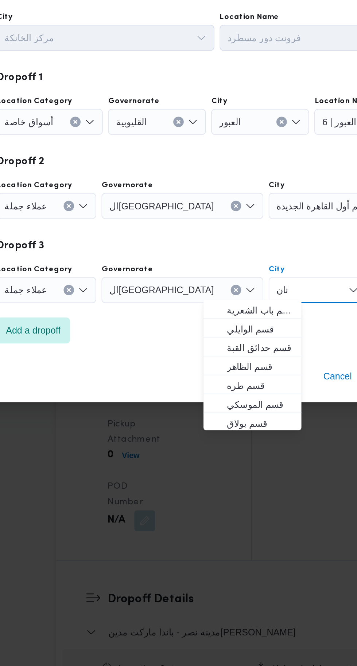
scroll to position [0, 0]
type input "ثان"
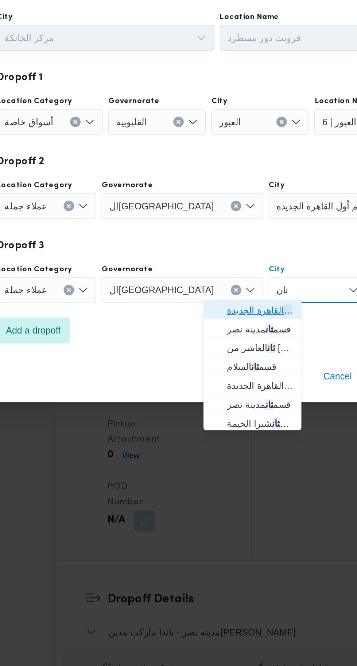
click at [218, 377] on span "قسم ثان القاهرة الجديدة" at bounding box center [208, 381] width 37 height 9
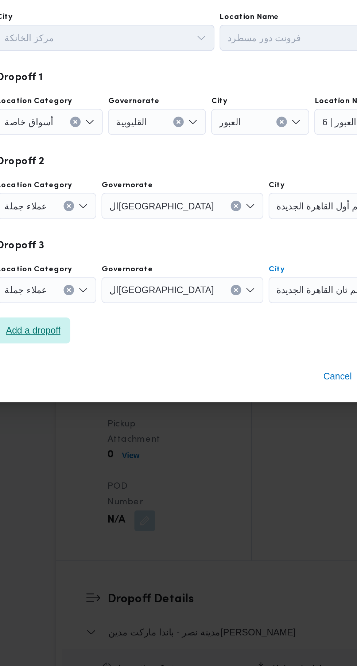
click at [84, 393] on span "Add a dropoff" at bounding box center [82, 392] width 31 height 9
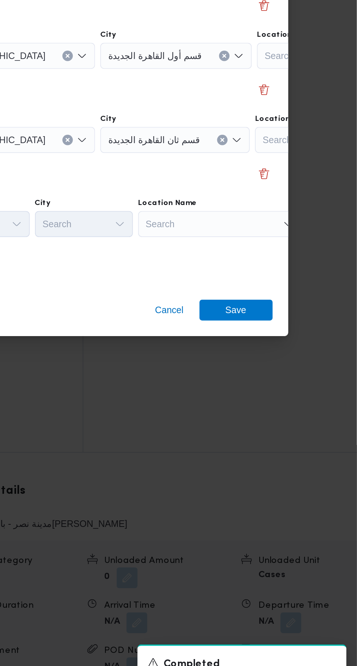
scroll to position [704, 0]
click at [287, 389] on div "Search" at bounding box center [280, 393] width 91 height 15
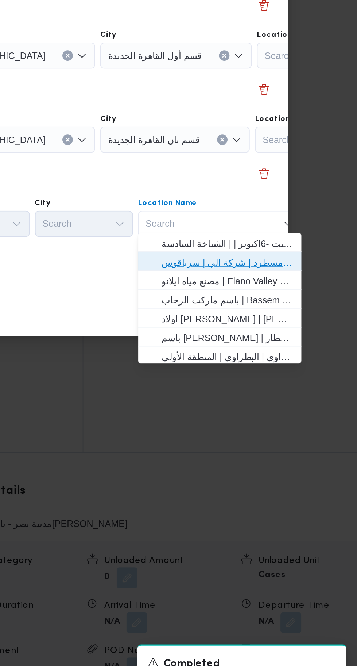
click at [297, 417] on span "فرونت دور مسطرد | شركة الي | سرياقوس" at bounding box center [285, 414] width 74 height 9
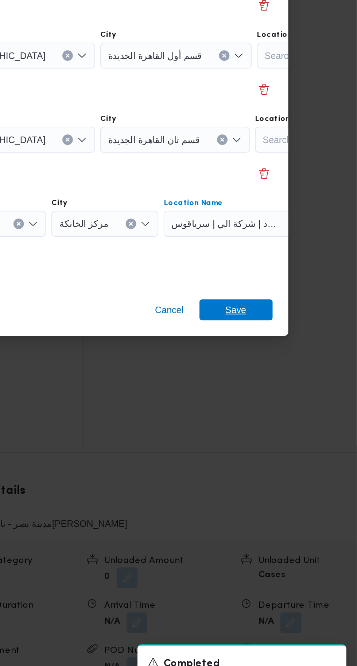
click at [293, 439] on span "Save" at bounding box center [289, 442] width 12 height 12
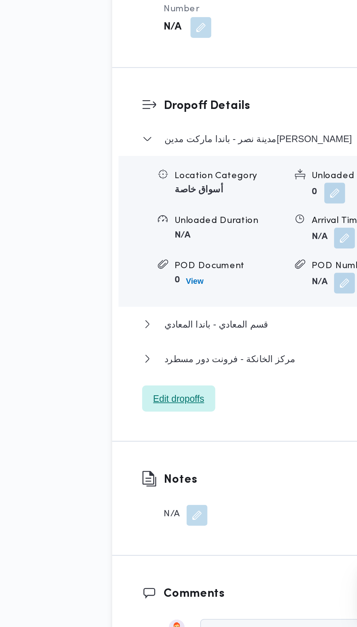
scroll to position [712, 0]
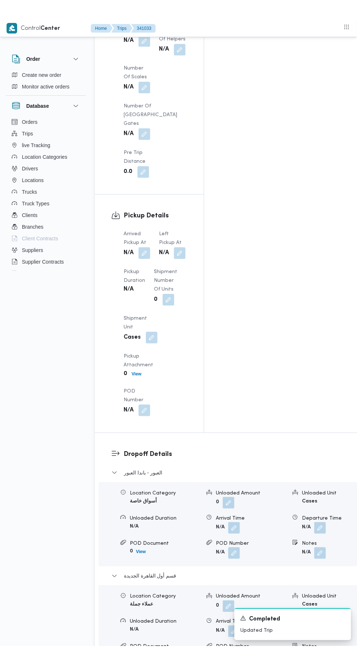
scroll to position [829, 0]
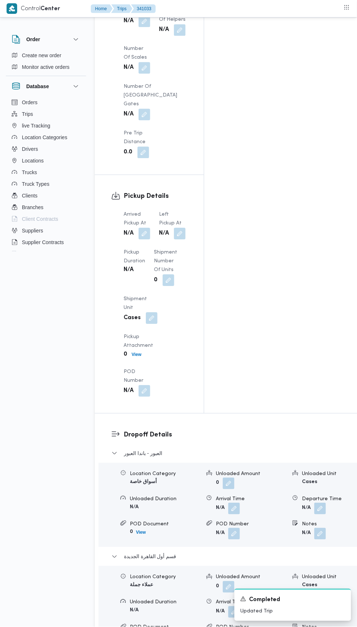
click at [314, 626] on button "button" at bounding box center [320, 637] width 12 height 12
click at [269, 448] on input "Notes" at bounding box center [265, 450] width 72 height 15
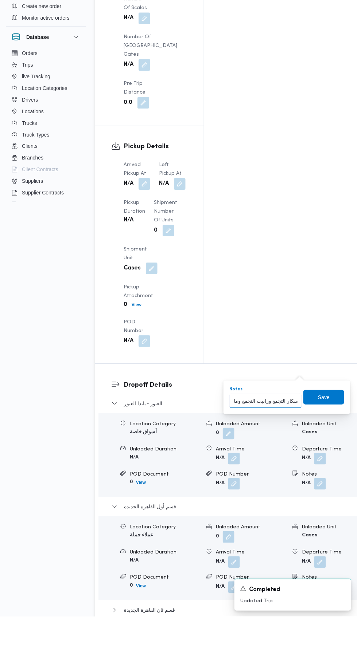
type input "اوسكار التجمع ورابيت التجمع ومافيدا"
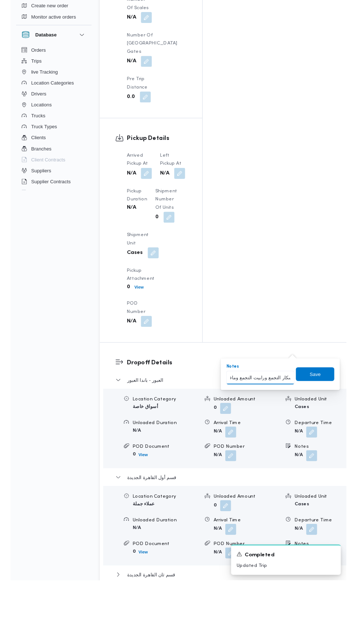
scroll to position [0, 8]
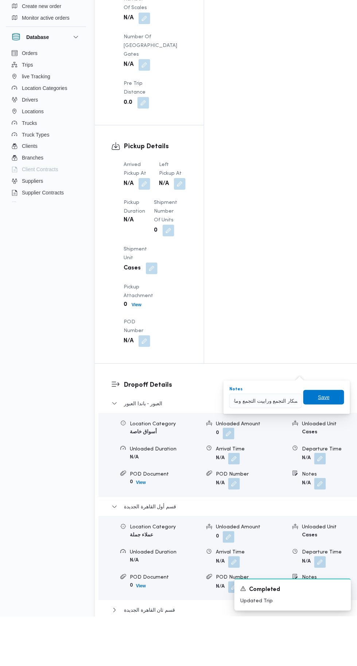
click at [326, 445] on span "Save" at bounding box center [324, 446] width 12 height 9
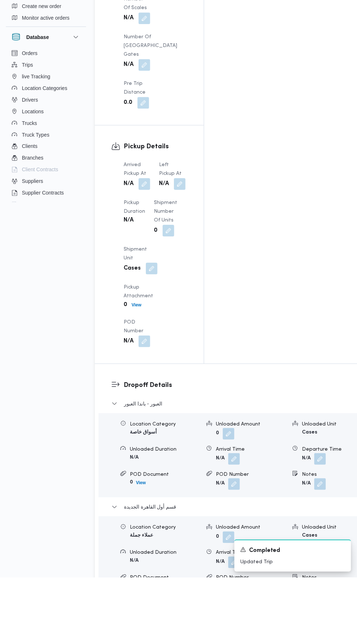
scroll to position [829, 0]
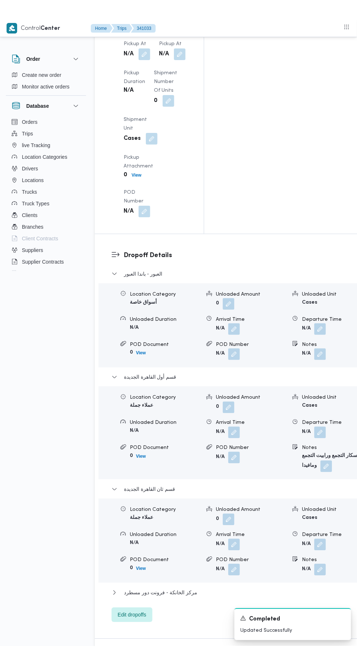
scroll to position [1032, 0]
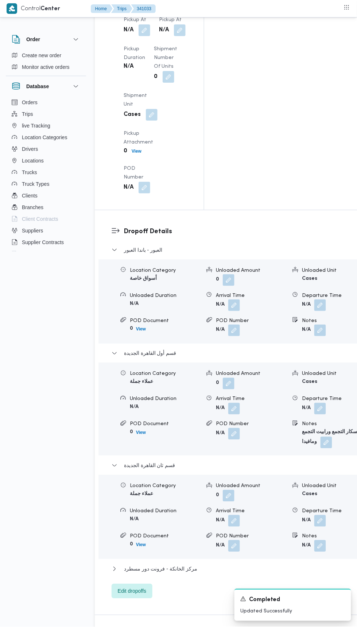
click at [314, 540] on button "button" at bounding box center [320, 546] width 12 height 12
click at [268, 359] on input "Notes" at bounding box center [265, 359] width 72 height 15
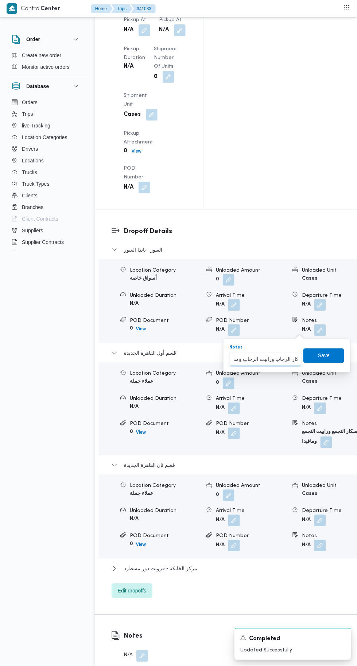
type input "اوسكار الرحاب ورابيت الرحاب ومدينتي"
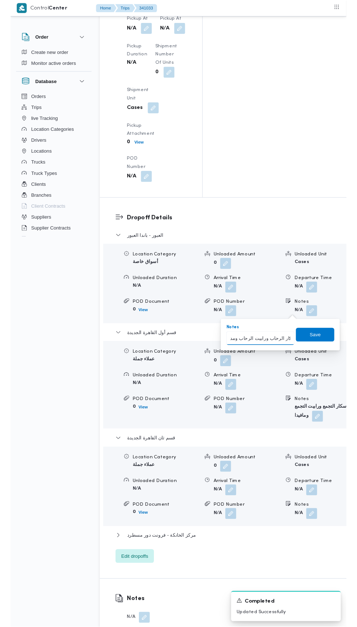
scroll to position [0, 10]
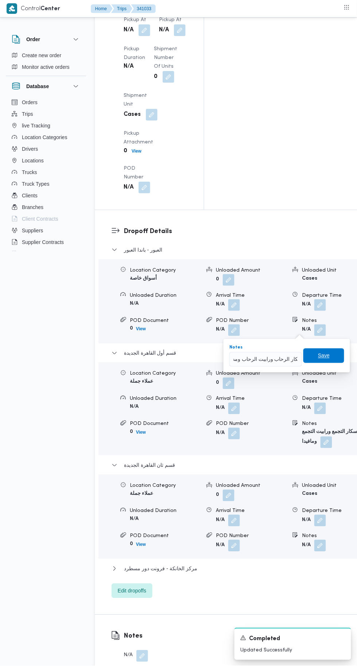
click at [324, 355] on span "Save" at bounding box center [324, 355] width 12 height 9
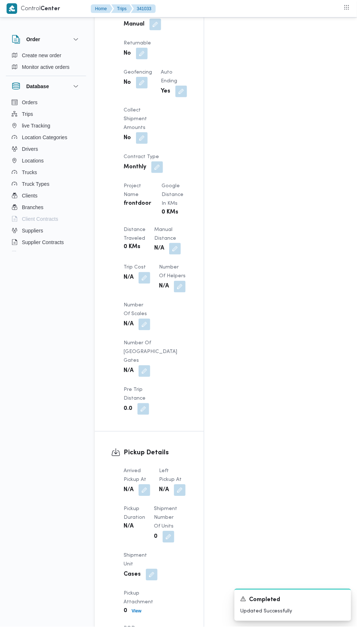
scroll to position [571, 0]
click at [147, 486] on button "button" at bounding box center [144, 492] width 12 height 12
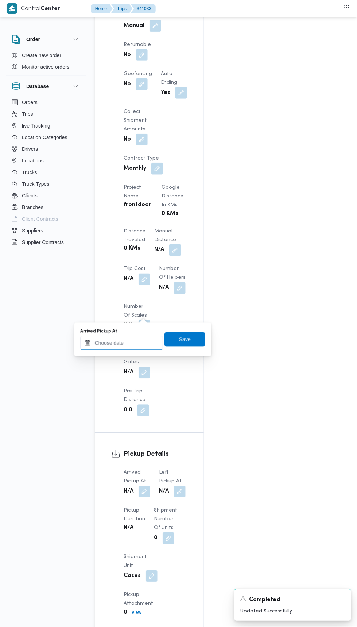
click at [131, 342] on input "Arrived Pickup At" at bounding box center [121, 343] width 83 height 15
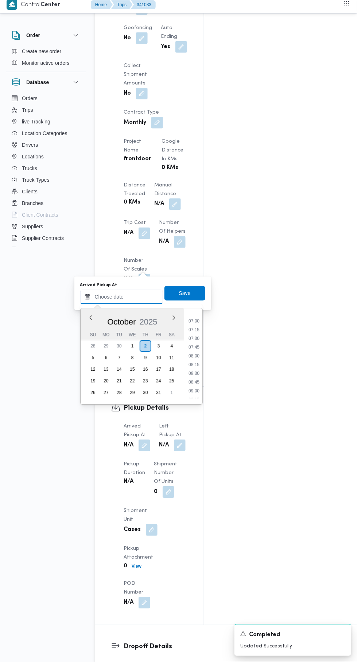
scroll to position [241, 0]
click at [192, 327] on li "07:00" at bounding box center [193, 325] width 17 height 7
type input "[DATE] 07:00"
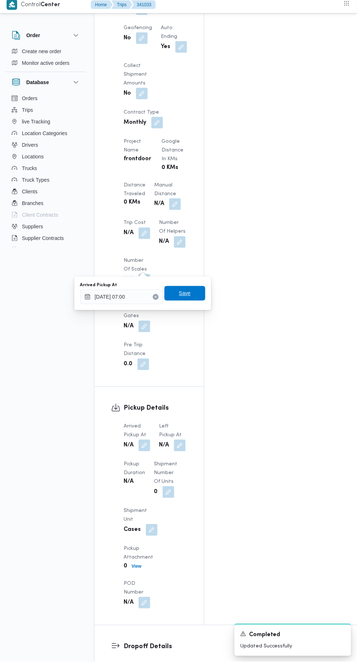
click at [190, 299] on span "Save" at bounding box center [185, 297] width 12 height 9
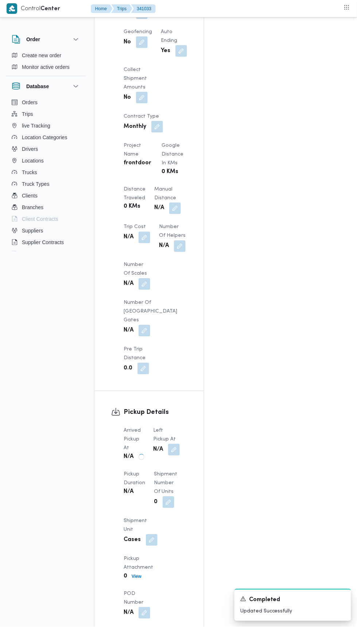
click at [178, 444] on button "button" at bounding box center [174, 450] width 12 height 12
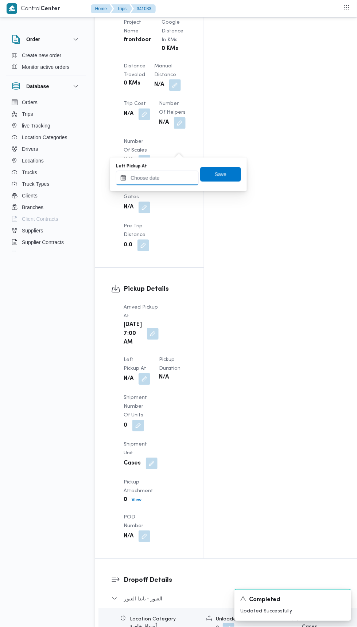
click at [172, 178] on input "Left Pickup At" at bounding box center [157, 178] width 83 height 15
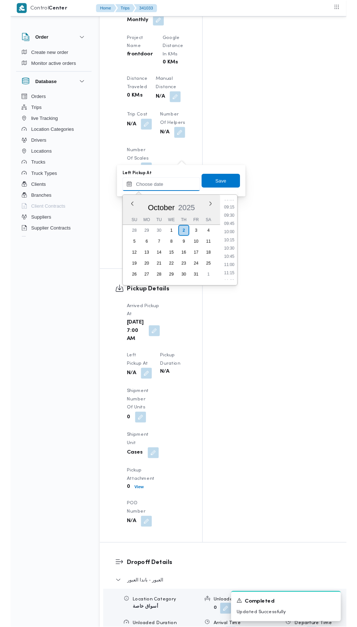
scroll to position [317, 0]
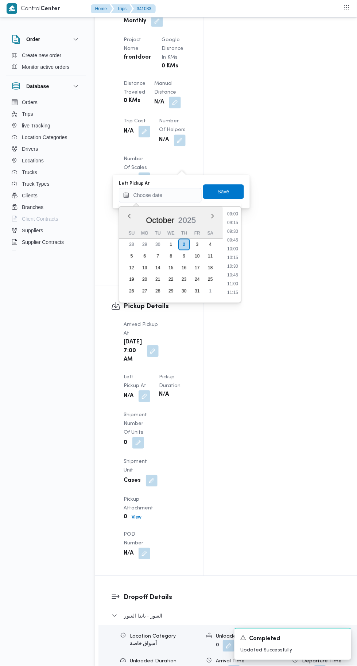
click at [232, 215] on li "09:00" at bounding box center [232, 213] width 17 height 7
type input "[DATE] 09:00"
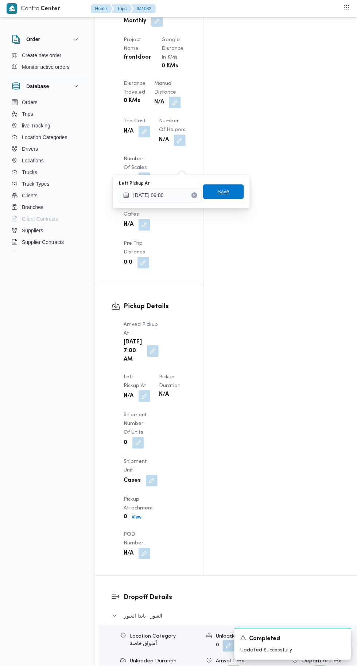
click at [228, 195] on span "Save" at bounding box center [223, 192] width 12 height 9
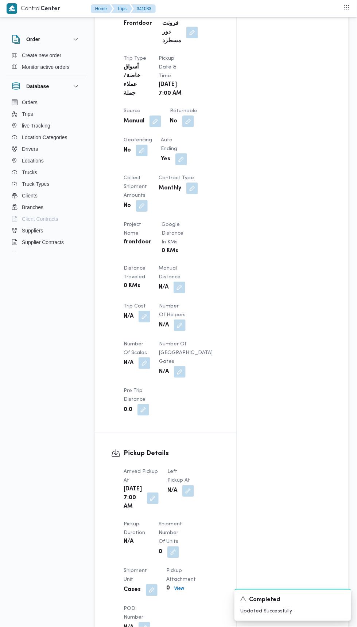
scroll to position [0, 0]
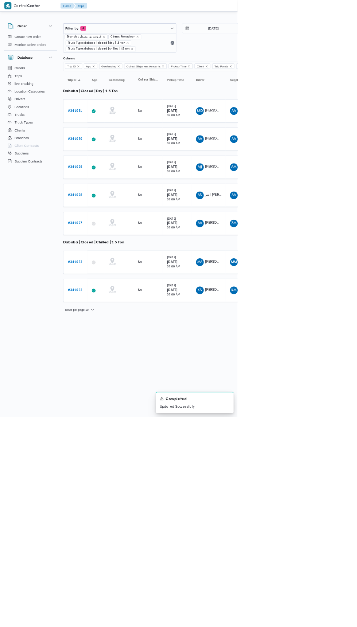
click at [110, 391] on b "# 341033" at bounding box center [113, 393] width 22 height 5
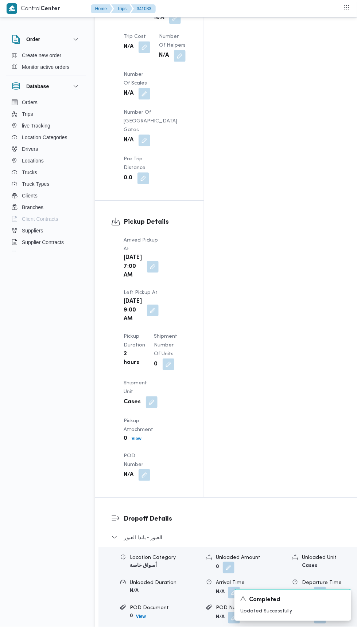
scroll to position [804, 0]
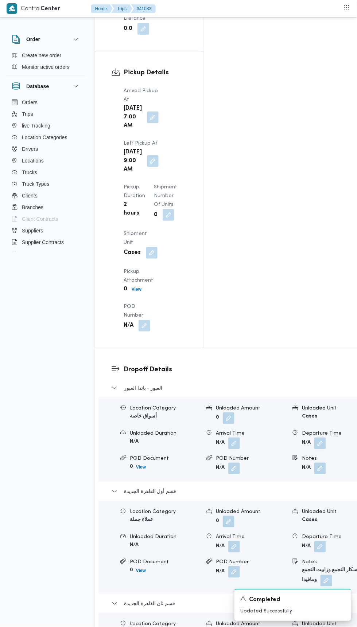
scroll to position [955, 0]
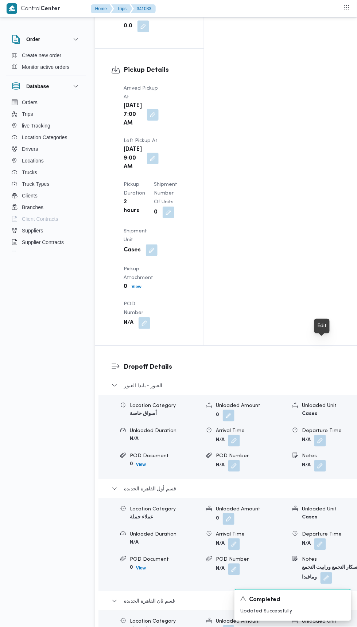
click at [320, 572] on button "button" at bounding box center [326, 578] width 12 height 12
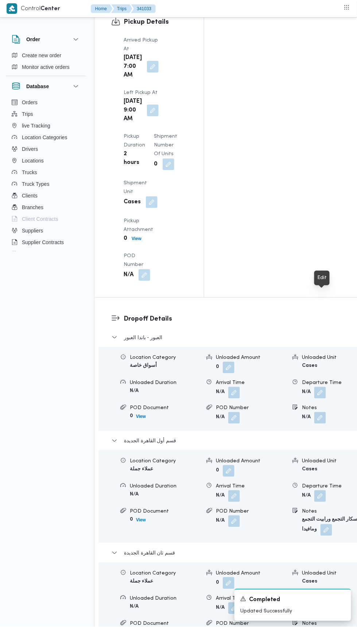
scroll to position [1003, 0]
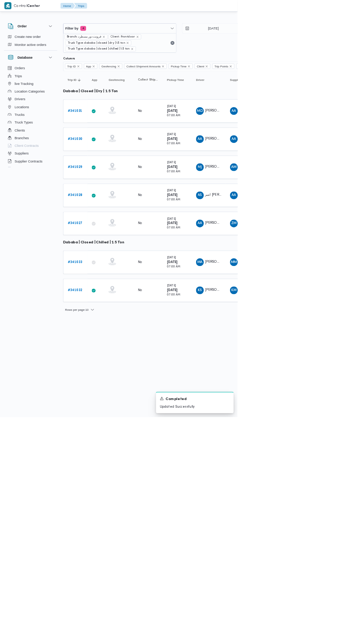
click at [117, 434] on b "# 341032" at bounding box center [113, 436] width 22 height 5
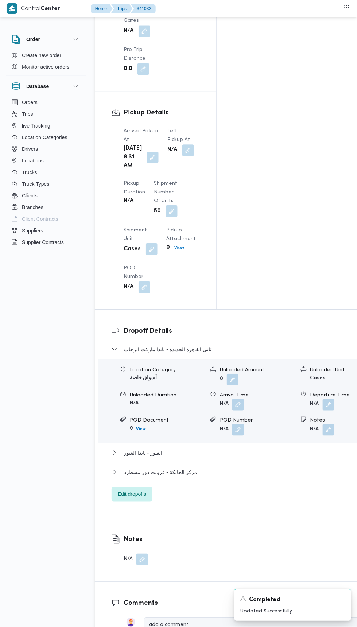
scroll to position [898, 0]
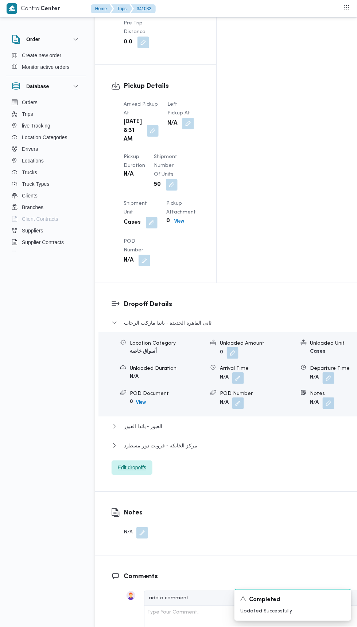
click at [149, 460] on span "Edit dropoffs" at bounding box center [131, 467] width 41 height 15
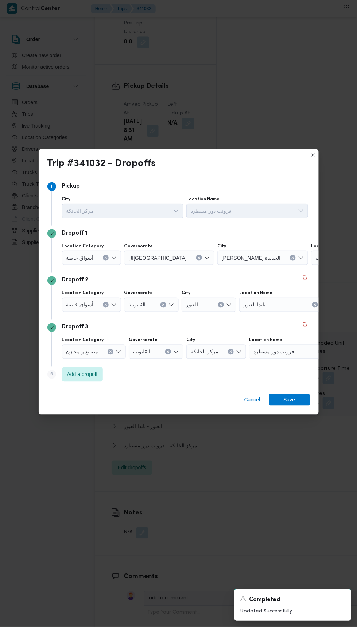
click at [315, 261] on span "باندا ماركت الرحاب" at bounding box center [335, 257] width 41 height 8
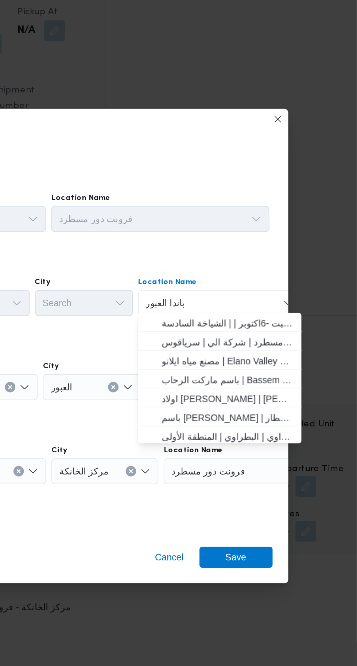
scroll to position [0, 0]
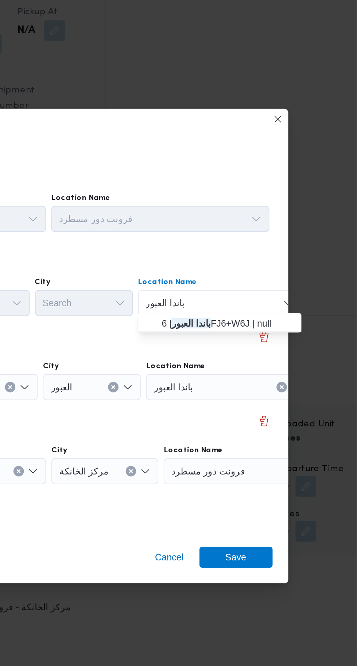
type input "باندا العبور"
click at [295, 288] on span "باندا العبور | 6FJ6+W6J | null" at bounding box center [285, 287] width 74 height 9
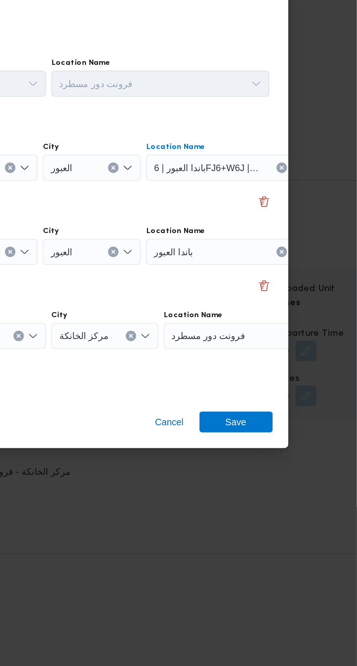
scroll to position [898, 0]
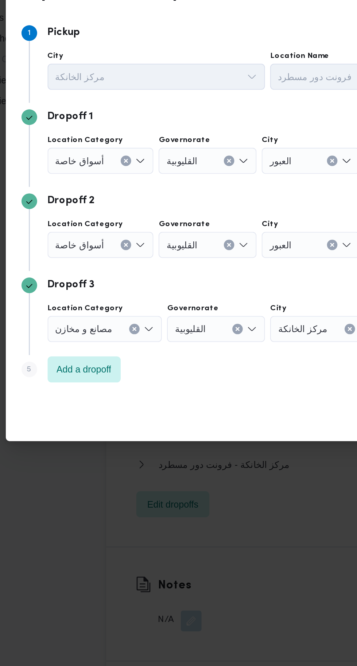
click at [106, 323] on div "أسواق خاصة" at bounding box center [91, 322] width 59 height 15
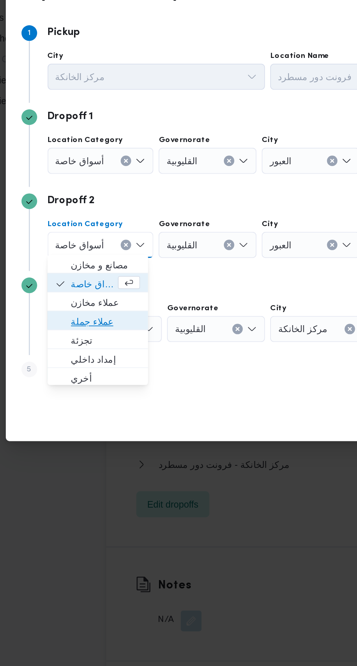
click at [108, 363] on span "عملاء جملة" at bounding box center [94, 365] width 39 height 9
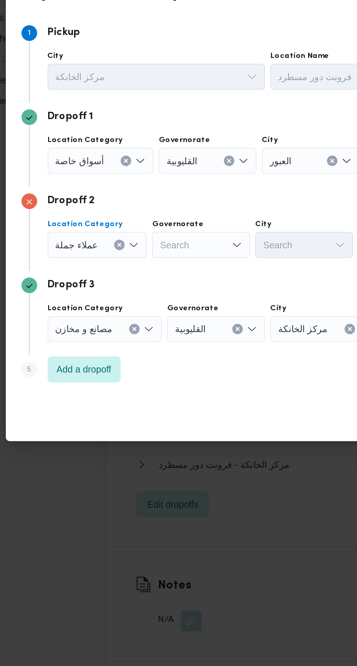
click at [151, 321] on div "Search" at bounding box center [147, 322] width 55 height 15
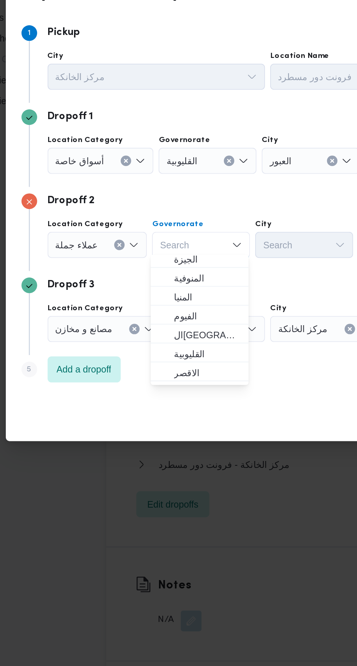
scroll to position [67, 0]
click at [159, 370] on span "ال[GEOGRAPHIC_DATA]" at bounding box center [151, 372] width 37 height 9
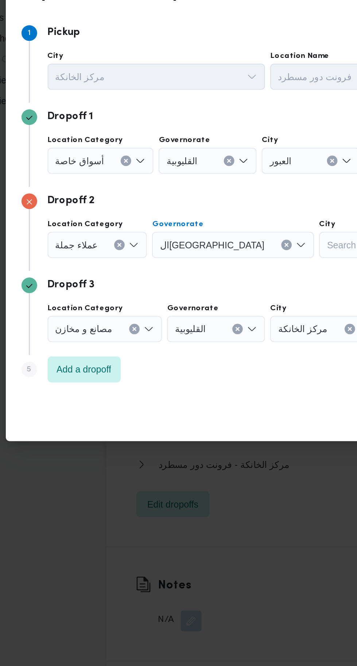
click at [109, 369] on icon "Clear input" at bounding box center [110, 369] width 3 height 3
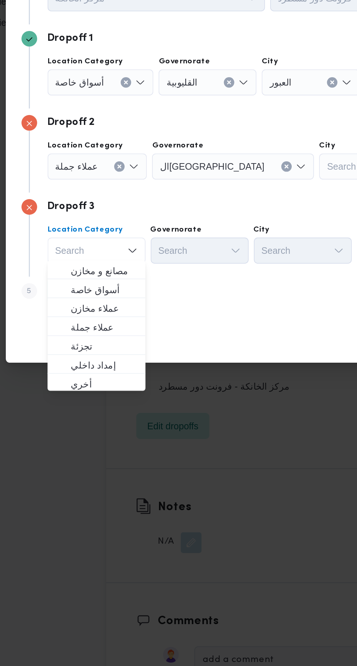
scroll to position [898, 0]
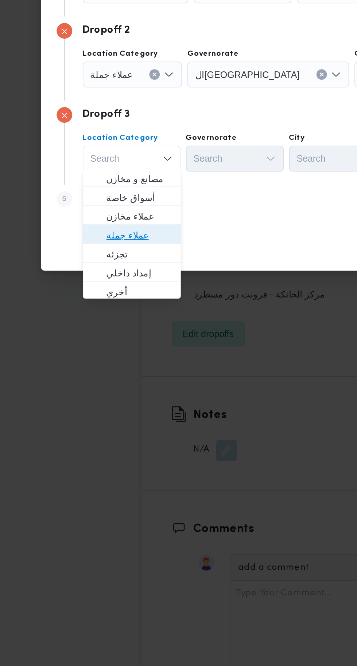
click at [102, 413] on span "عملاء جملة" at bounding box center [93, 412] width 37 height 9
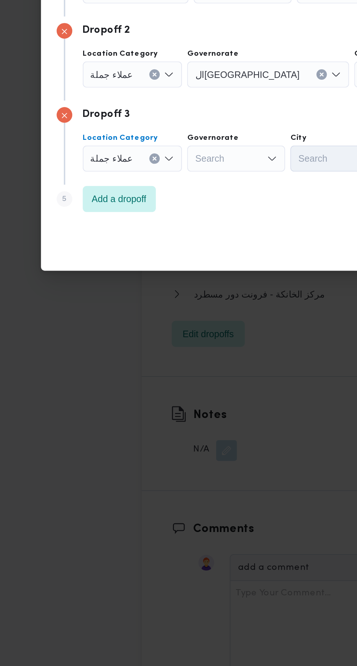
click at [150, 369] on div "Search" at bounding box center [147, 369] width 55 height 15
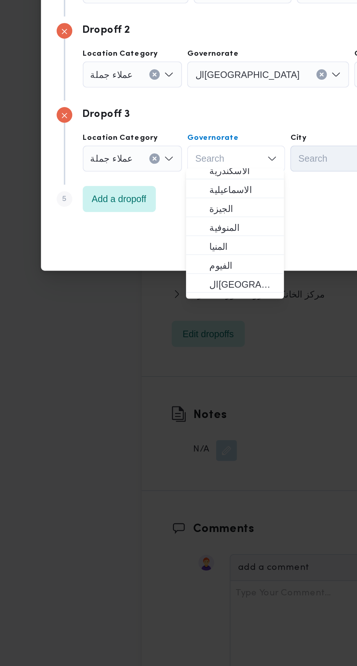
scroll to position [50, 0]
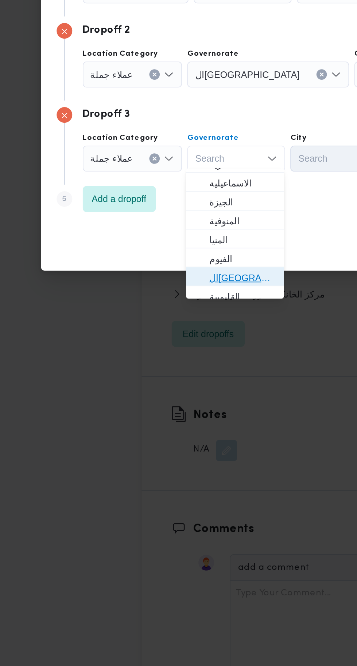
click at [158, 432] on span "ال[GEOGRAPHIC_DATA]" at bounding box center [151, 436] width 37 height 9
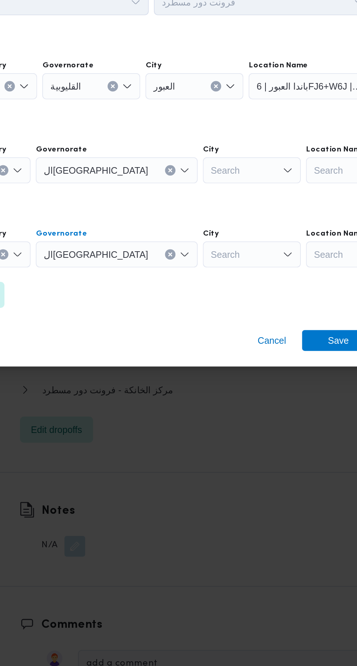
scroll to position [898, 0]
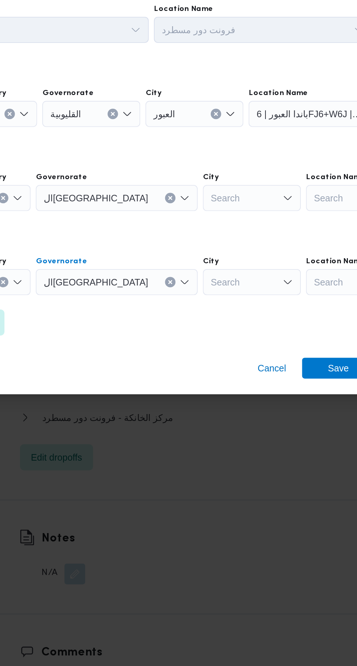
click at [213, 316] on div "Search" at bounding box center [240, 322] width 55 height 15
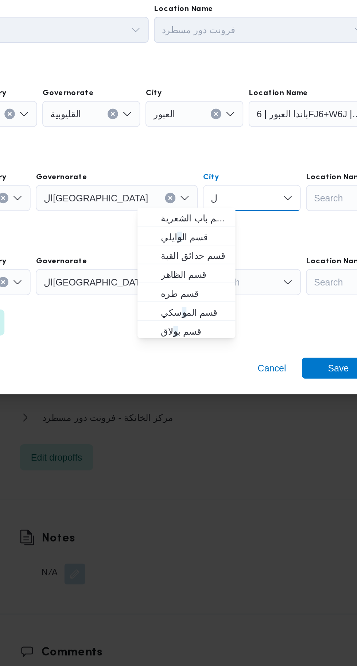
scroll to position [0, 0]
type input "ول"
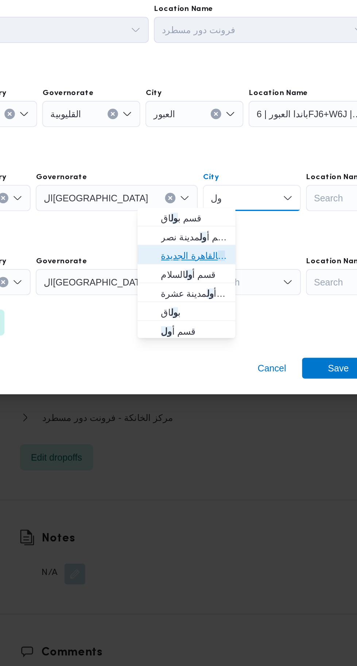
click at [221, 355] on span "قسم أ ول القاهرة الجديدة" at bounding box center [208, 355] width 37 height 9
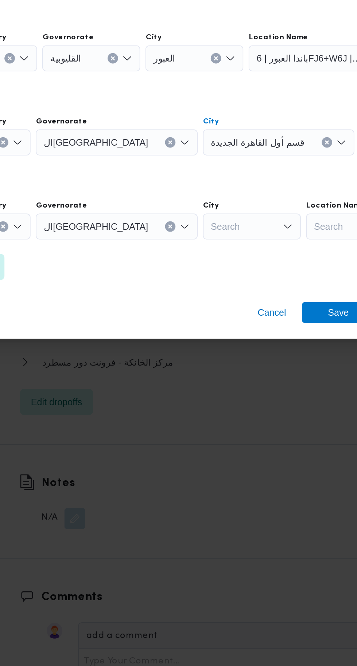
scroll to position [898, 0]
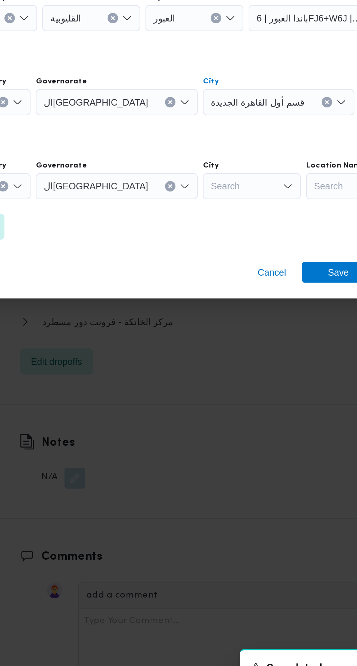
click at [220, 368] on div "Search" at bounding box center [240, 369] width 55 height 15
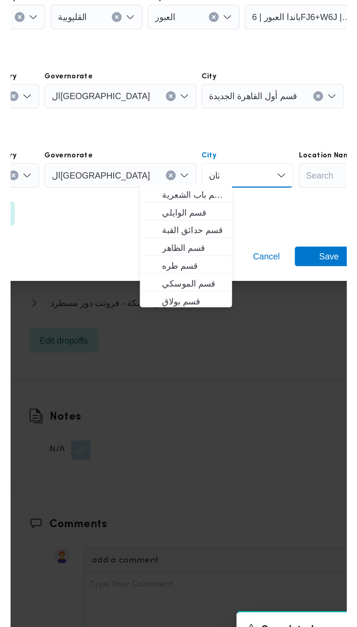
scroll to position [0, 0]
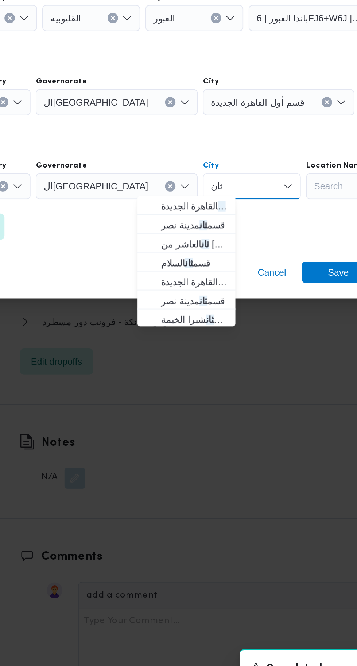
type input "ثان"
click at [222, 380] on span "قسم ثان القاهرة الجديدة" at bounding box center [208, 381] width 37 height 9
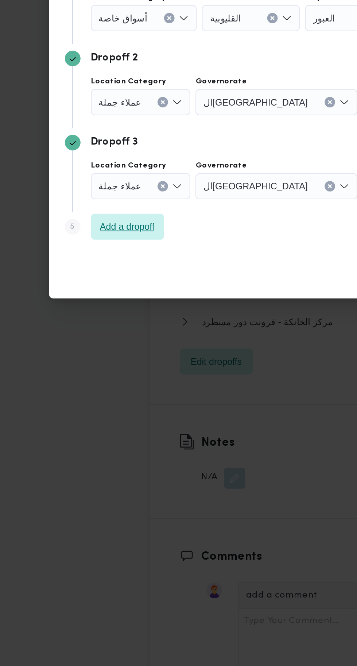
click at [90, 389] on span "Add a dropoff" at bounding box center [82, 392] width 31 height 9
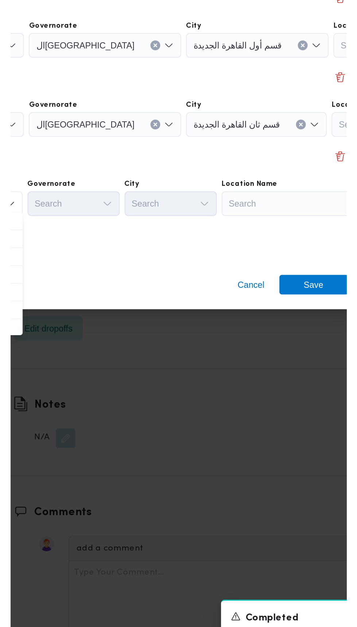
scroll to position [898, 0]
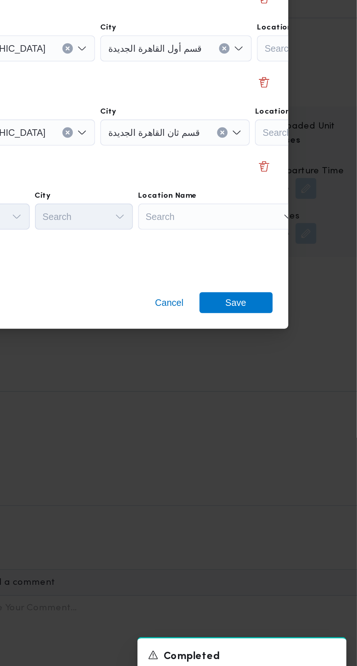
click at [278, 391] on div "Search" at bounding box center [280, 393] width 91 height 15
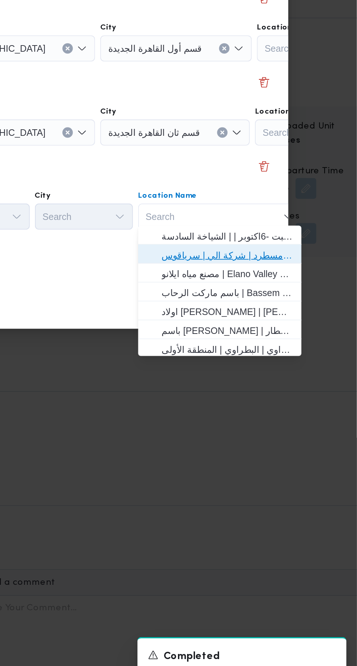
click at [297, 413] on span "فرونت دور مسطرد | شركة الي | سرياقوس" at bounding box center [285, 414] width 74 height 9
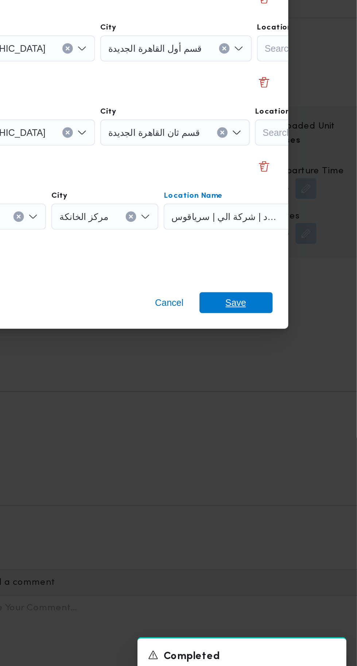
click at [299, 436] on span "Save" at bounding box center [289, 442] width 41 height 12
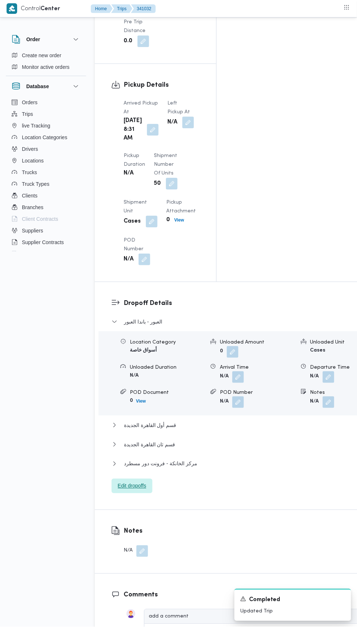
scroll to position [917, 0]
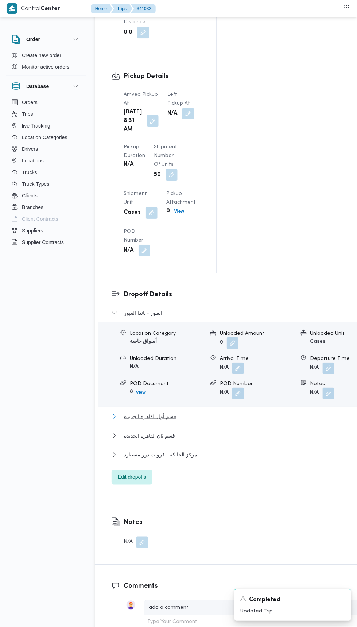
click at [209, 412] on button "قسم أول القاهرة الجديدة" at bounding box center [241, 416] width 261 height 9
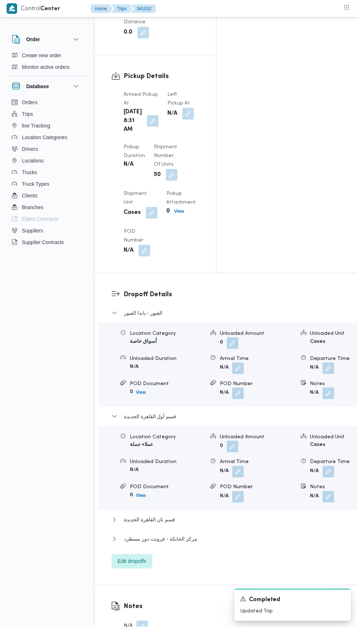
click at [322, 491] on button "button" at bounding box center [328, 497] width 12 height 12
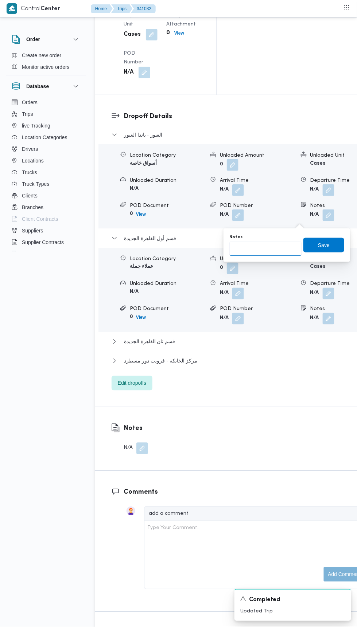
click at [267, 248] on input "Notes" at bounding box center [265, 248] width 72 height 15
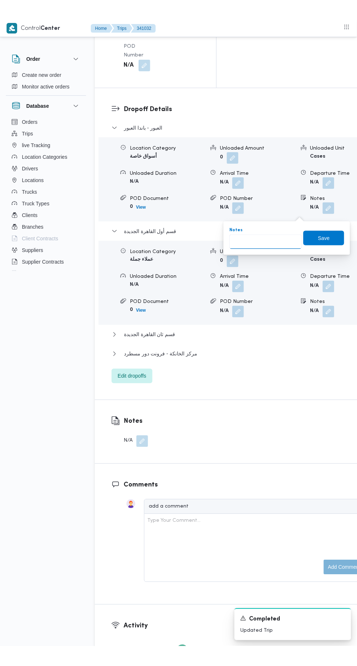
scroll to position [1133, 0]
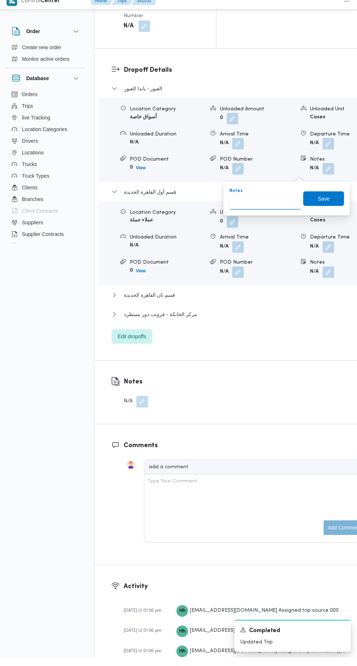
paste input "اوسكار التجمع ورابيت التجمع ومافيدا"
type input "اوسكار التجمع ورابيت التجمع ومافيدا"
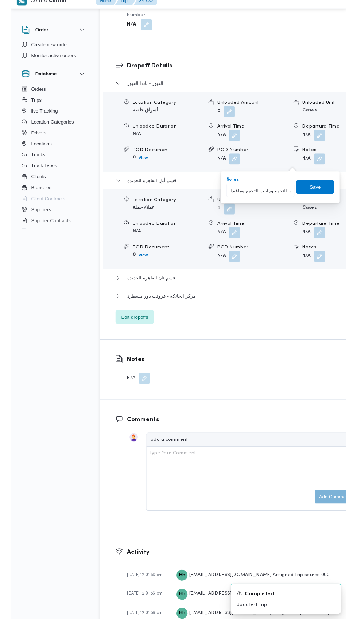
scroll to position [0, 8]
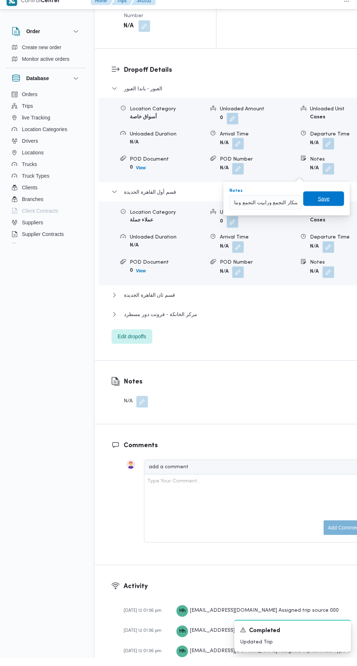
click at [324, 206] on span "Save" at bounding box center [324, 206] width 12 height 9
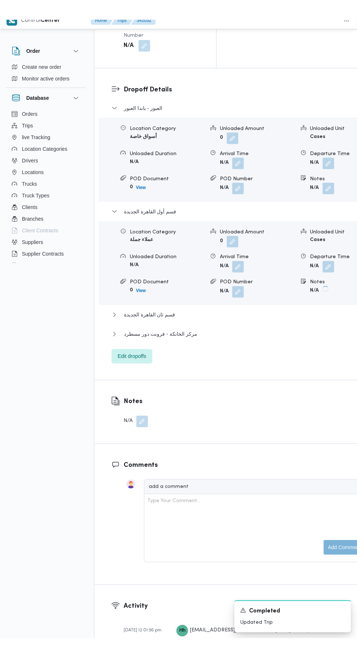
scroll to position [1133, 0]
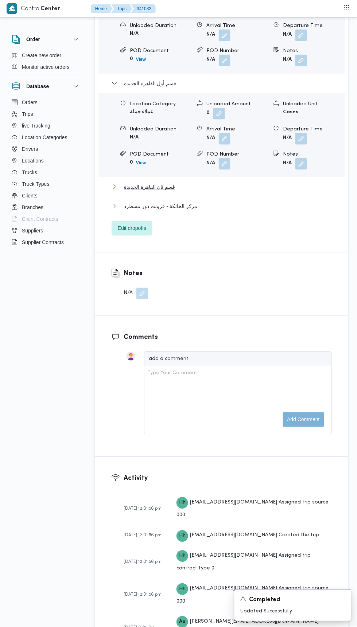
click at [195, 191] on button "قسم ثان القاهرة الجديدة" at bounding box center [221, 186] width 220 height 9
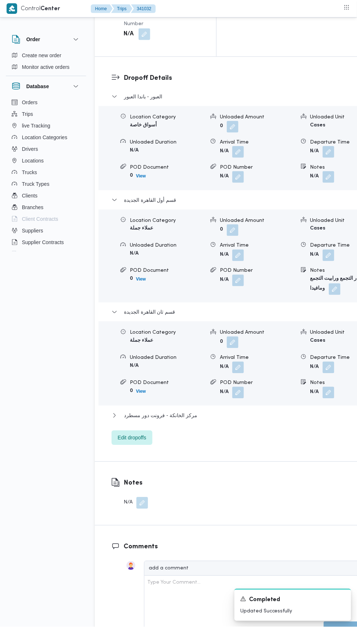
click at [322, 387] on button "button" at bounding box center [328, 393] width 12 height 12
click at [270, 322] on input "Notes" at bounding box center [265, 322] width 72 height 15
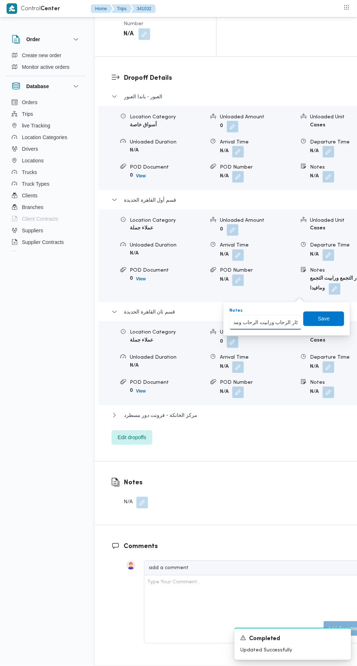
type input "اوسكار الرحاب ورابيت الرحاب ومدينتي"
click at [324, 324] on span "Save" at bounding box center [323, 319] width 41 height 15
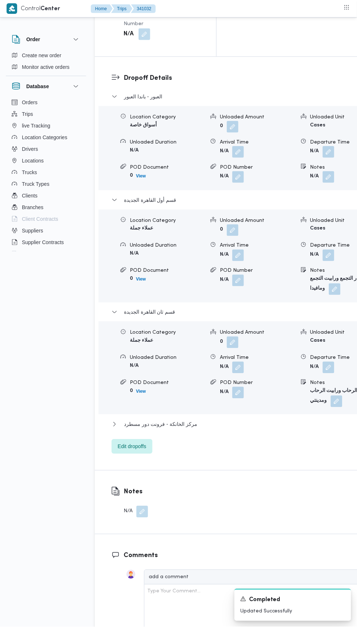
click at [330, 395] on button "button" at bounding box center [336, 401] width 12 height 12
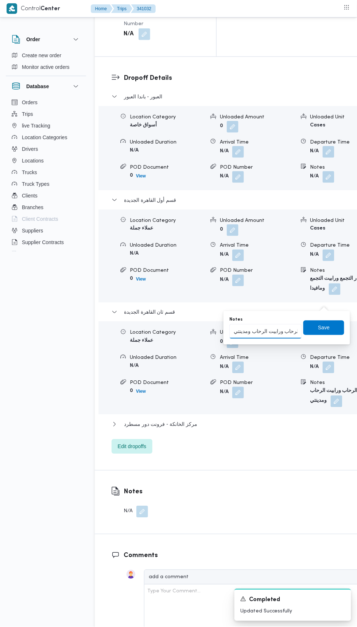
click at [276, 335] on input "اوسكار الرحاب ورابيت الرحاب ومدينتي" at bounding box center [265, 331] width 72 height 15
click at [271, 332] on input "اوسكار" at bounding box center [265, 331] width 72 height 15
click at [292, 328] on input "اوسكار الرحاب وباندا الرحاب" at bounding box center [265, 331] width 72 height 15
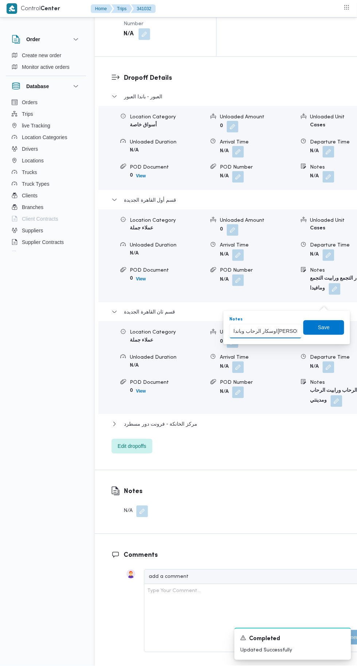
type input "اوسكار الرحاب وباندا الرحاب و[PERSON_NAME]"
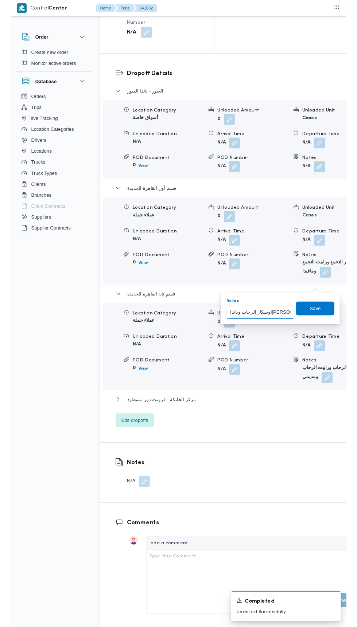
scroll to position [0, 22]
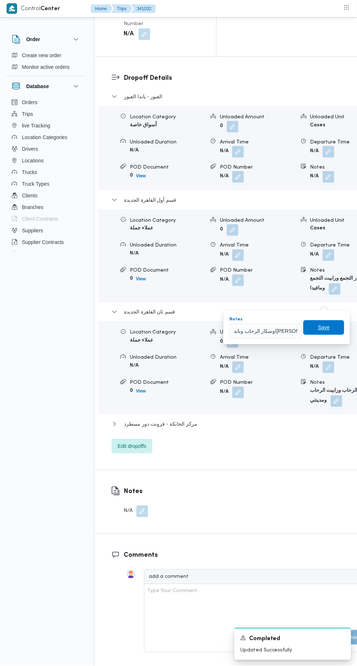
click at [324, 327] on span "Save" at bounding box center [324, 327] width 12 height 9
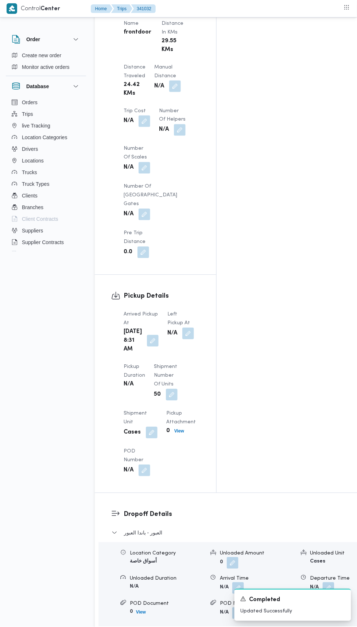
scroll to position [699, 0]
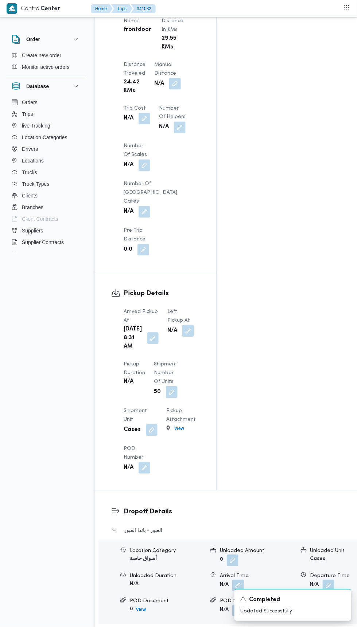
click at [183, 325] on button "button" at bounding box center [188, 331] width 12 height 12
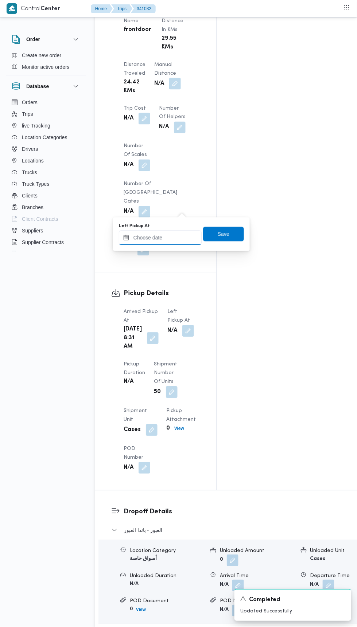
click at [170, 236] on input "Left Pickup At" at bounding box center [160, 238] width 83 height 15
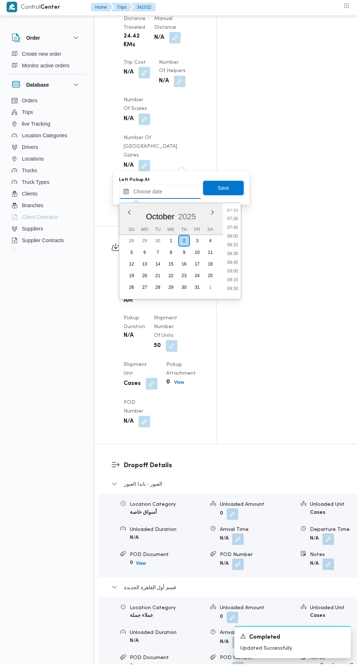
scroll to position [256, 0]
click at [233, 255] on li "08:30" at bounding box center [232, 255] width 17 height 7
type input "[DATE] 08:30"
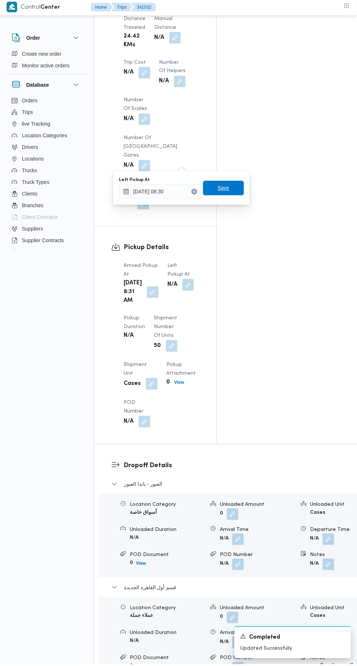
click at [224, 189] on span "Save" at bounding box center [223, 189] width 12 height 9
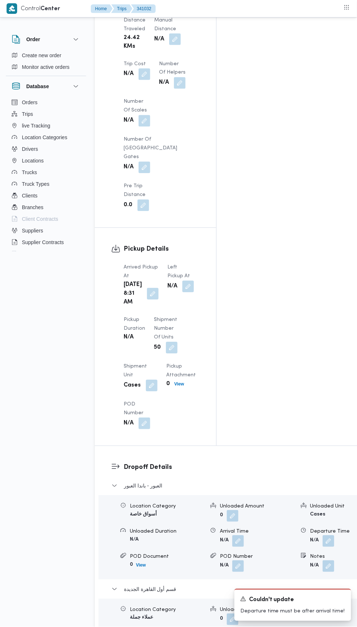
click at [185, 281] on button "button" at bounding box center [188, 287] width 12 height 12
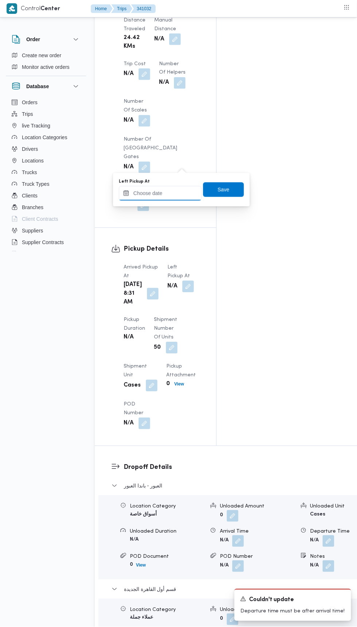
click at [168, 194] on input "Left Pickup At" at bounding box center [160, 193] width 83 height 15
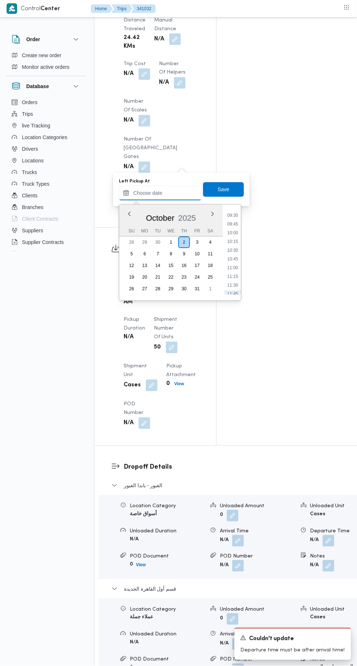
scroll to position [328, 0]
click at [232, 226] on li "09:45" at bounding box center [232, 226] width 17 height 7
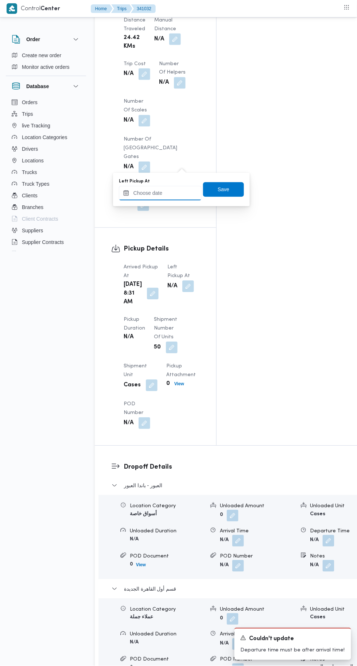
click at [171, 192] on input "Left Pickup At" at bounding box center [160, 193] width 83 height 15
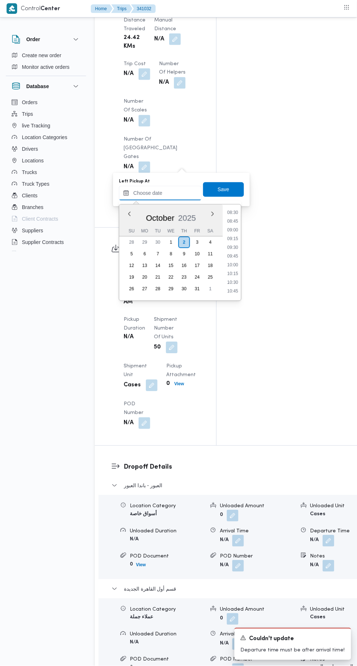
scroll to position [287, 0]
click at [233, 242] on li "09:00" at bounding box center [232, 242] width 17 height 7
type input "[DATE] 09:00"
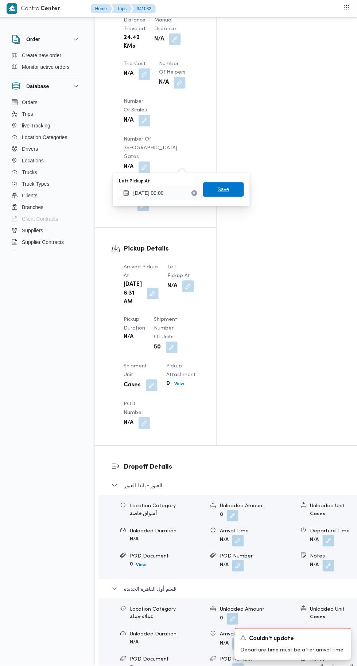
click at [233, 184] on span "Save" at bounding box center [223, 189] width 41 height 15
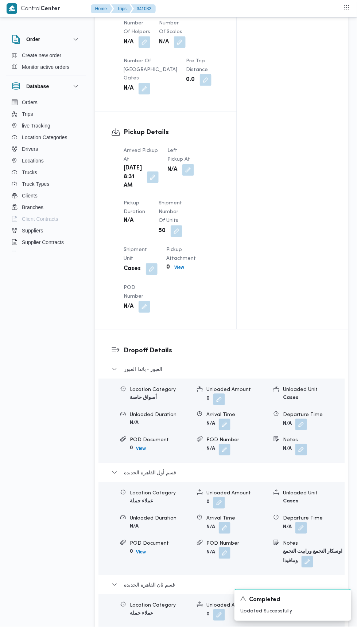
click at [147, 183] on button "button" at bounding box center [153, 178] width 12 height 12
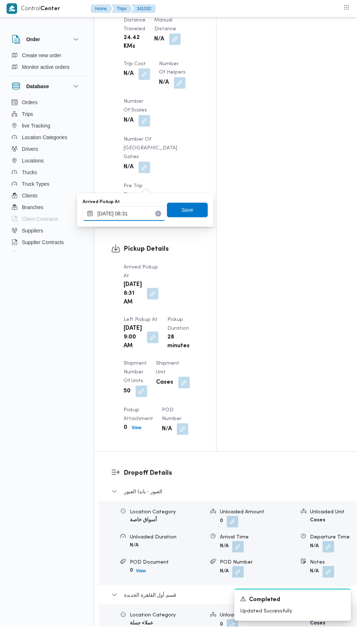
click at [141, 215] on input "[DATE] 08:31" at bounding box center [124, 213] width 83 height 15
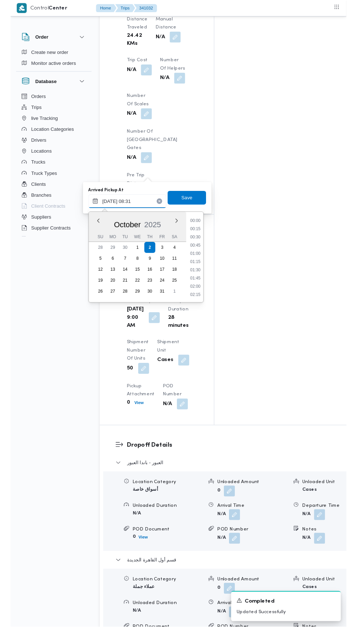
scroll to position [253, 0]
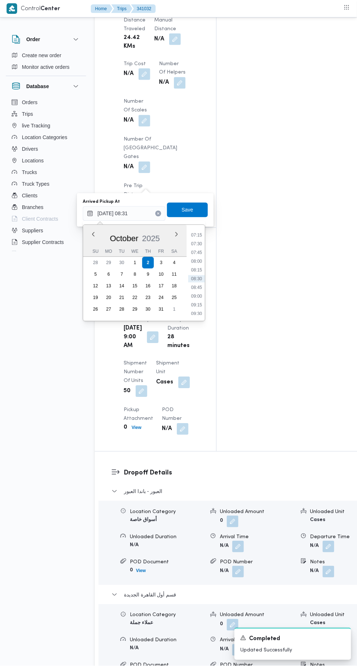
click at [194, 241] on li "07:30" at bounding box center [196, 243] width 17 height 7
type input "[DATE] 07:30"
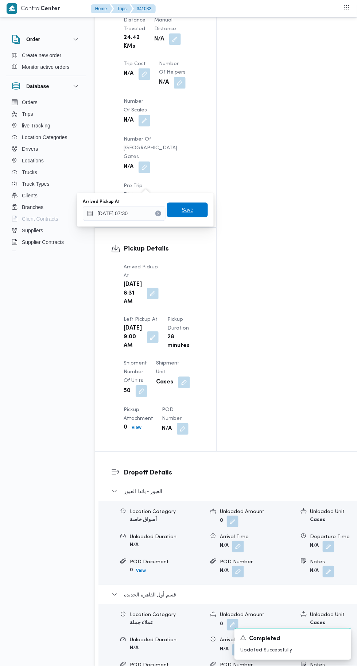
click at [194, 212] on span "Save" at bounding box center [187, 210] width 41 height 15
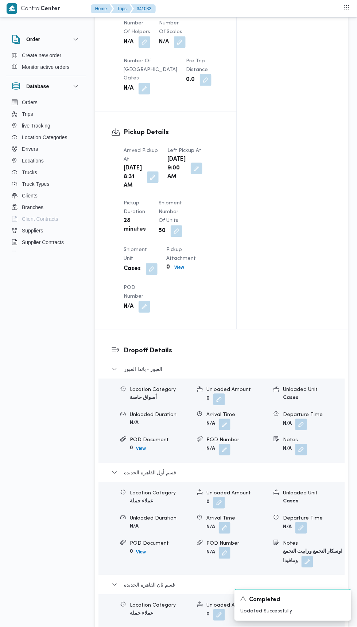
scroll to position [0, 0]
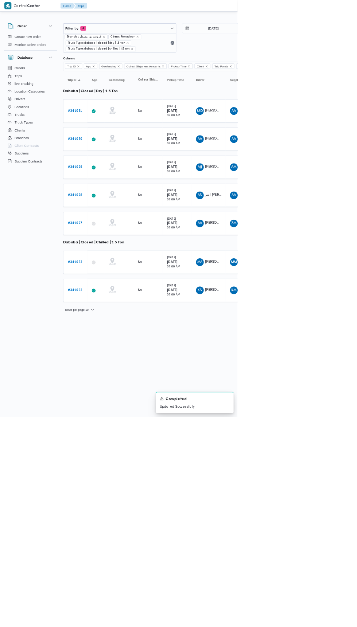
click at [121, 391] on b "# 341033" at bounding box center [113, 393] width 22 height 5
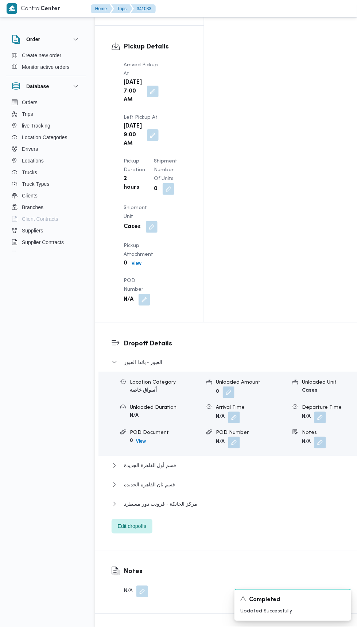
scroll to position [970, 0]
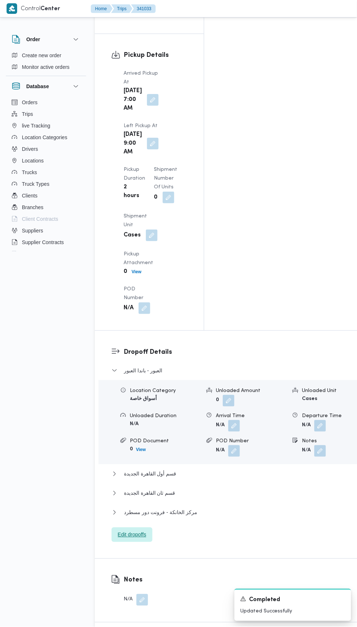
click at [144, 530] on span "Edit dropoffs" at bounding box center [132, 534] width 28 height 9
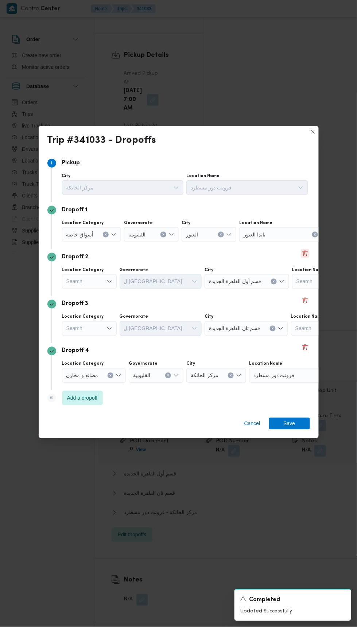
click at [302, 249] on button "Delete" at bounding box center [304, 253] width 9 height 9
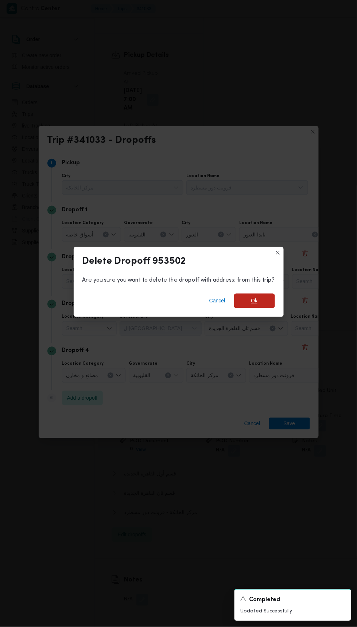
click at [264, 294] on span "Ok" at bounding box center [254, 301] width 41 height 15
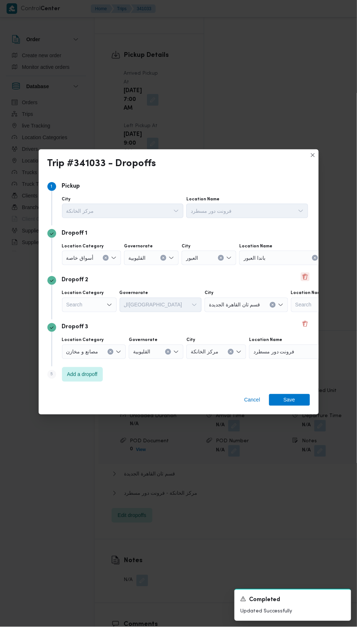
scroll to position [961, 0]
click at [301, 274] on button "Delete" at bounding box center [304, 276] width 9 height 9
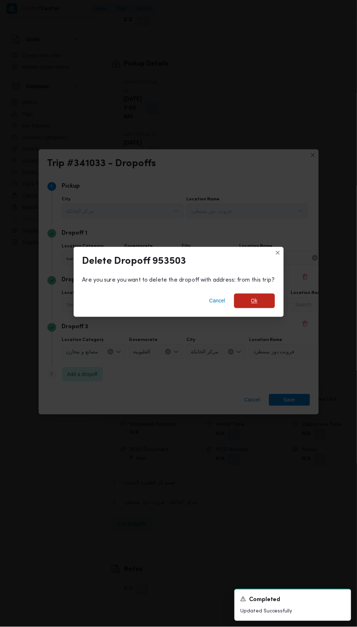
click at [270, 303] on span "Ok" at bounding box center [254, 301] width 41 height 15
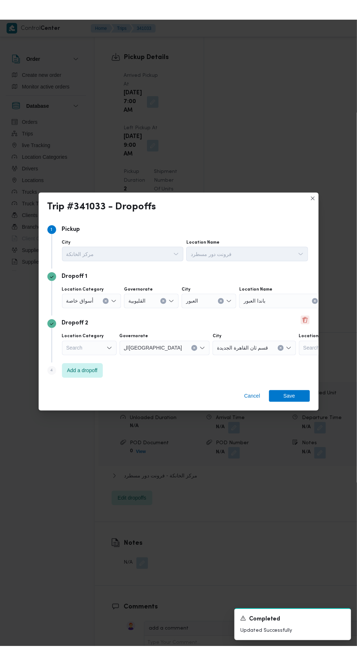
scroll to position [952, 0]
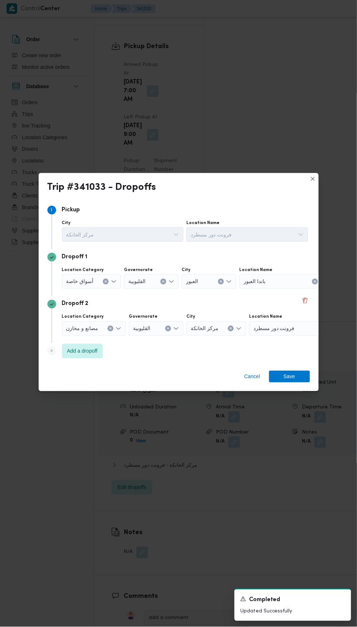
click at [104, 280] on icon "Clear input" at bounding box center [105, 281] width 3 height 3
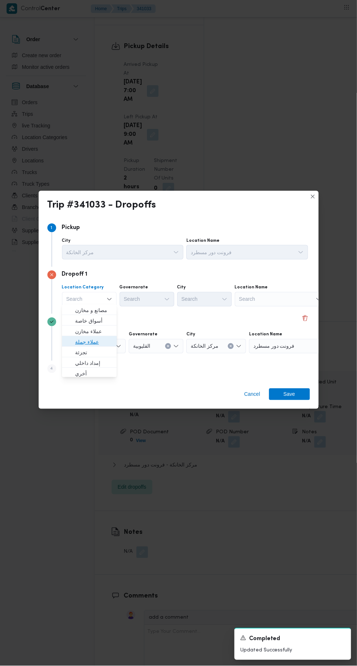
click at [107, 342] on span "عملاء جملة" at bounding box center [93, 342] width 37 height 9
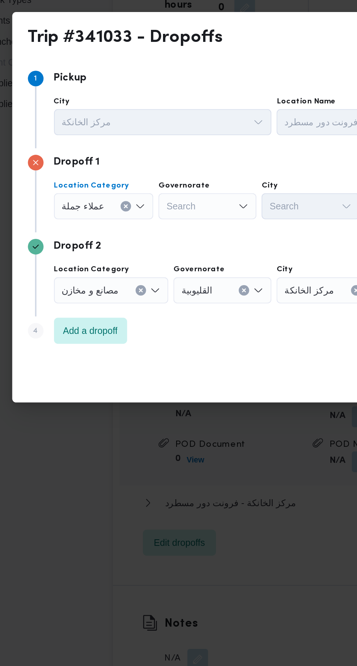
click at [119, 348] on div "مصانع و مخازن" at bounding box center [94, 346] width 64 height 15
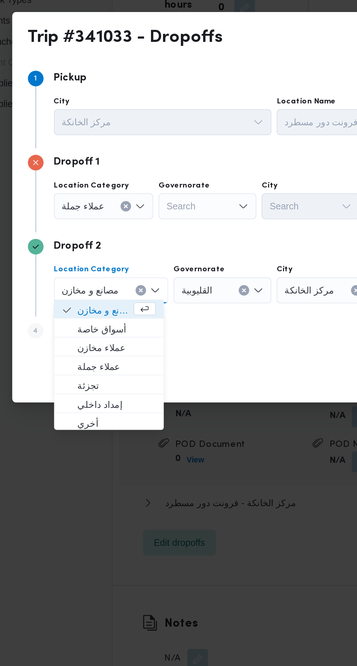
click at [160, 298] on div "Search" at bounding box center [147, 299] width 55 height 15
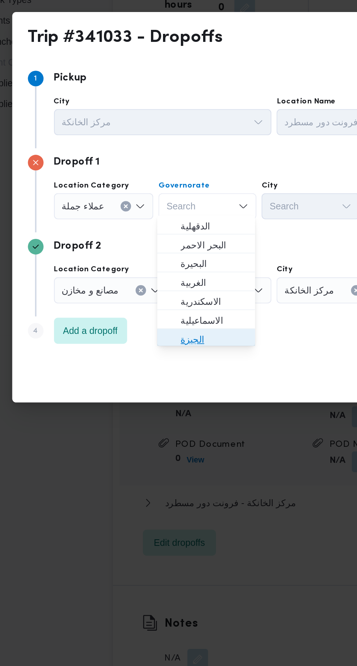
click at [162, 373] on span "الجيزة" at bounding box center [151, 373] width 37 height 9
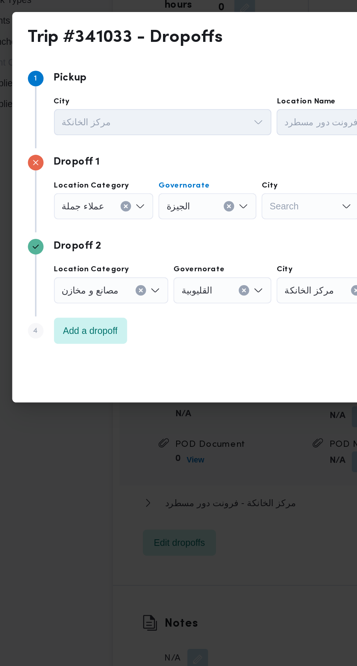
click at [192, 298] on div "Search" at bounding box center [205, 299] width 55 height 15
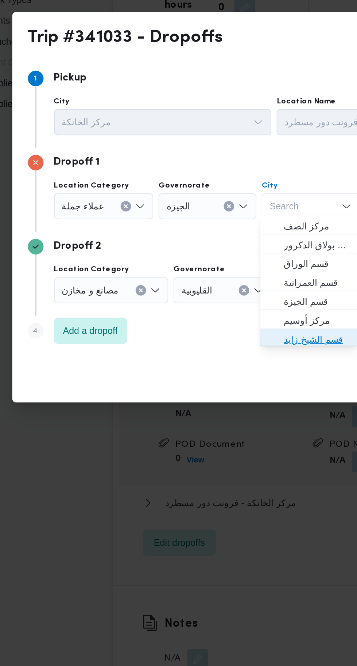
click at [204, 373] on span "قسم الشيخ زايد" at bounding box center [208, 373] width 37 height 9
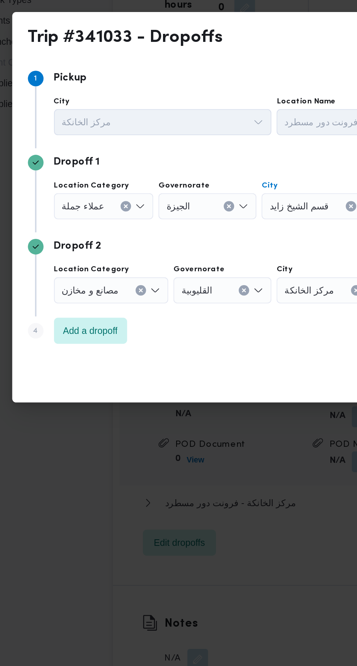
click at [109, 345] on icon "Clear input" at bounding box center [110, 346] width 3 height 3
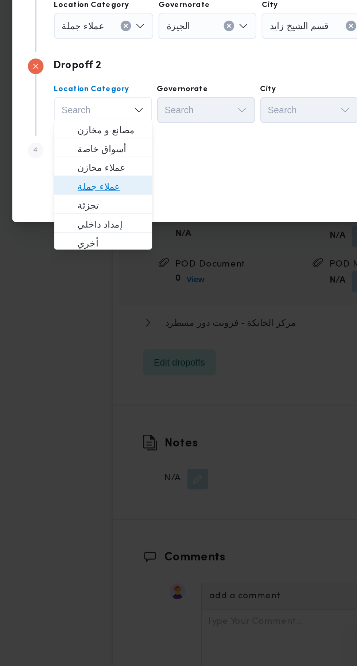
click at [106, 389] on span "عملاء جملة" at bounding box center [93, 389] width 37 height 9
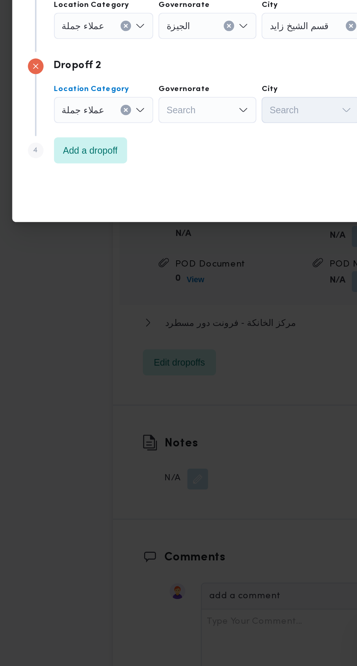
click at [155, 343] on div "Search" at bounding box center [147, 346] width 55 height 15
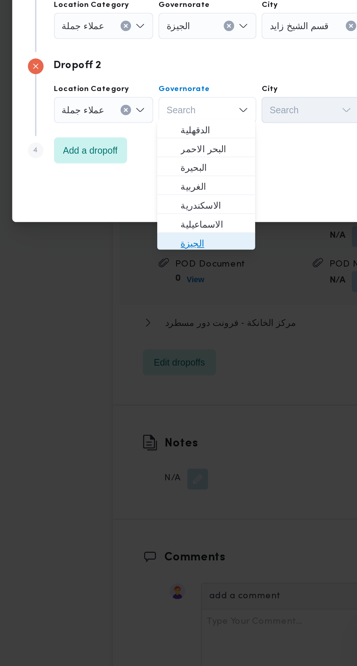
click at [157, 422] on span "الجيزة" at bounding box center [151, 420] width 37 height 9
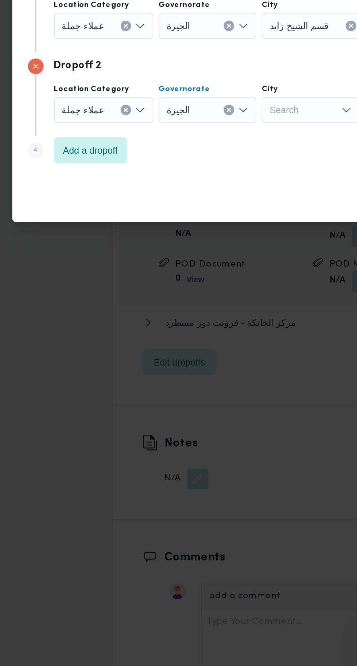
click at [197, 347] on div "Search" at bounding box center [205, 346] width 55 height 15
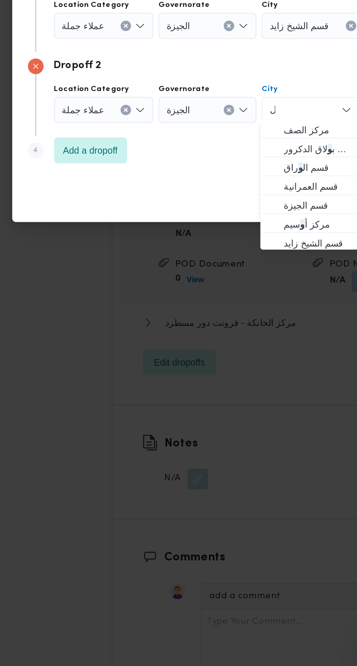
scroll to position [0, 0]
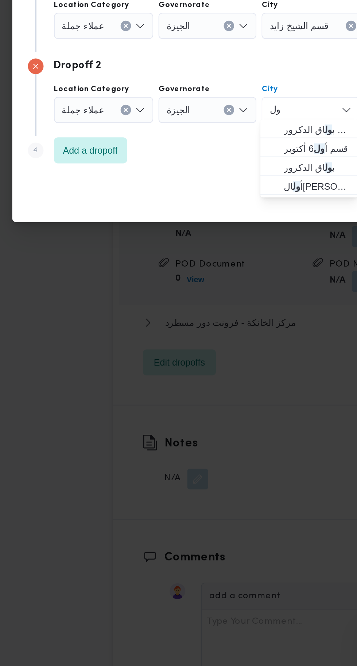
type input "ول"
click at [215, 368] on span "قسم أ ول [DATE]" at bounding box center [208, 367] width 37 height 9
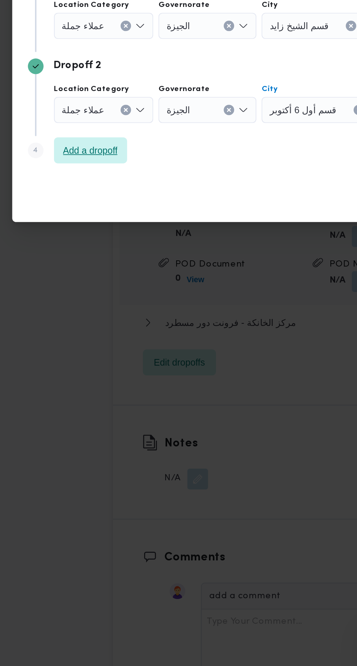
click at [90, 365] on span "Add a dropoff" at bounding box center [82, 369] width 31 height 9
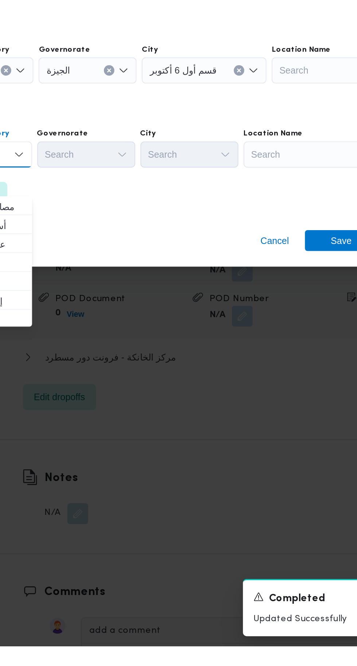
scroll to position [953, 0]
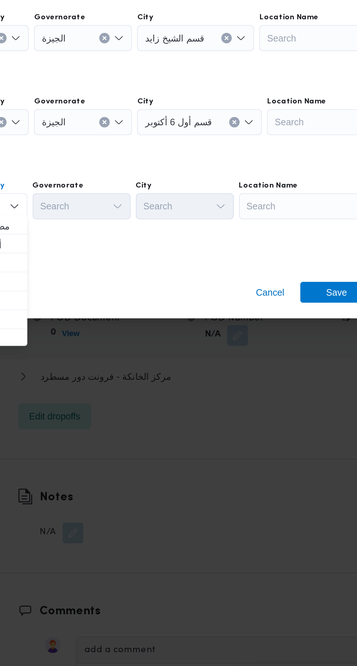
click at [259, 367] on div "Search" at bounding box center [280, 369] width 91 height 15
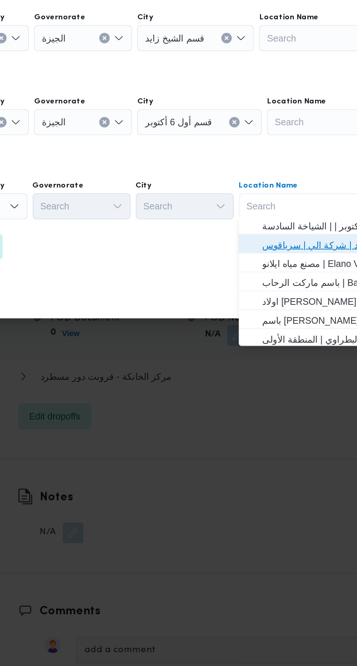
click at [257, 392] on span "فرونت دور مسطرد | شركة الي | سرياقوس" at bounding box center [285, 391] width 74 height 9
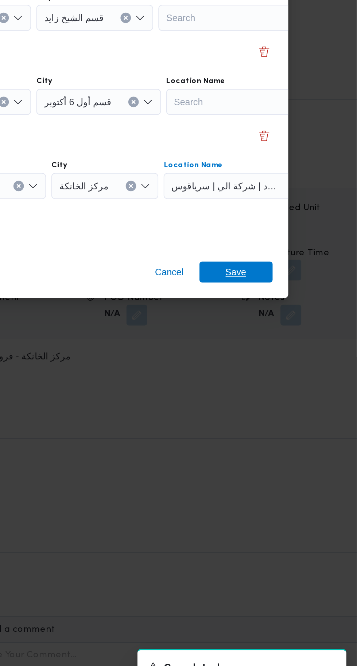
click at [291, 413] on span "Save" at bounding box center [289, 418] width 12 height 12
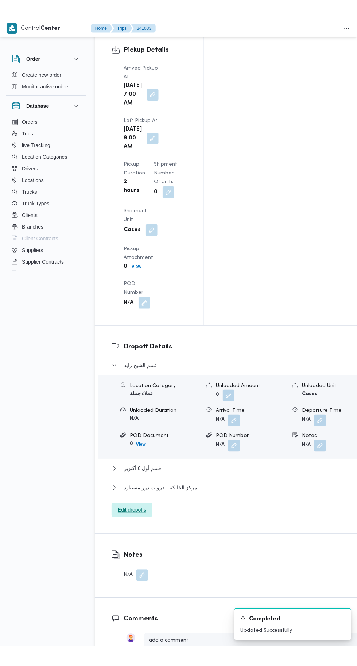
scroll to position [986, 0]
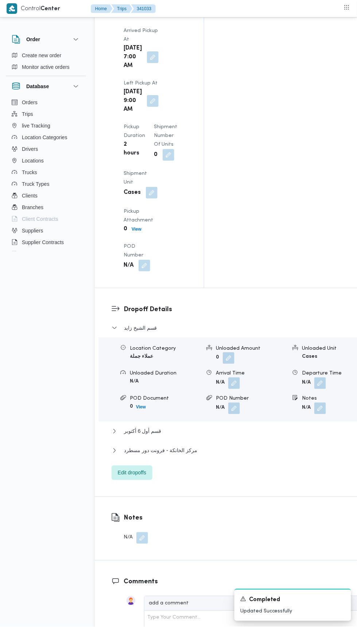
click at [314, 402] on button "button" at bounding box center [320, 408] width 12 height 12
click at [270, 221] on input "Notes" at bounding box center [265, 221] width 72 height 15
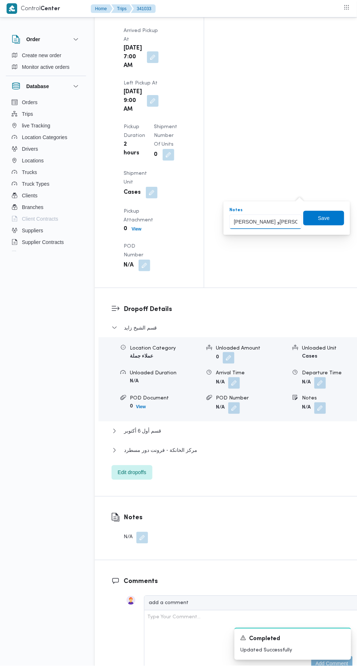
type input "[PERSON_NAME] و[PERSON_NAME] و[PERSON_NAME]"
click at [320, 221] on span "Save" at bounding box center [324, 218] width 12 height 9
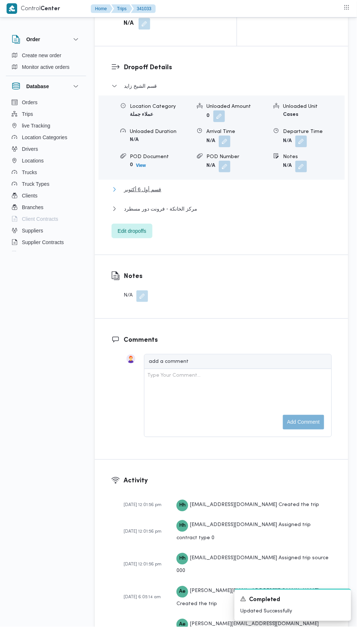
click at [228, 194] on button "قسم أول 6 أكتوبر" at bounding box center [221, 189] width 220 height 9
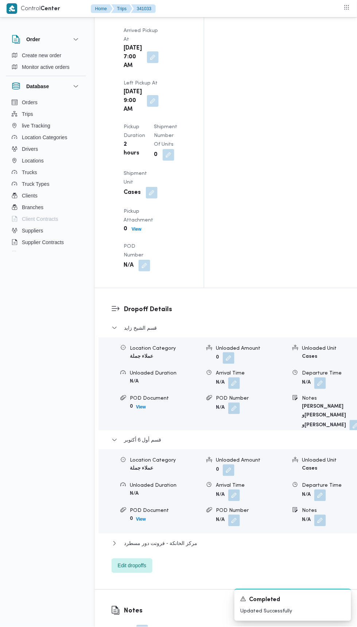
click at [314, 515] on button "button" at bounding box center [320, 521] width 12 height 12
click at [258, 331] on input "Notes" at bounding box center [265, 334] width 72 height 15
click at [275, 332] on input "Notes" at bounding box center [265, 334] width 72 height 15
click at [291, 332] on input "رابيت دريم ورابيت اكتوبر" at bounding box center [265, 334] width 72 height 15
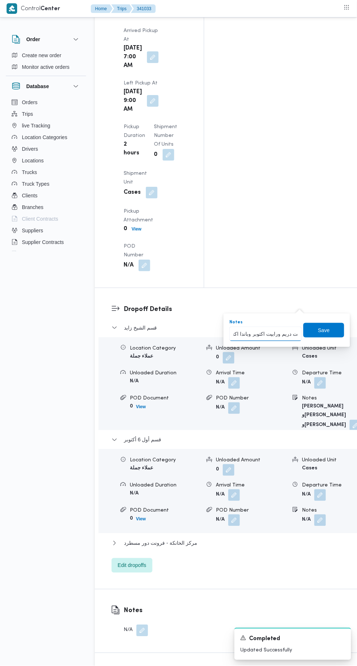
scroll to position [0, 3]
type input "[PERSON_NAME] دريم ورابيت اكتوبر وباندا اكتوبر"
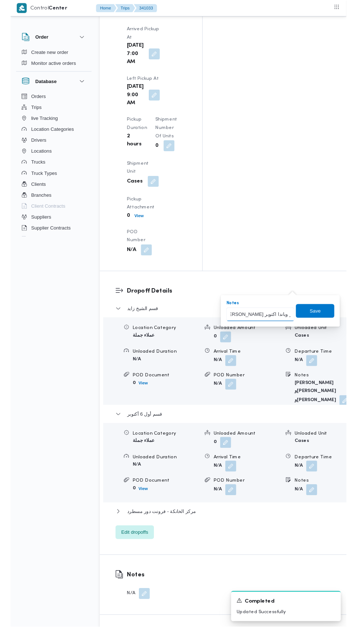
scroll to position [0, 6]
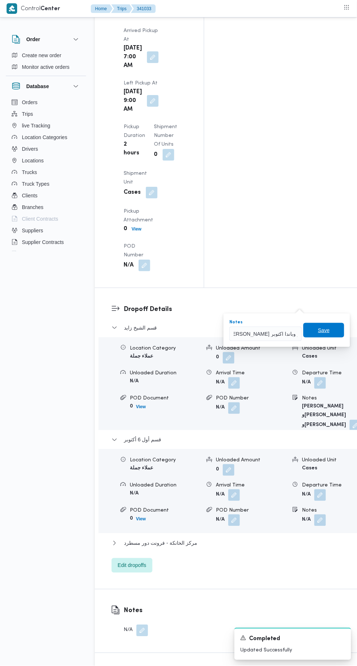
click at [326, 330] on span "Save" at bounding box center [324, 330] width 12 height 9
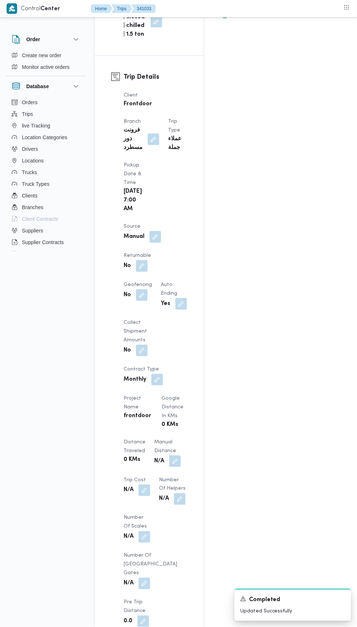
scroll to position [0, 0]
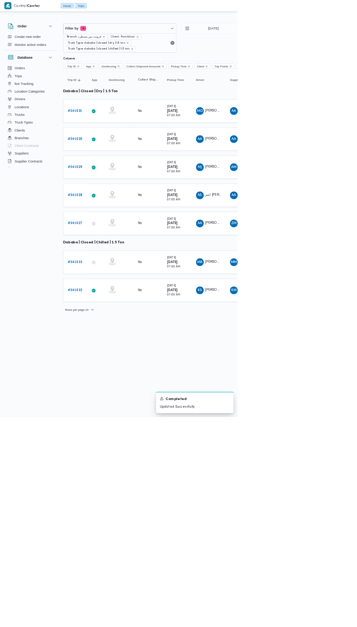
click at [110, 291] on b "# 341028" at bounding box center [113, 293] width 22 height 5
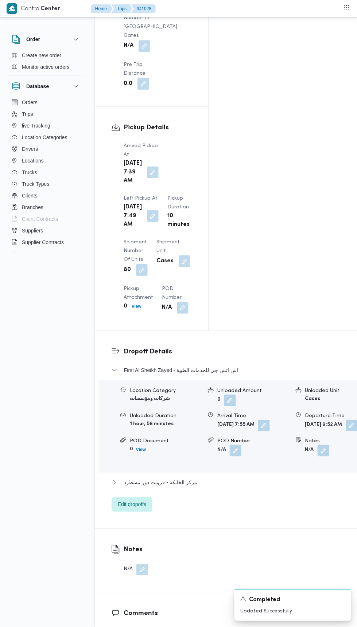
scroll to position [860, 0]
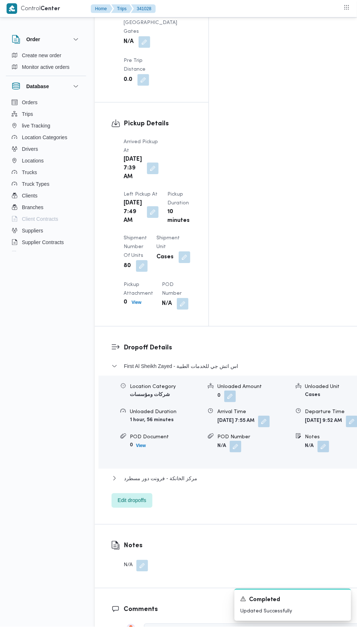
click at [317, 441] on button "button" at bounding box center [323, 447] width 12 height 12
click at [255, 379] on input "Notes" at bounding box center [265, 379] width 72 height 15
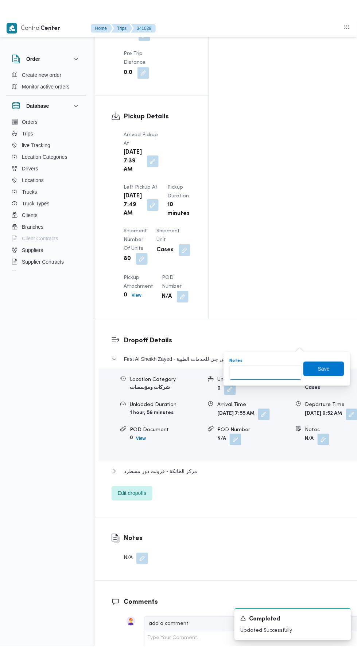
scroll to position [902, 0]
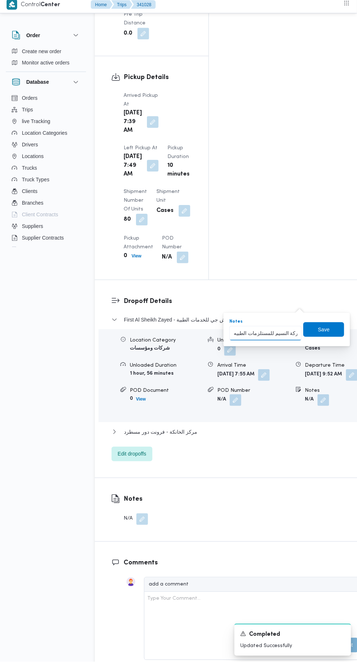
type input "شركة النسيم للمستلزمات الطبيه"
click at [324, 333] on span "Save" at bounding box center [324, 334] width 12 height 9
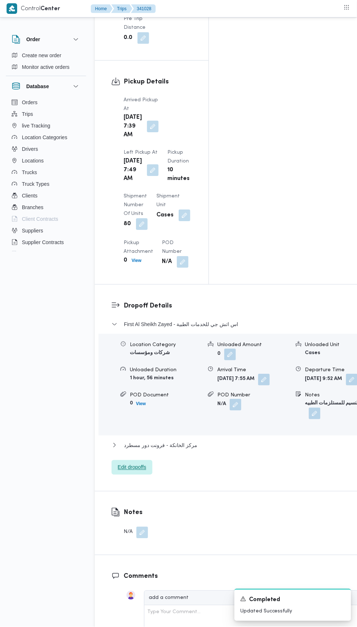
click at [149, 460] on span "Edit dropoffs" at bounding box center [131, 467] width 41 height 15
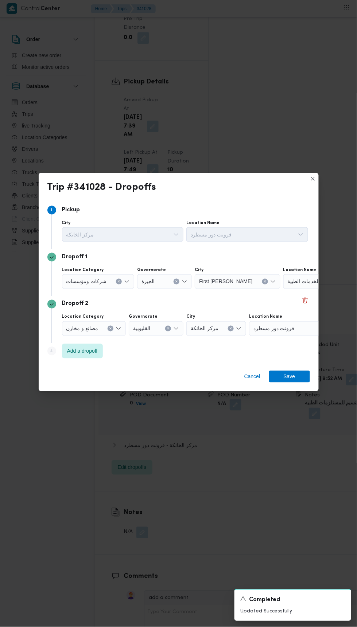
click at [118, 280] on icon "Clear input" at bounding box center [119, 281] width 2 height 2
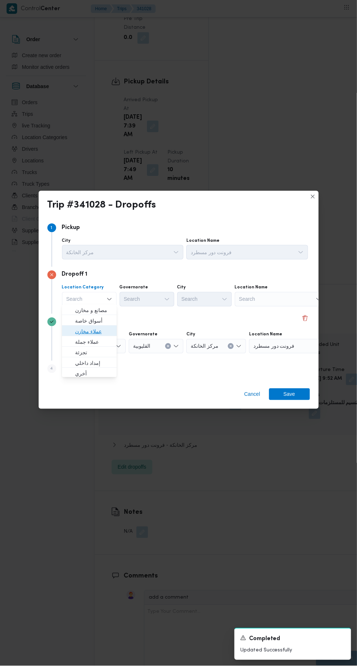
click at [105, 333] on span "عملاء مخازن" at bounding box center [93, 331] width 37 height 9
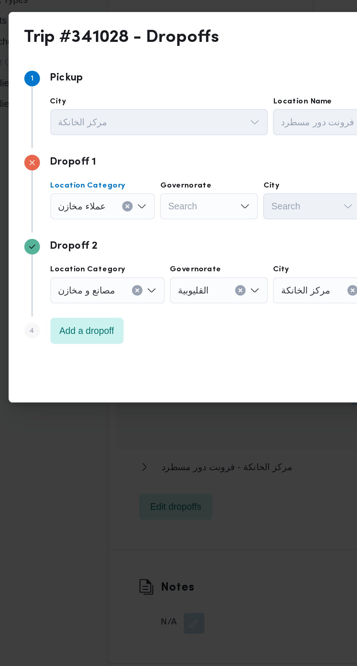
click at [103, 298] on icon "Clear input" at bounding box center [104, 299] width 3 height 3
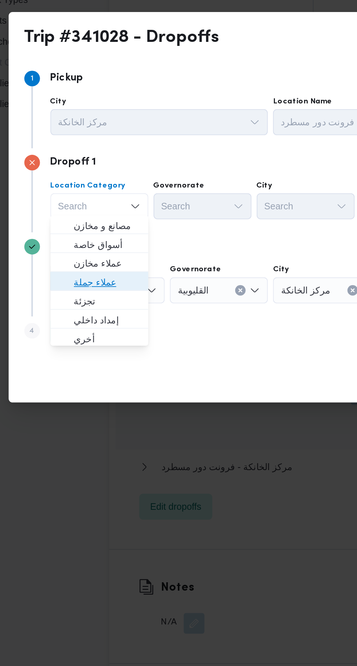
click at [103, 339] on span "عملاء جملة" at bounding box center [93, 342] width 37 height 9
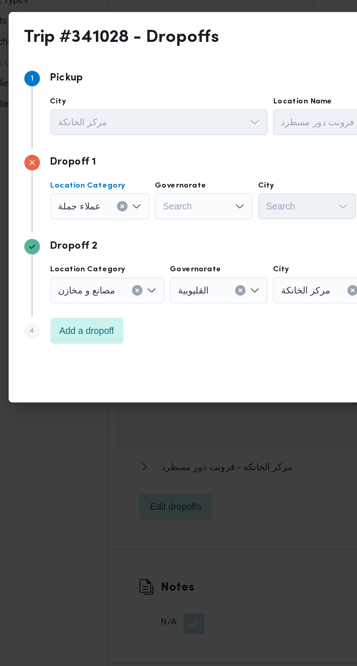
click at [153, 296] on div "Search" at bounding box center [147, 299] width 55 height 15
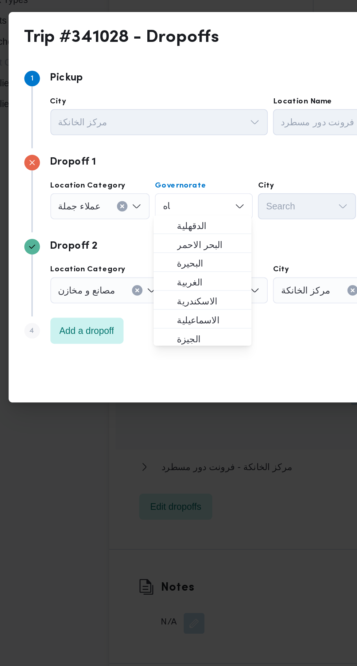
scroll to position [0, 0]
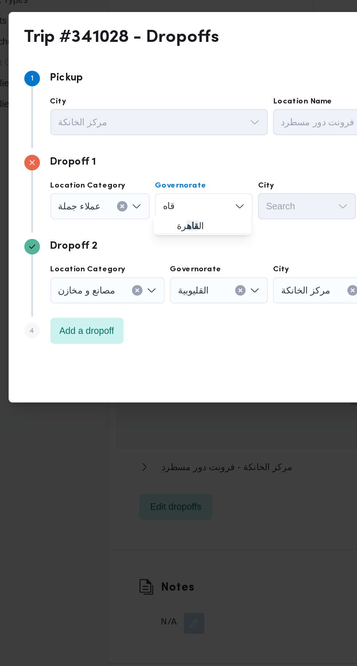
type input "قاه"
click at [157, 311] on span "ال قاه رة" at bounding box center [151, 310] width 37 height 9
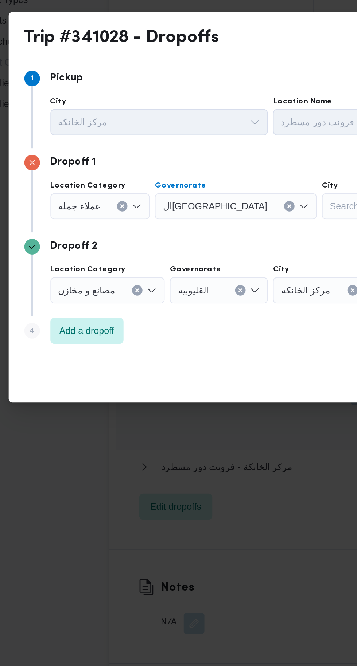
click at [213, 296] on div "Search" at bounding box center [240, 299] width 55 height 15
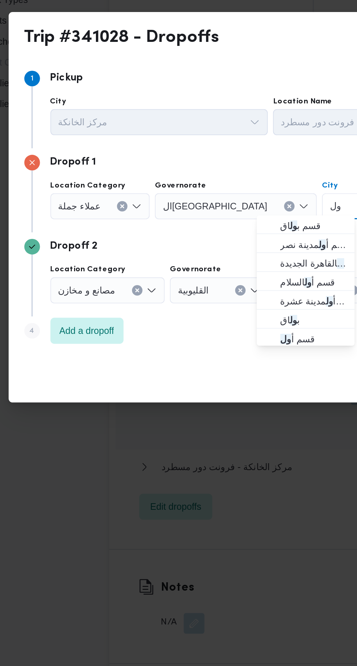
type input "ول"
click at [213, 330] on span "قسم أ ول القاهرة الجديدة" at bounding box center [208, 331] width 37 height 9
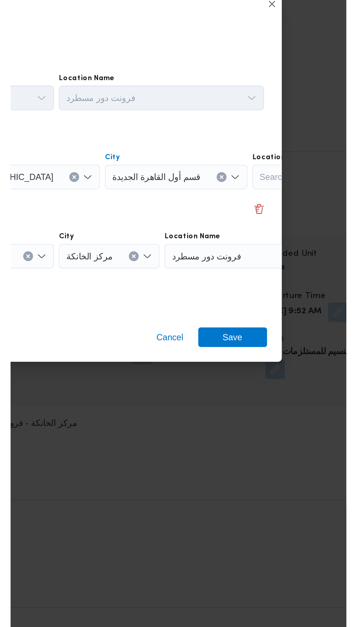
scroll to position [902, 0]
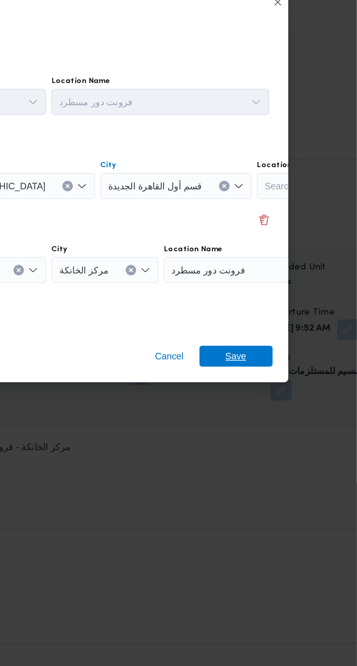
click at [292, 391] on span "Save" at bounding box center [289, 395] width 12 height 12
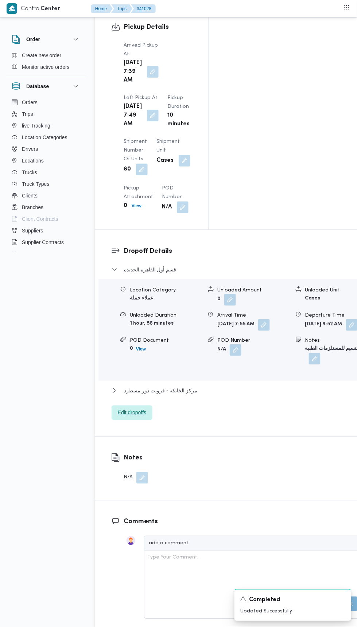
scroll to position [956, 0]
click at [258, 320] on button "button" at bounding box center [264, 326] width 12 height 12
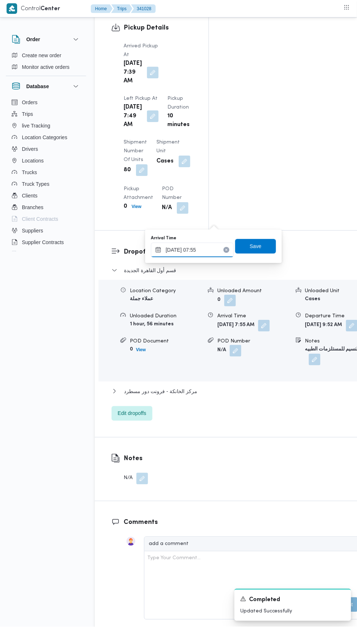
click at [213, 246] on input "[DATE] 07:55" at bounding box center [192, 250] width 83 height 15
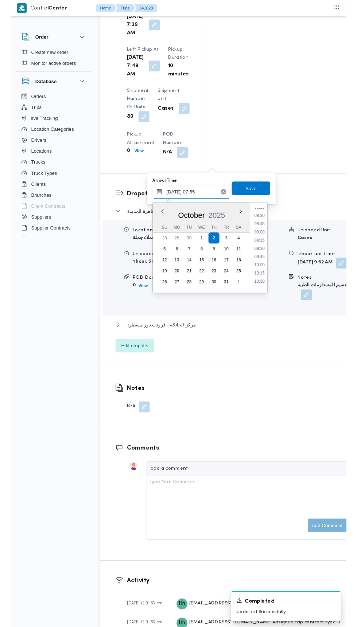
scroll to position [298, 0]
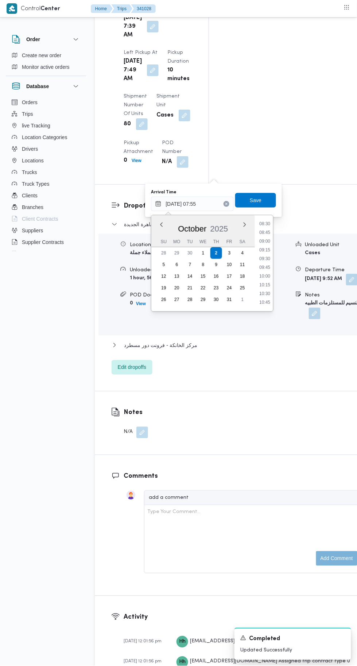
click at [266, 284] on li "10:15" at bounding box center [264, 284] width 17 height 7
type input "[DATE] 10:15"
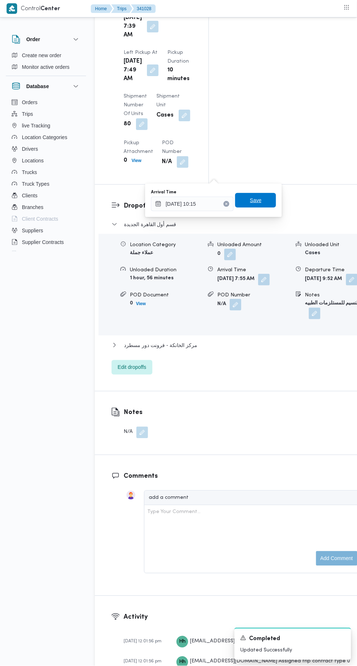
click at [263, 194] on span "Save" at bounding box center [255, 200] width 41 height 15
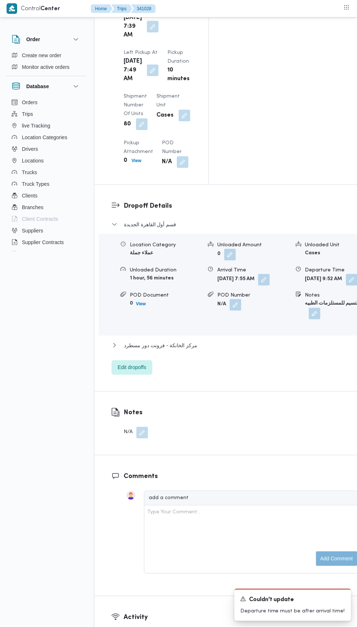
click at [258, 274] on button "button" at bounding box center [264, 280] width 12 height 12
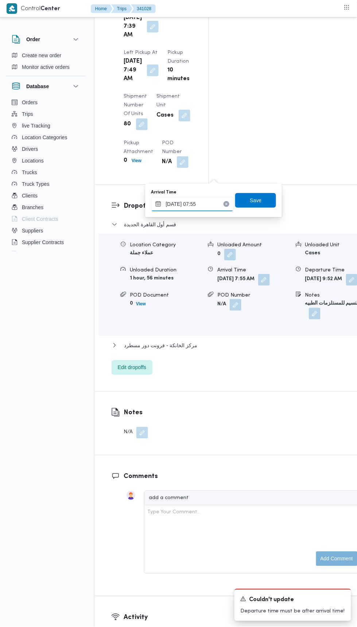
click at [216, 204] on input "[DATE] 07:55" at bounding box center [192, 204] width 83 height 15
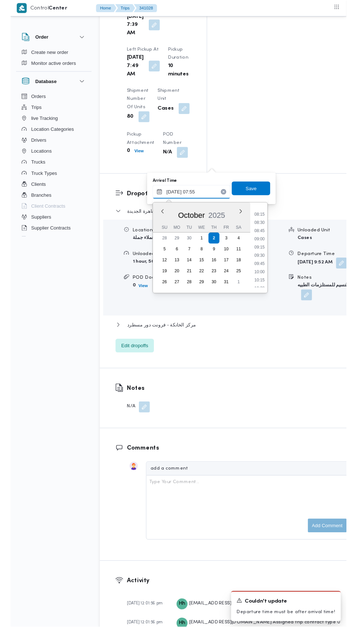
scroll to position [295, 0]
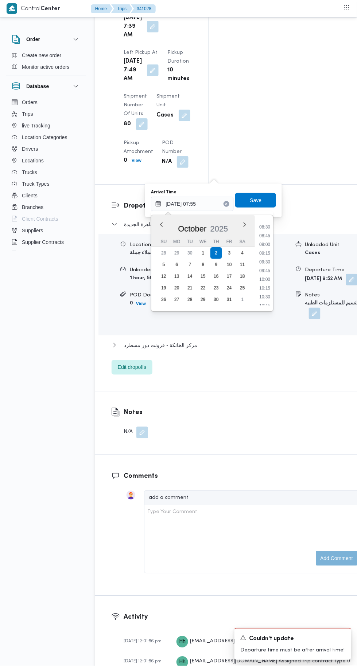
click at [264, 261] on li "09:30" at bounding box center [264, 262] width 17 height 7
type input "[DATE] 09:30"
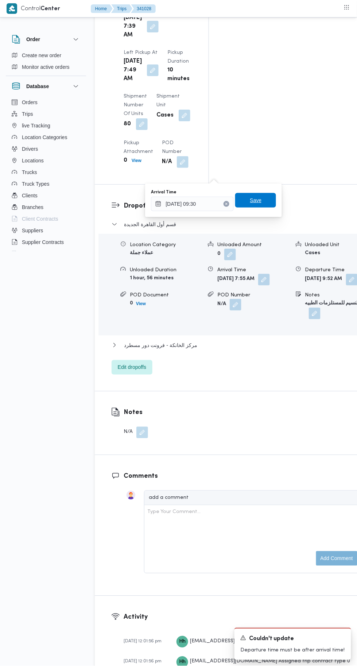
click at [261, 204] on span "Save" at bounding box center [256, 200] width 12 height 9
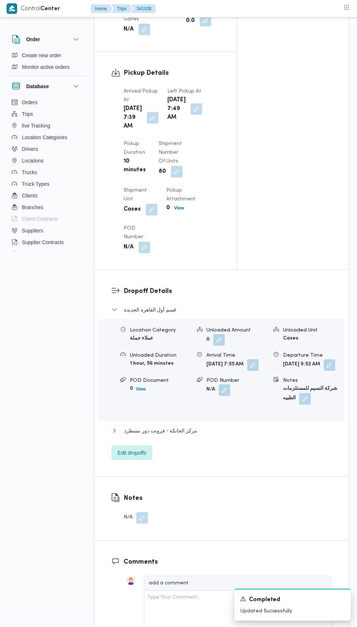
scroll to position [776, 0]
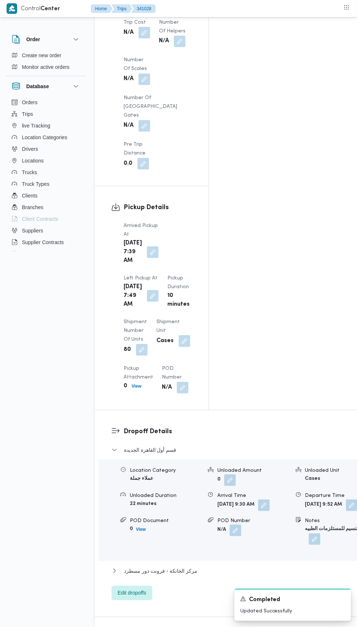
click at [158, 290] on span at bounding box center [150, 296] width 15 height 12
click at [159, 282] on div "[DATE] 7:49 AM" at bounding box center [141, 296] width 36 height 28
click at [158, 290] on button "button" at bounding box center [153, 296] width 12 height 12
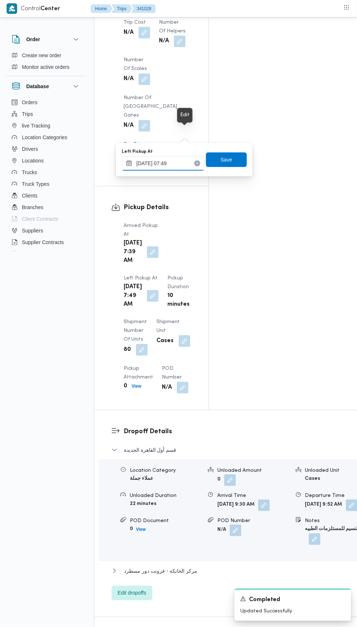
click at [186, 161] on input "[DATE] 07:49" at bounding box center [163, 163] width 83 height 15
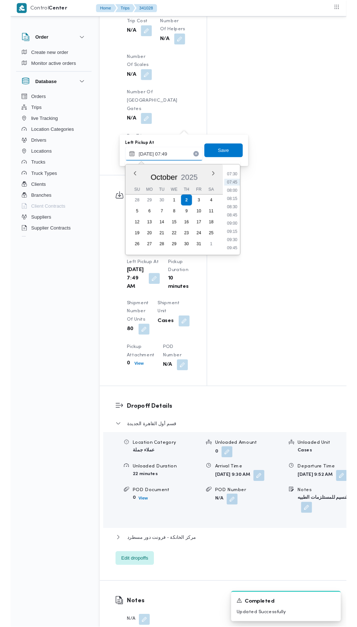
scroll to position [265, 0]
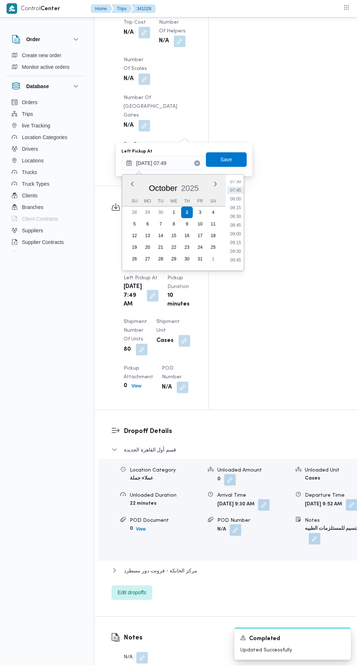
click at [235, 231] on li "09:00" at bounding box center [235, 234] width 17 height 7
type input "[DATE] 09:00"
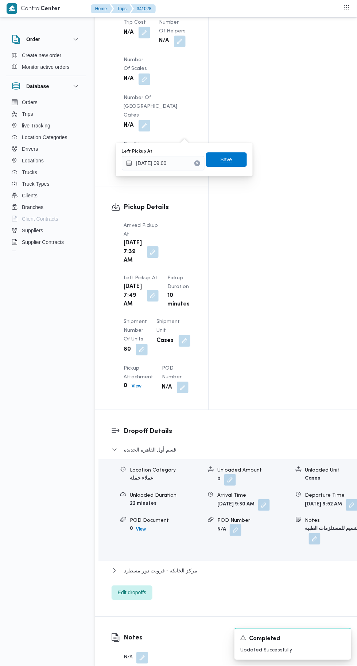
click at [233, 165] on span "Save" at bounding box center [226, 160] width 41 height 15
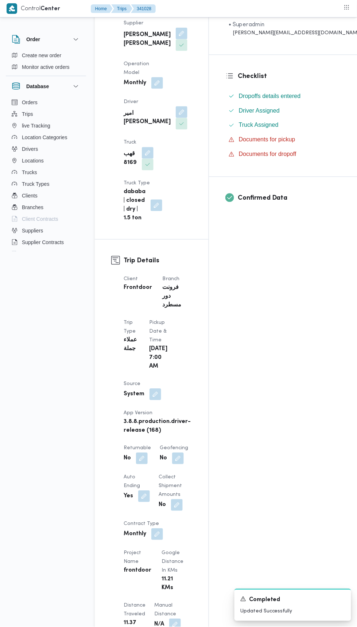
scroll to position [0, 0]
